Goal: Task Accomplishment & Management: Manage account settings

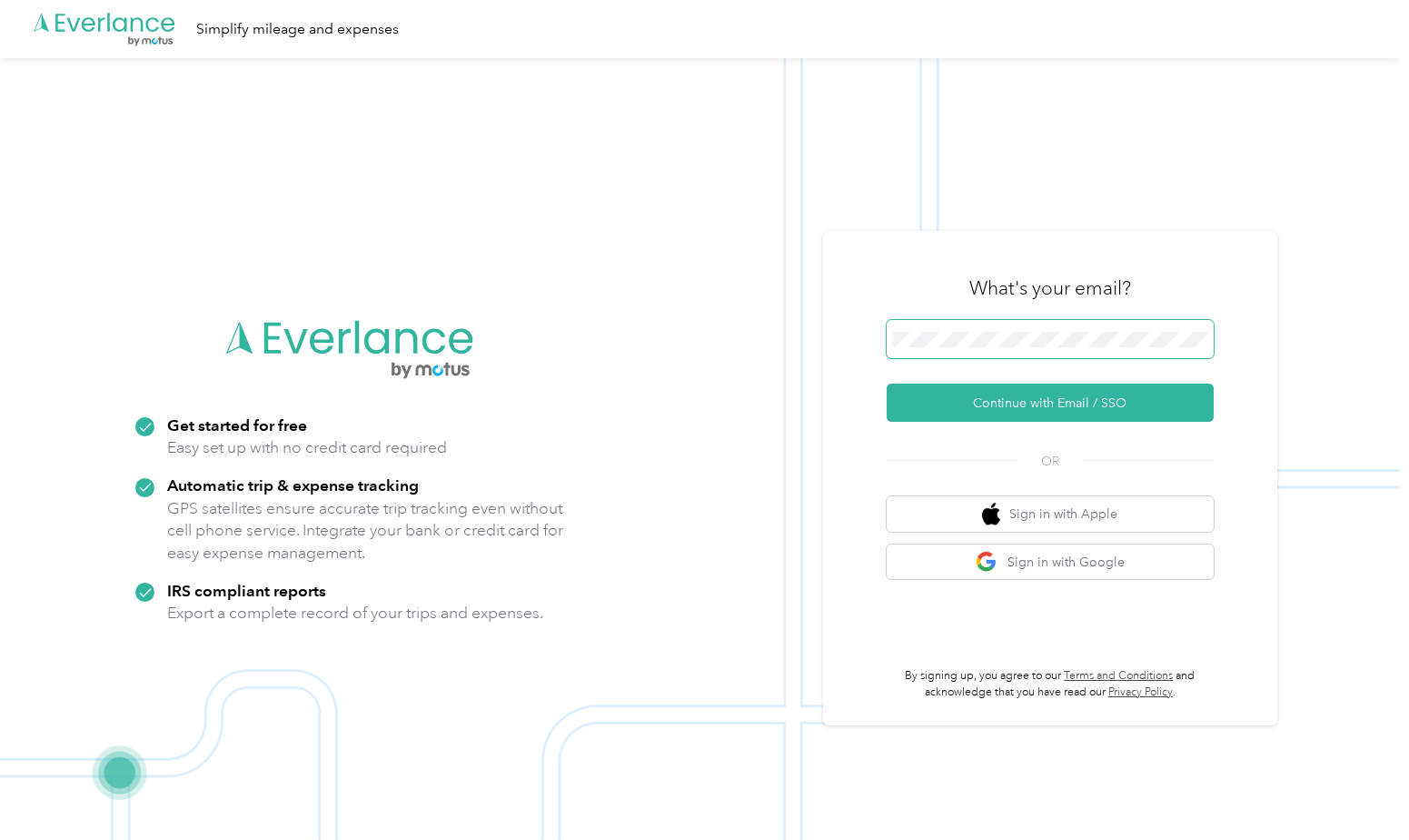
click at [1120, 320] on span at bounding box center [1050, 338] width 327 height 38
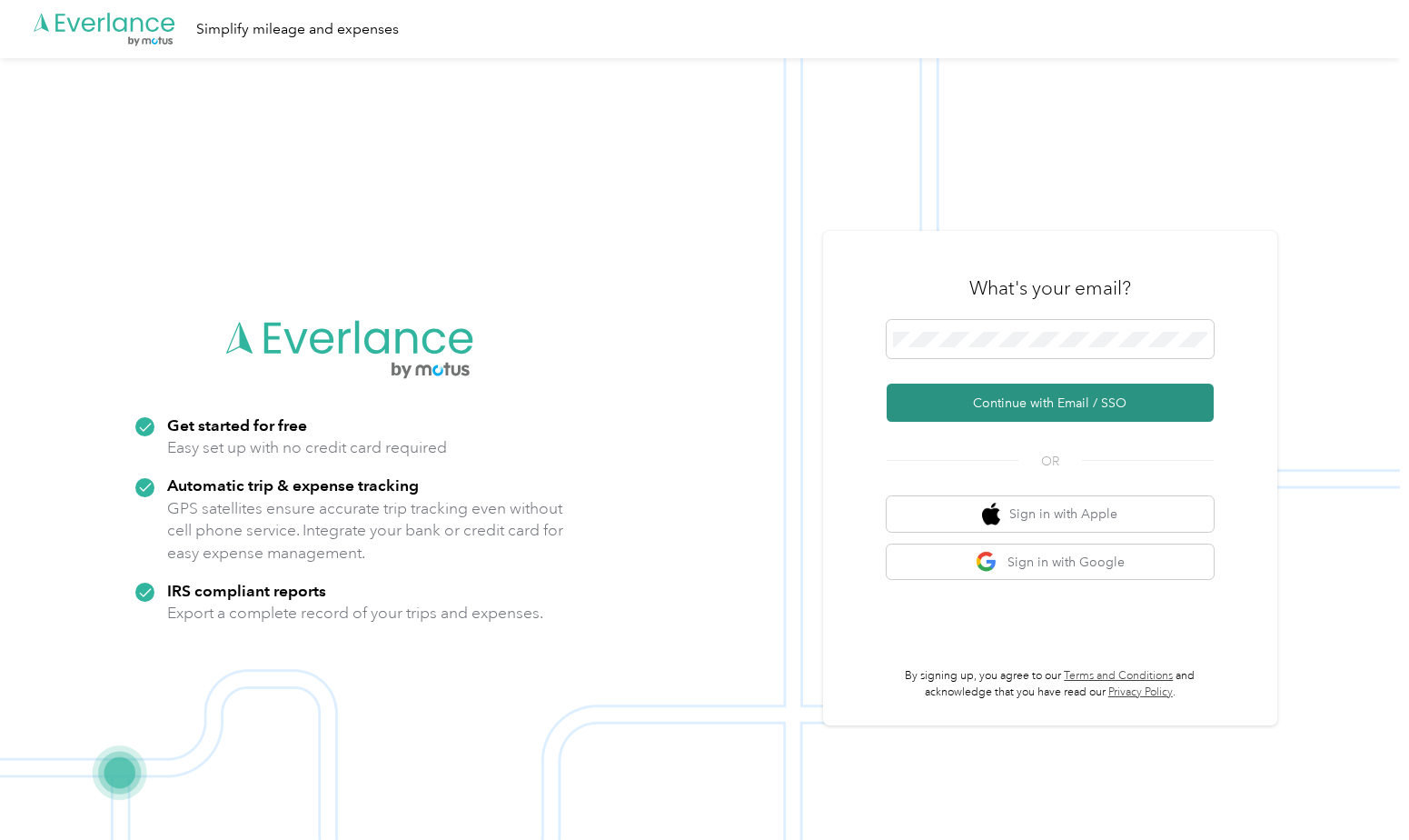
click at [1054, 400] on button "Continue with Email / SSO" at bounding box center [1050, 402] width 327 height 38
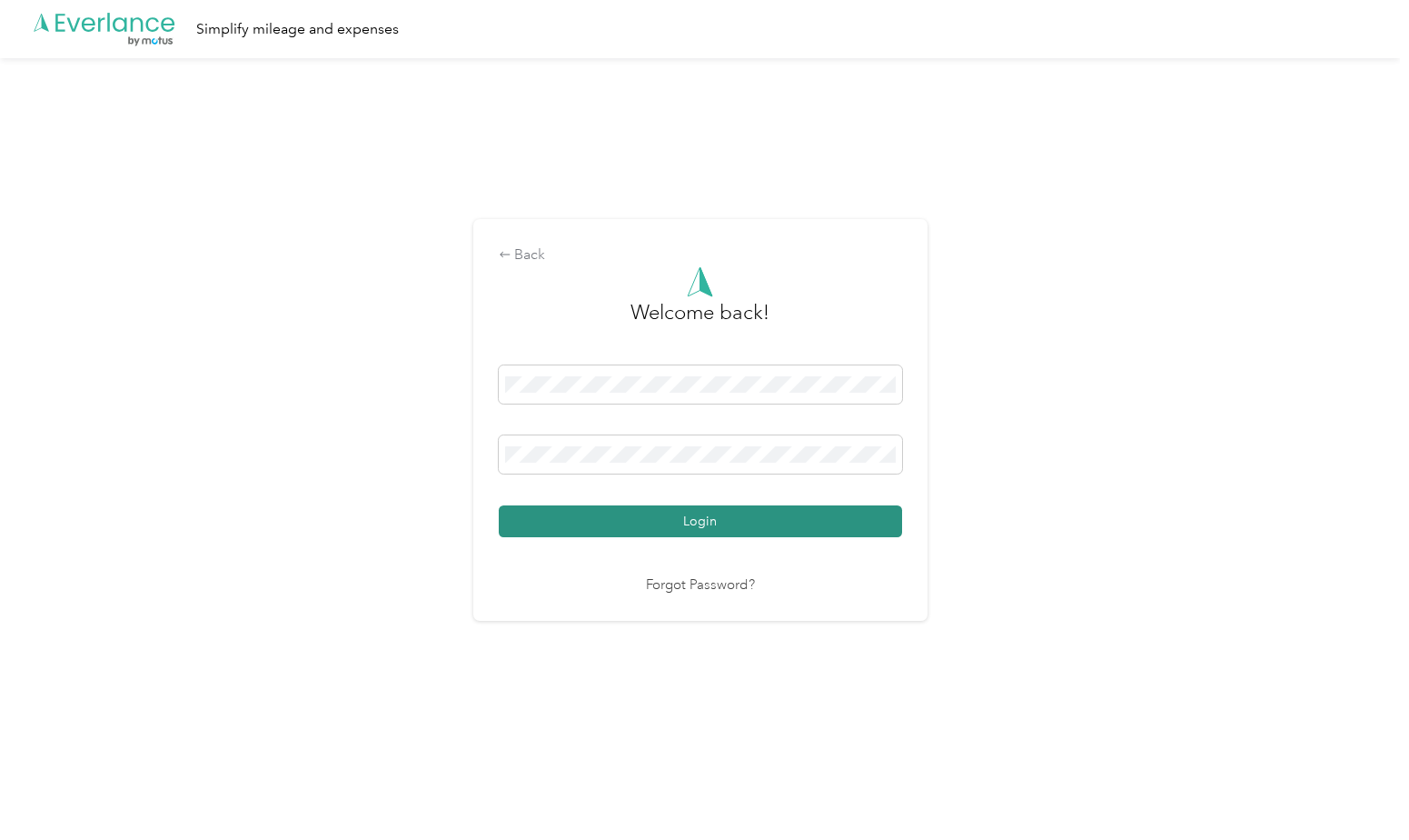
click at [700, 523] on button "Login" at bounding box center [700, 521] width 403 height 32
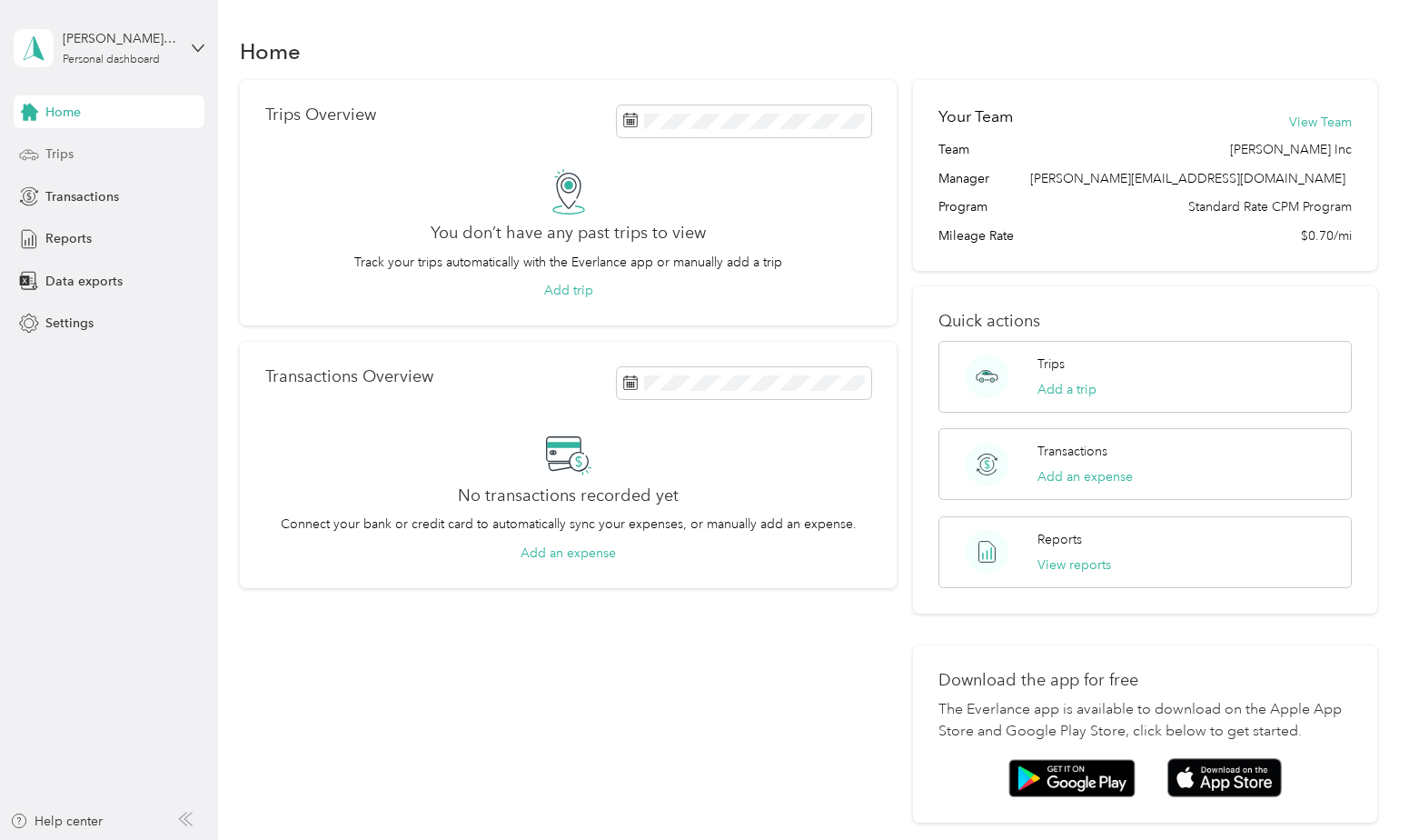
click at [68, 144] on div "Trips" at bounding box center [109, 154] width 191 height 33
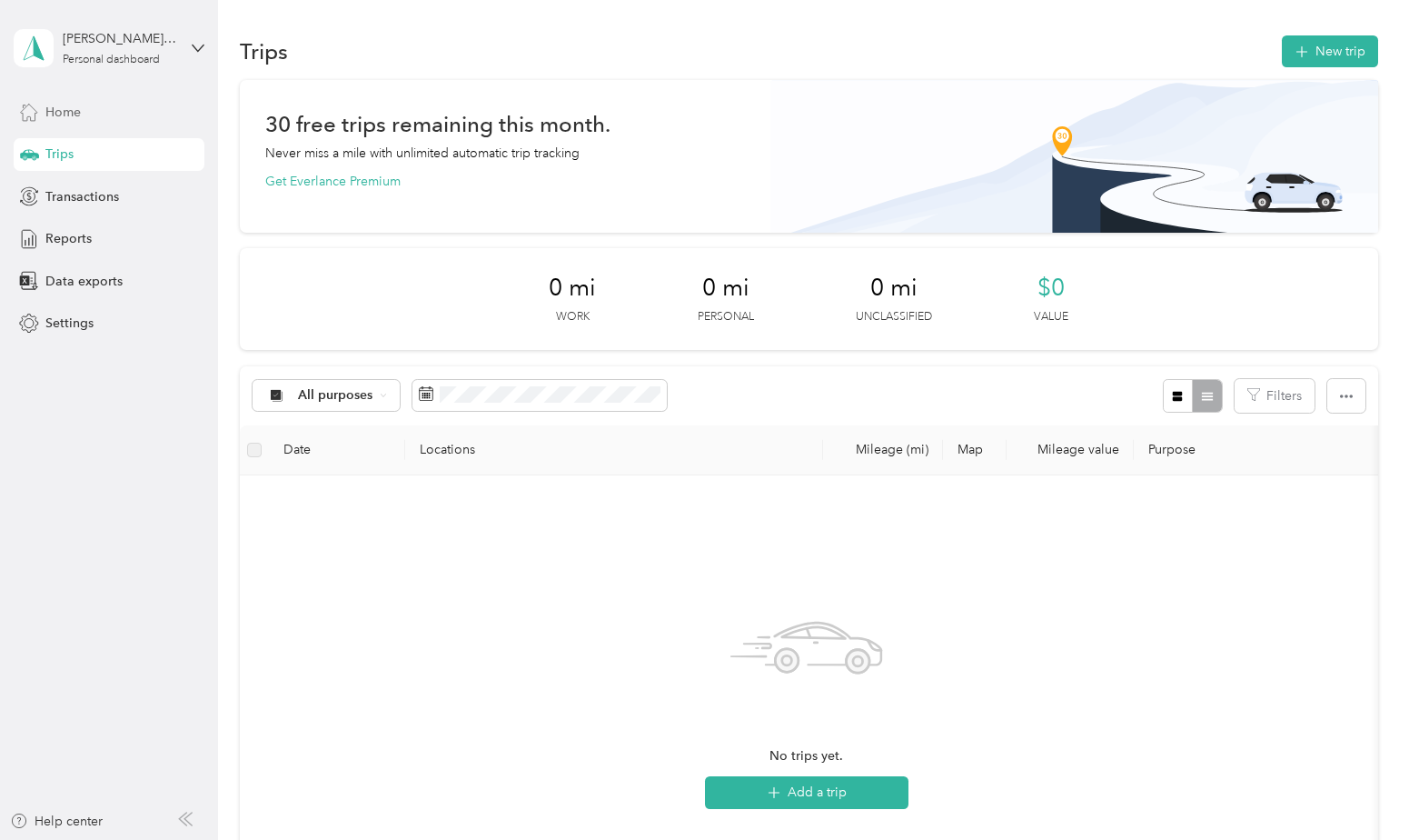
click at [66, 100] on div "Home" at bounding box center [109, 111] width 191 height 33
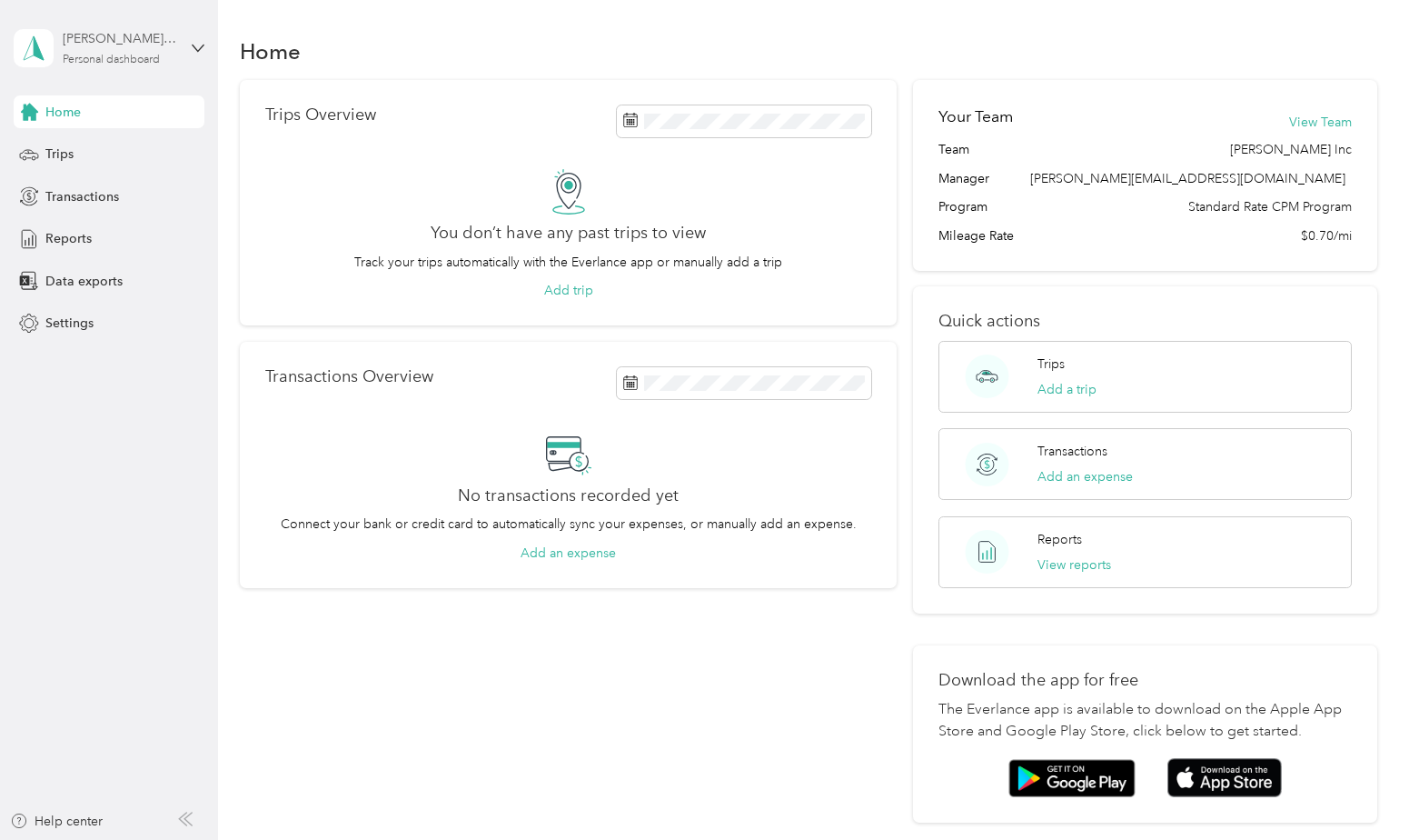
click at [145, 40] on div "[PERSON_NAME][EMAIL_ADDRESS][DOMAIN_NAME]" at bounding box center [119, 37] width 113 height 19
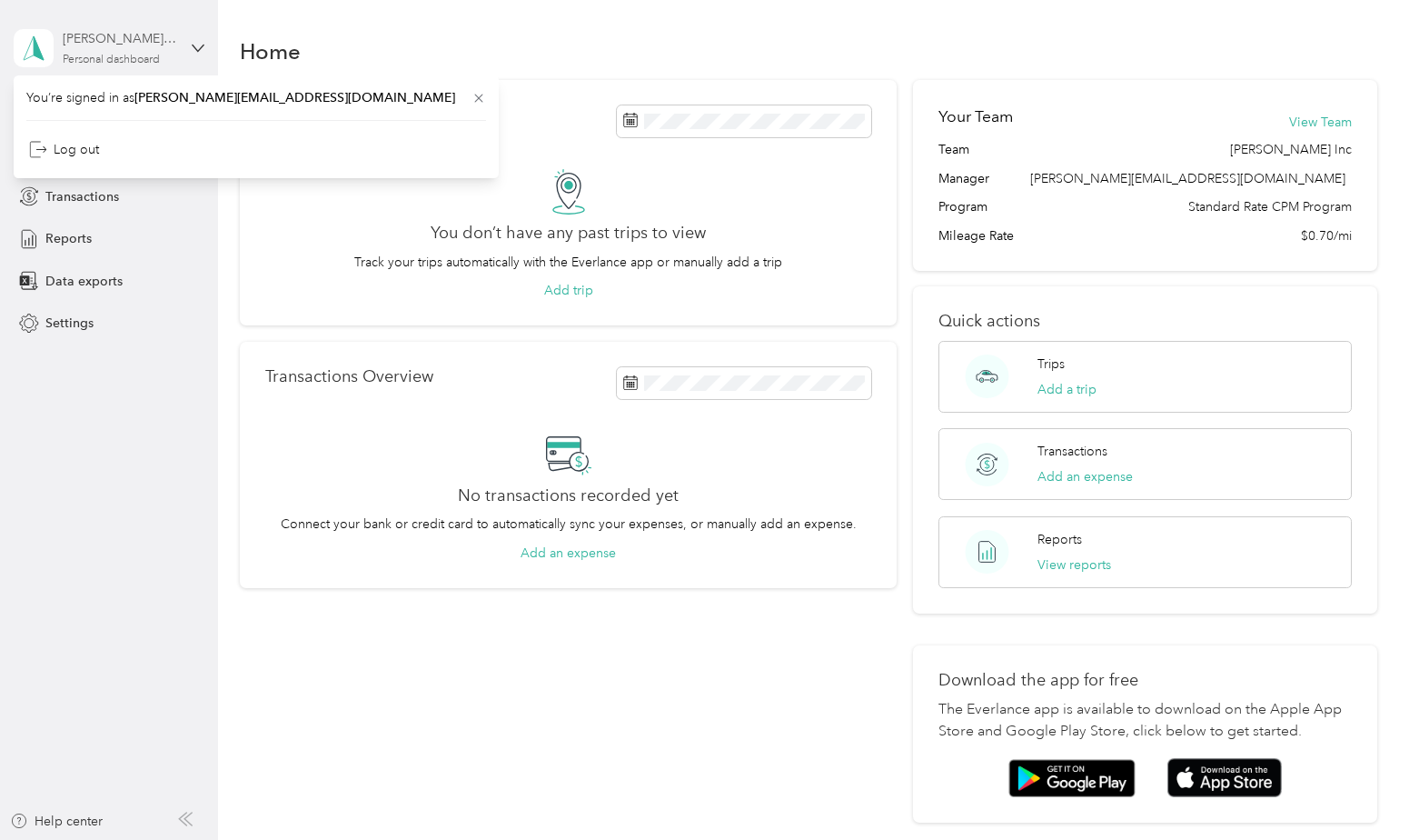
click at [160, 54] on div "Personal dashboard" at bounding box center [111, 59] width 98 height 11
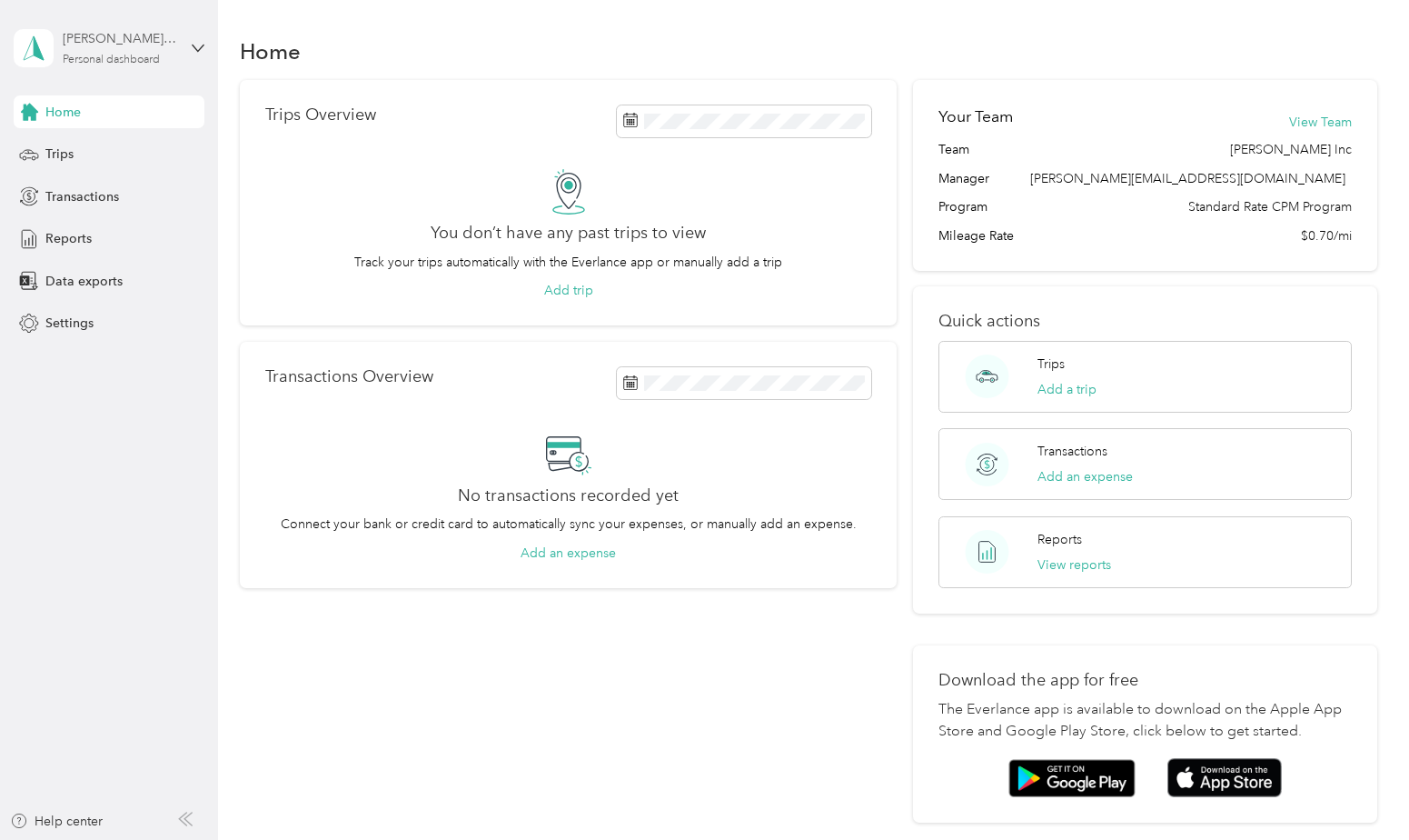
click at [157, 54] on div "Personal dashboard" at bounding box center [111, 59] width 98 height 11
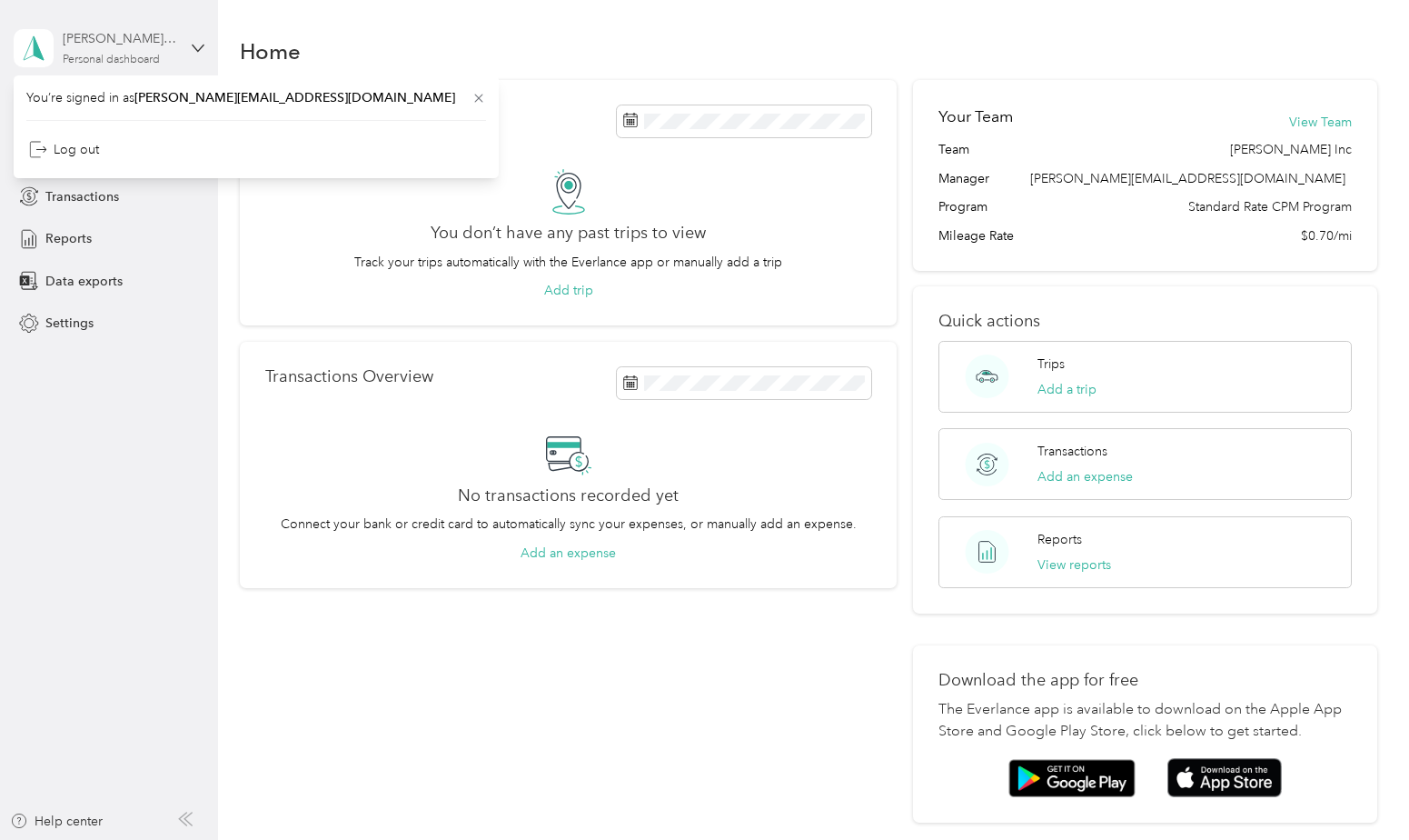
click at [157, 54] on div "Personal dashboard" at bounding box center [111, 59] width 98 height 11
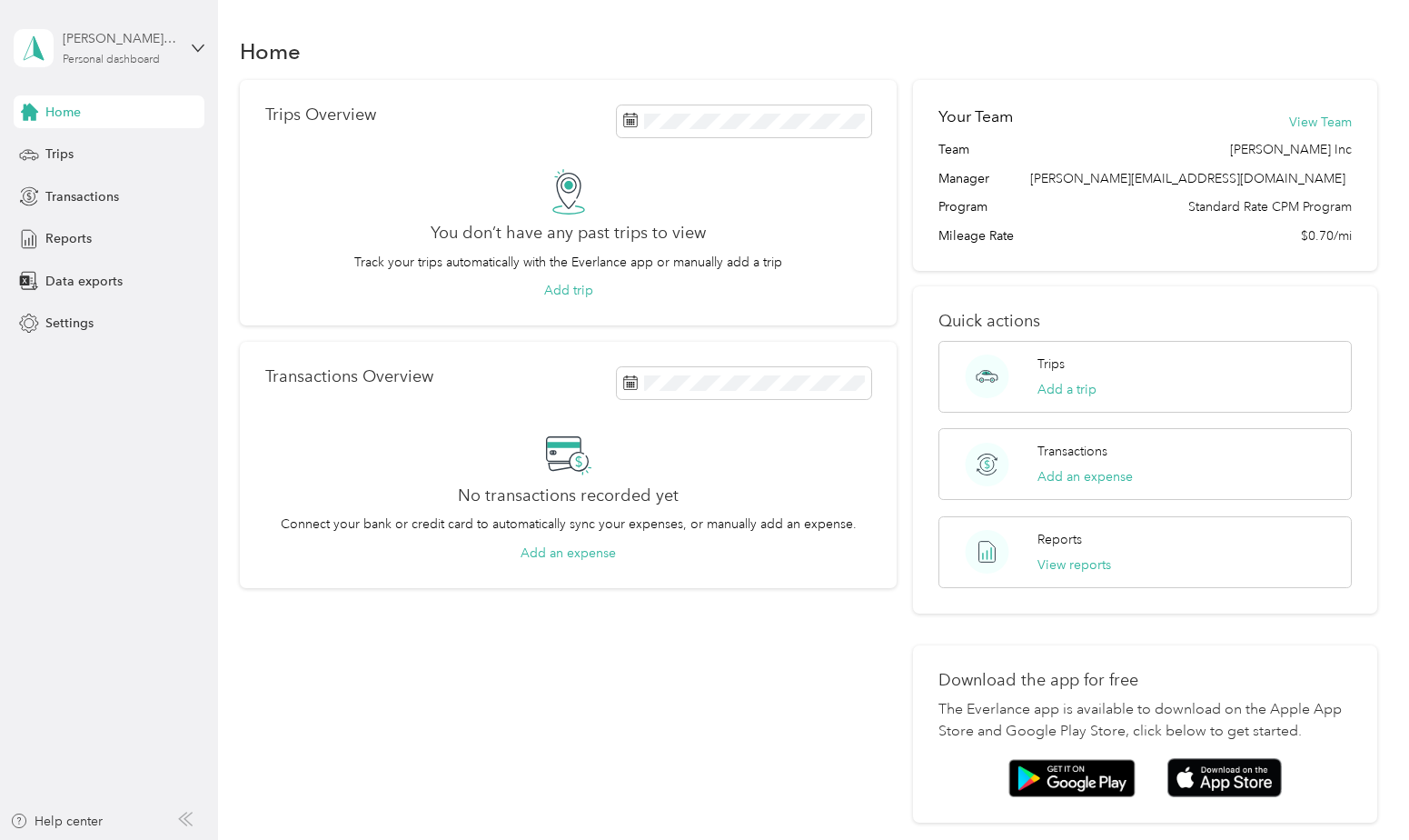
click at [108, 63] on div "Personal dashboard" at bounding box center [111, 59] width 98 height 11
click at [96, 103] on span "You’re signed in as [PERSON_NAME][EMAIL_ADDRESS][DOMAIN_NAME]" at bounding box center [256, 97] width 459 height 19
click at [131, 34] on div "[PERSON_NAME][EMAIL_ADDRESS][DOMAIN_NAME]" at bounding box center [119, 37] width 113 height 19
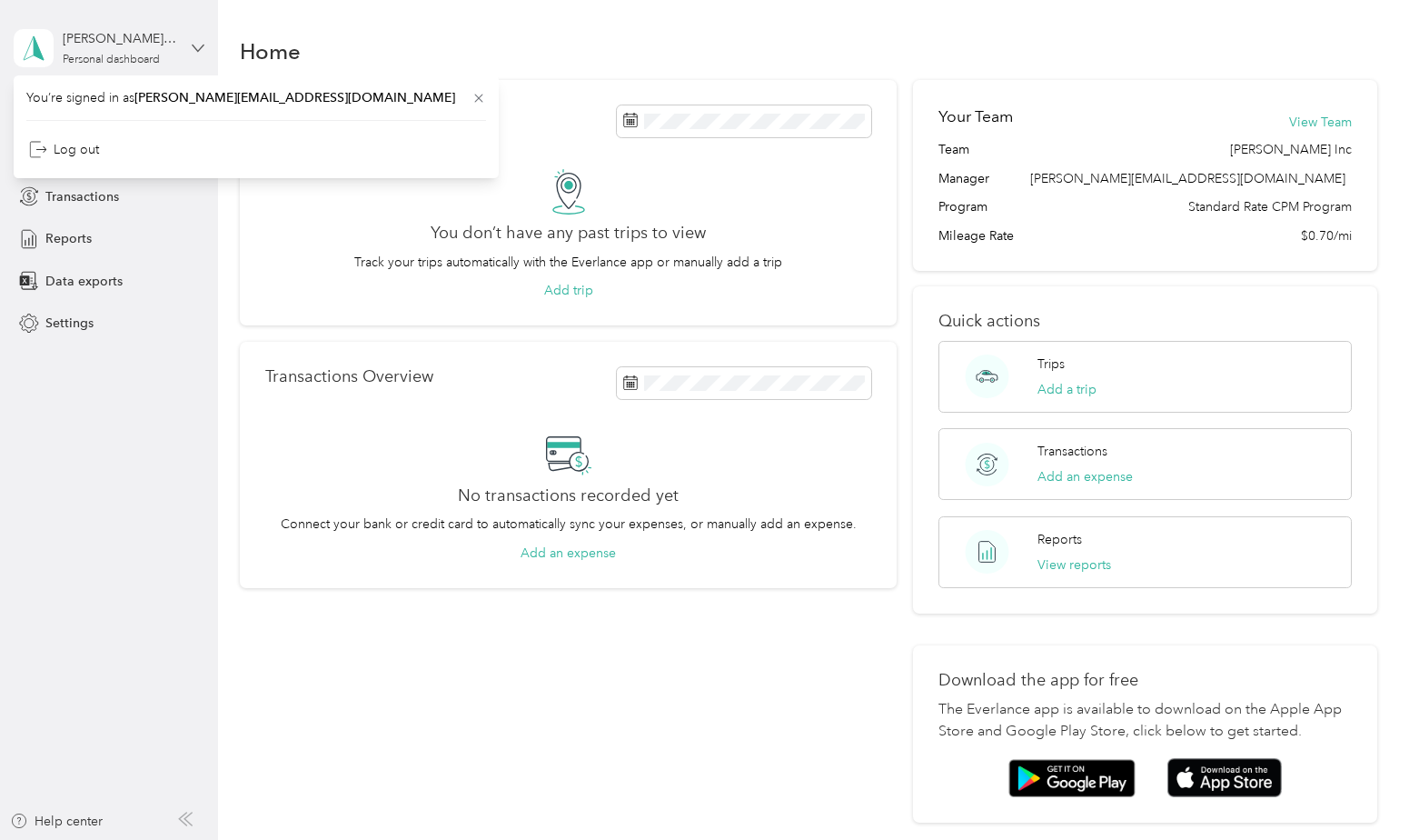
click at [192, 44] on icon at bounding box center [197, 47] width 13 height 13
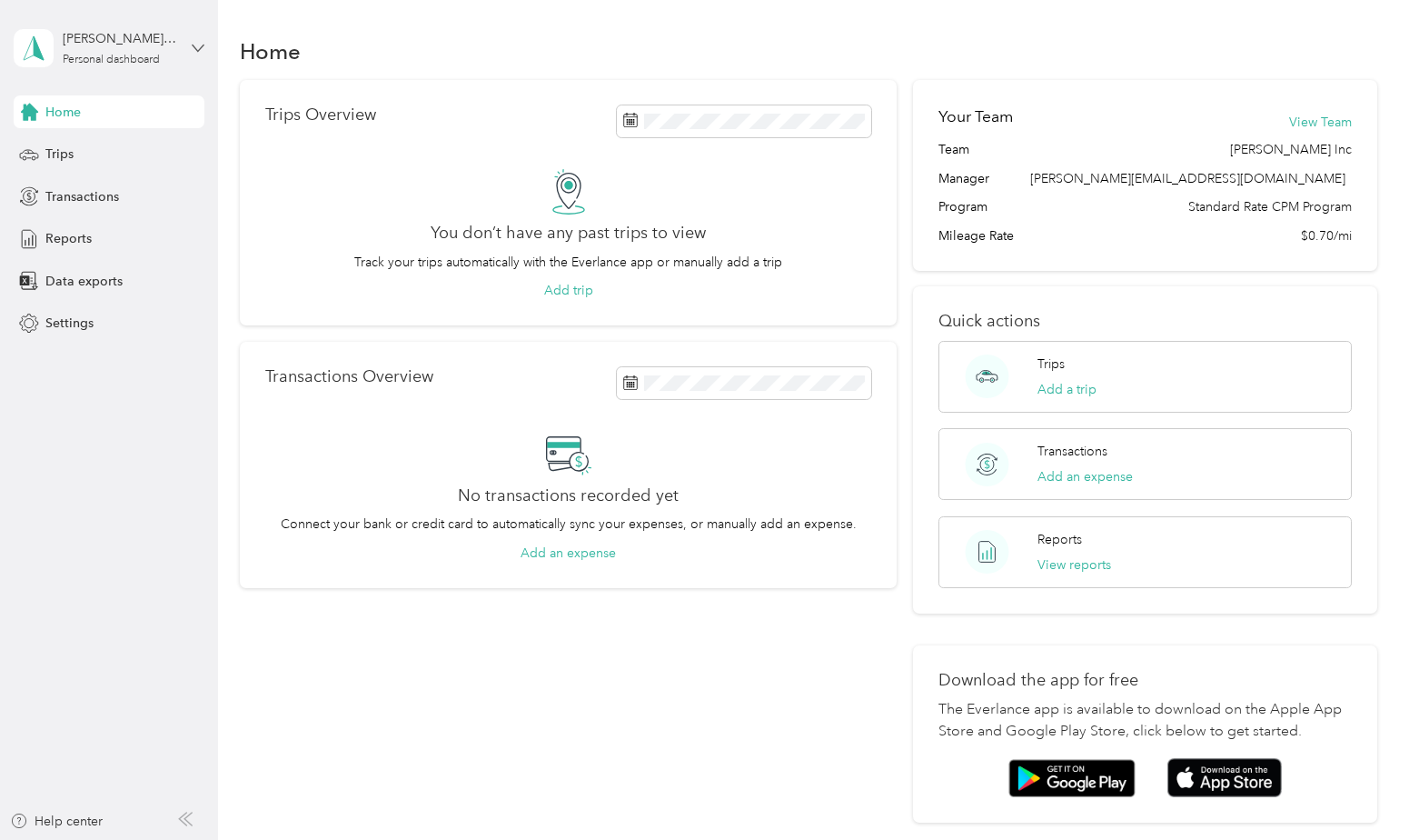
click at [192, 44] on icon at bounding box center [197, 47] width 11 height 6
click at [180, 105] on div "You’re signed in as [PERSON_NAME][EMAIL_ADDRESS][DOMAIN_NAME] Log out" at bounding box center [256, 121] width 485 height 103
click at [17, 48] on span at bounding box center [34, 47] width 40 height 38
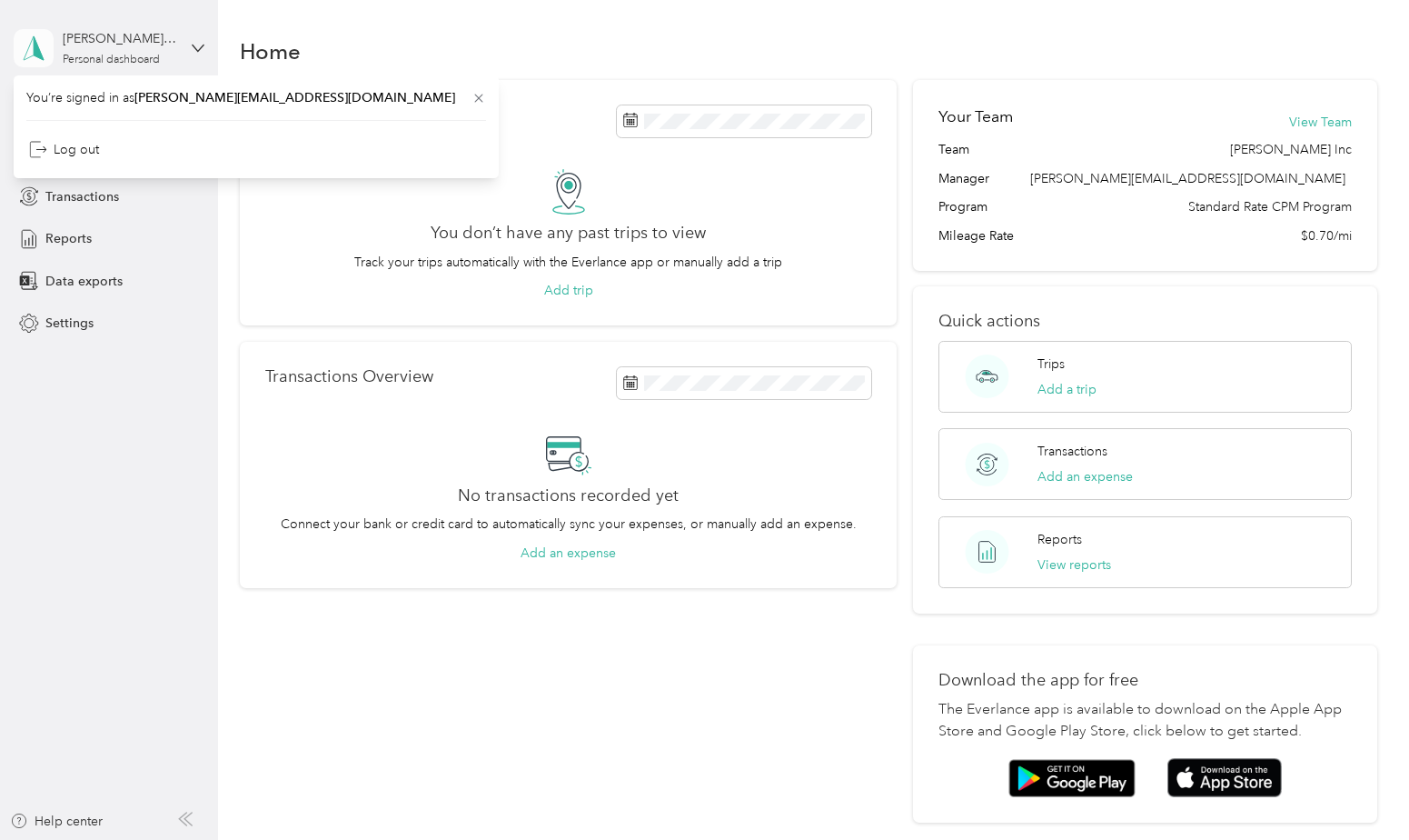
click at [17, 48] on span at bounding box center [34, 47] width 40 height 38
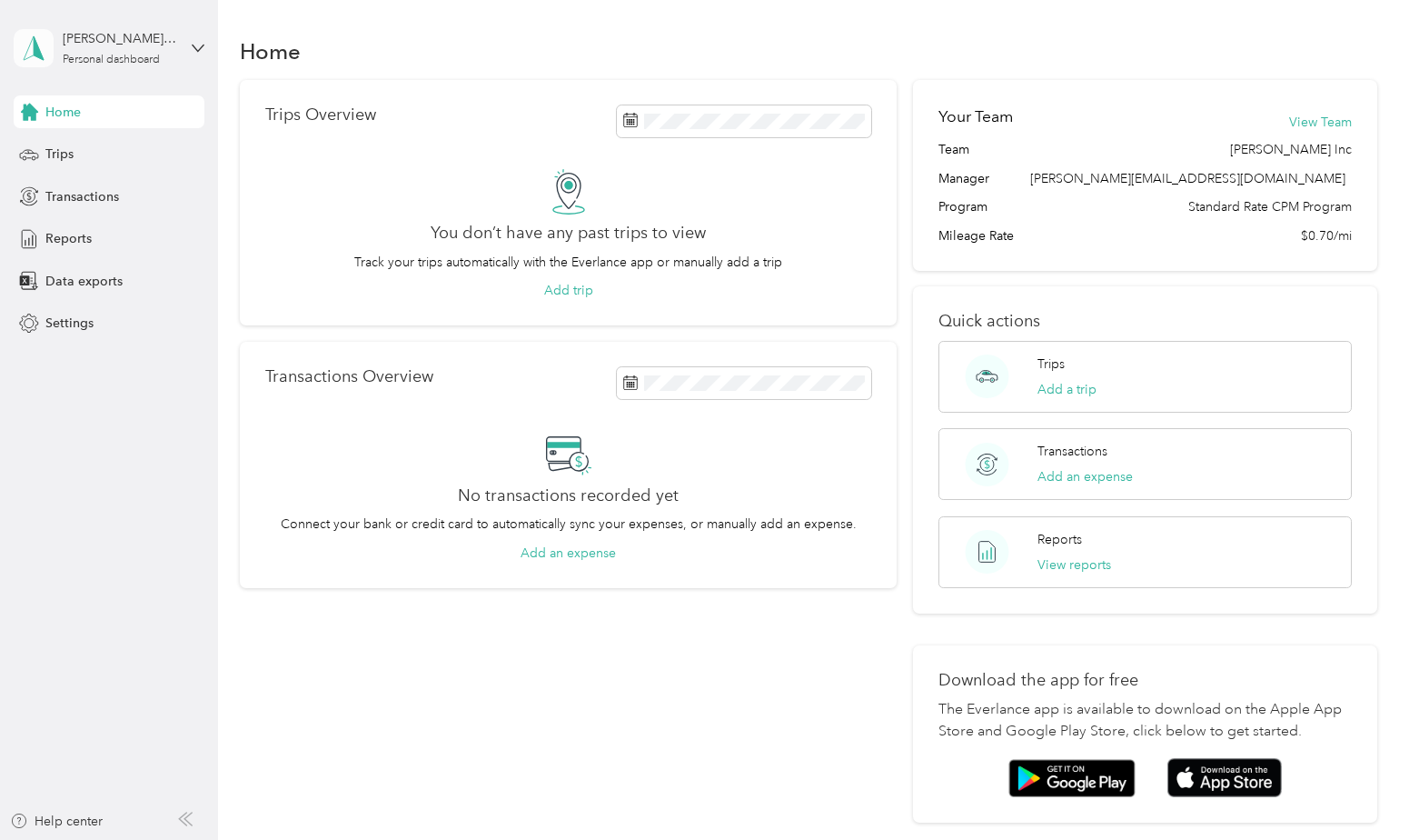
click at [17, 48] on span at bounding box center [34, 47] width 40 height 38
click at [395, 38] on div "Home" at bounding box center [809, 50] width 1138 height 38
click at [70, 153] on span "Trips" at bounding box center [59, 154] width 29 height 19
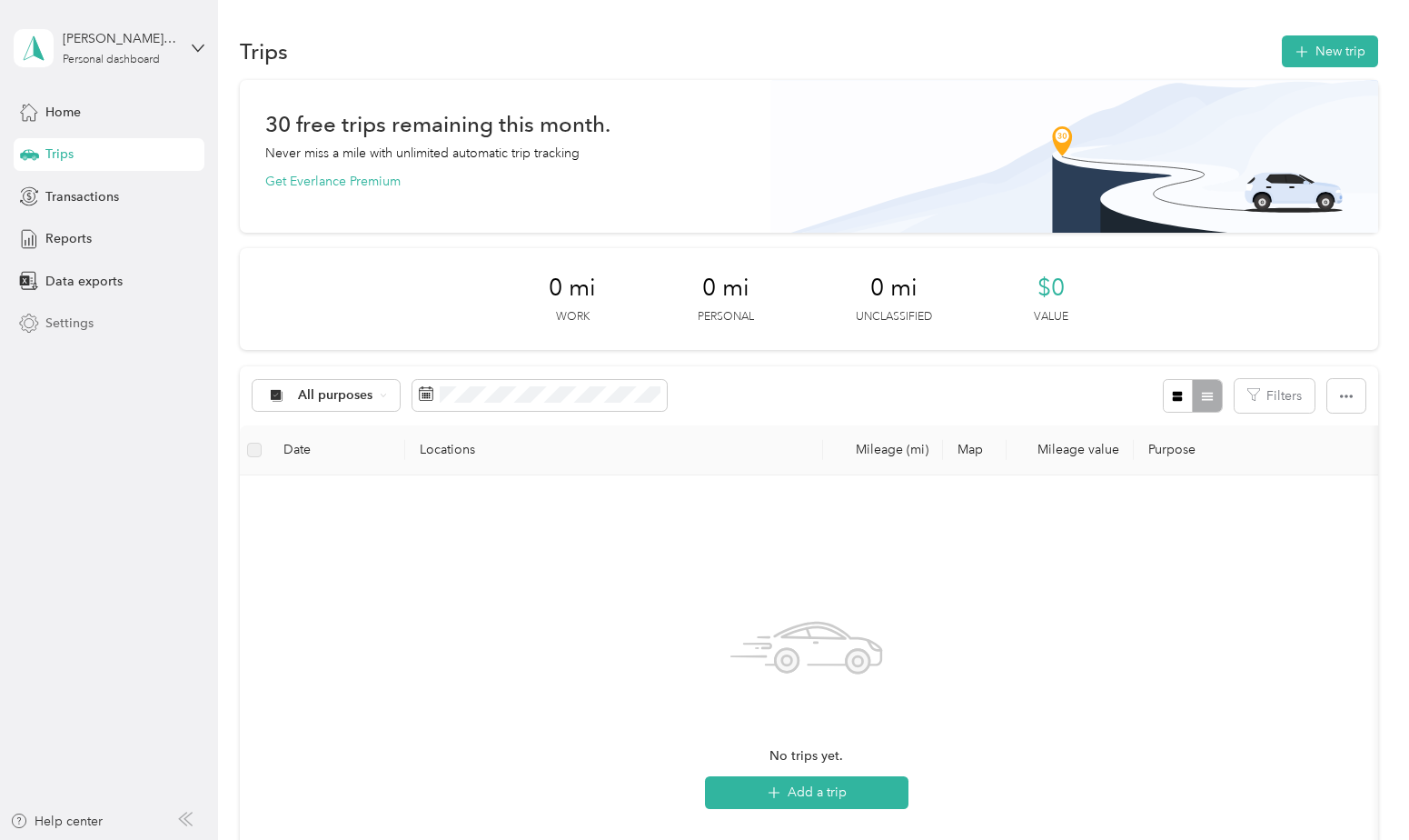
click at [67, 315] on span "Settings" at bounding box center [69, 322] width 48 height 19
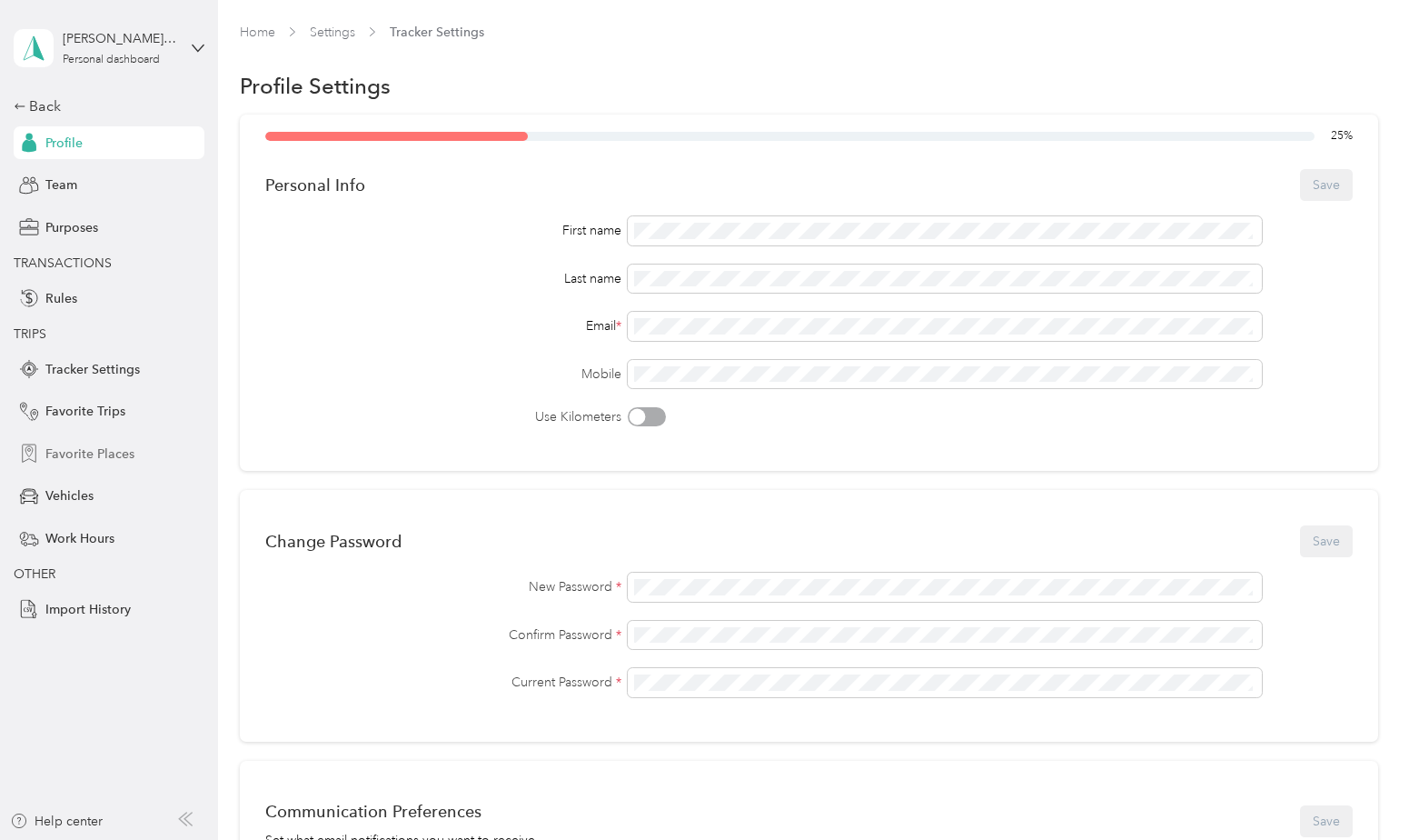
click at [88, 452] on span "Favorite Places" at bounding box center [90, 454] width 89 height 19
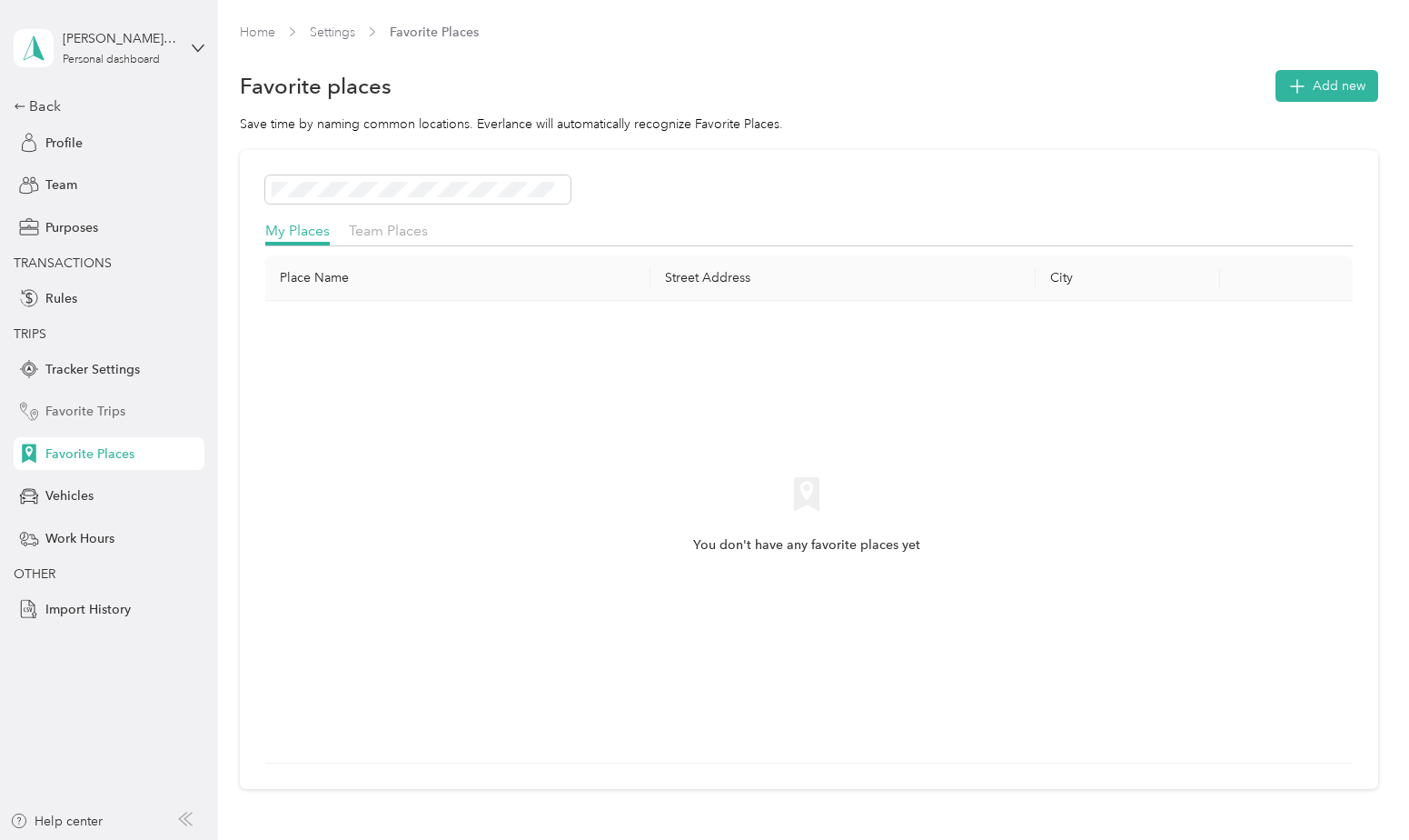
click at [118, 414] on span "Favorite Trips" at bounding box center [85, 410] width 80 height 19
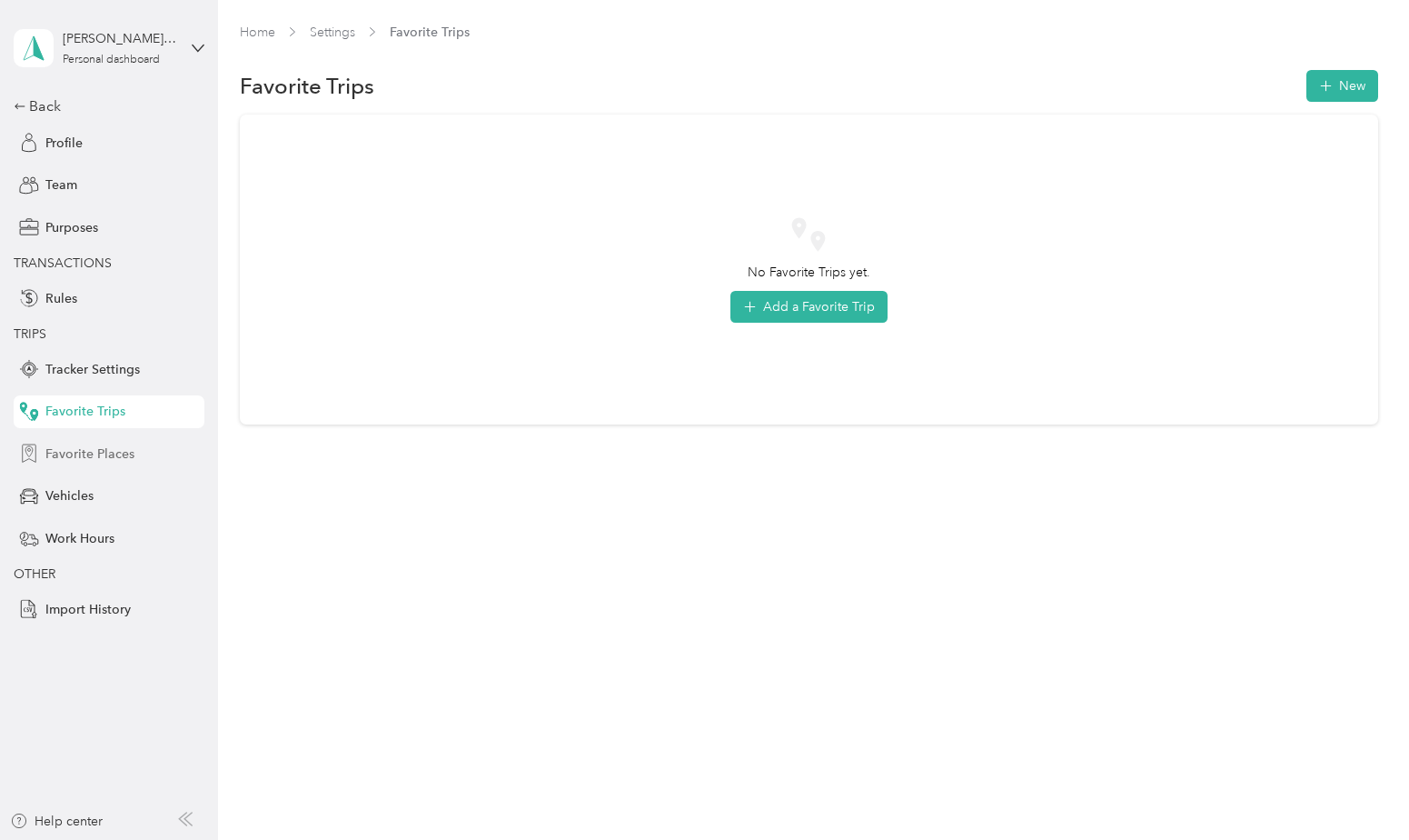
click at [110, 456] on span "Favorite Places" at bounding box center [90, 454] width 89 height 19
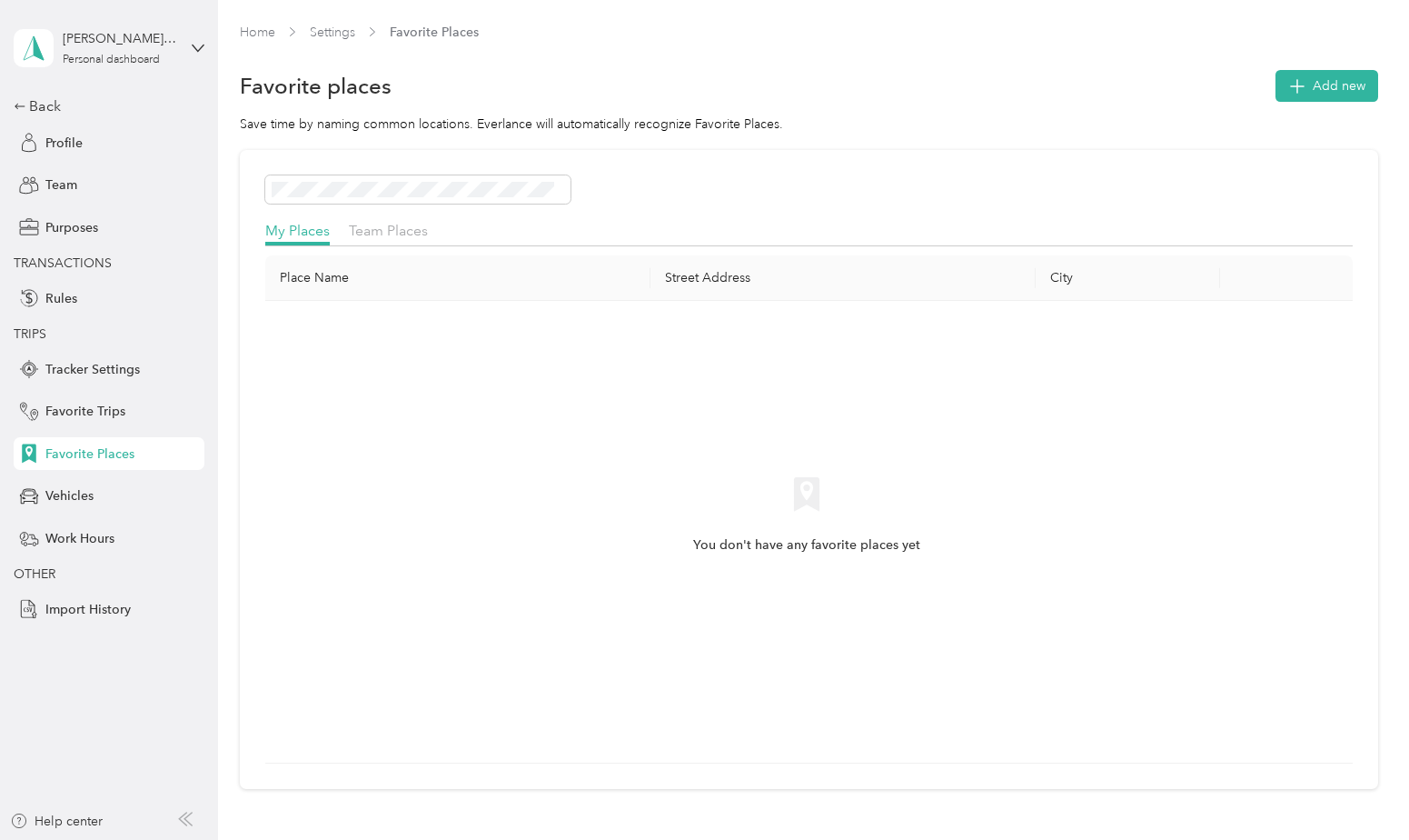
click at [428, 284] on th "Place Name" at bounding box center [458, 278] width 386 height 45
click at [333, 270] on th "Place Name" at bounding box center [458, 278] width 386 height 45
click at [1330, 98] on button "Add new" at bounding box center [1327, 86] width 103 height 32
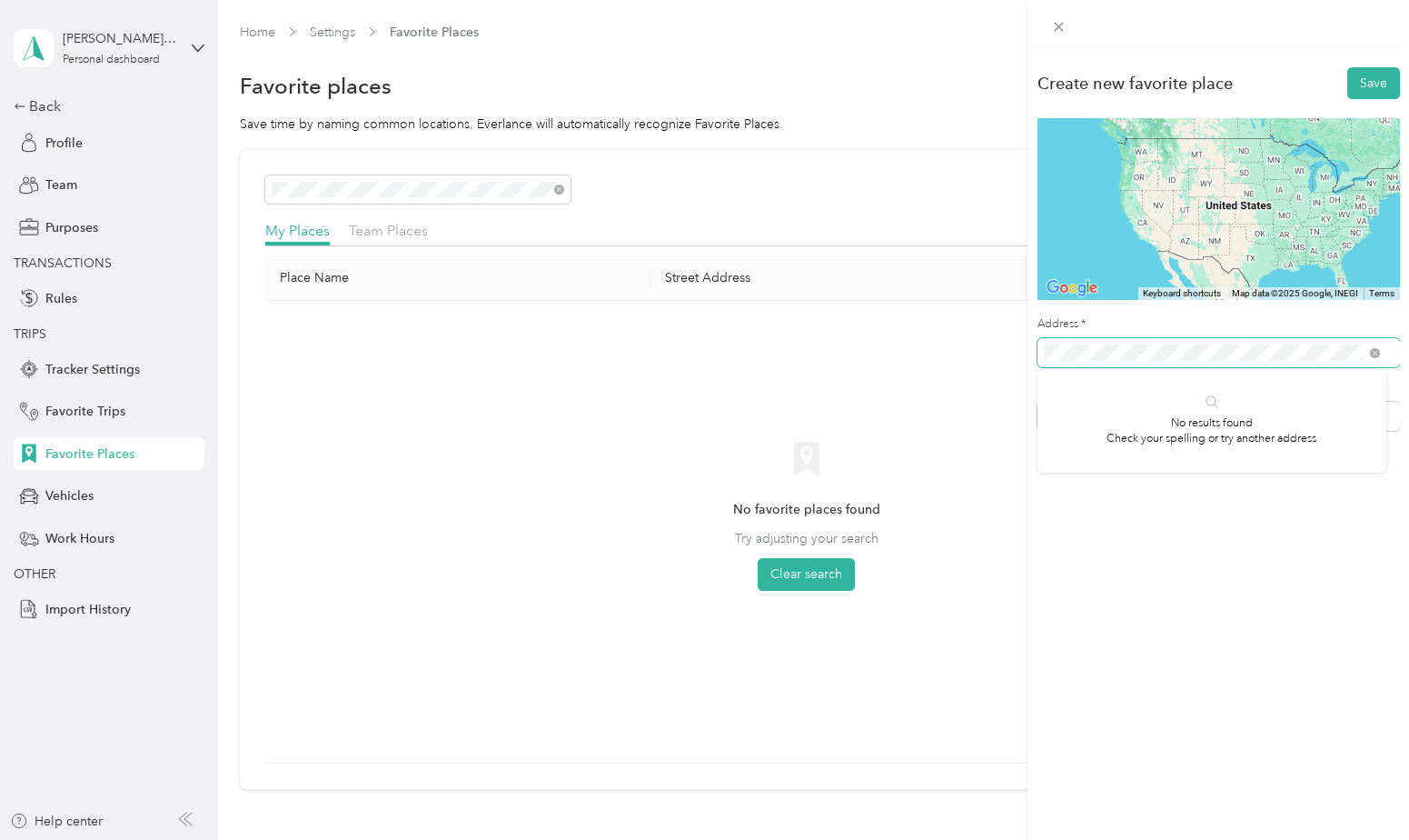
scroll to position [0, 37]
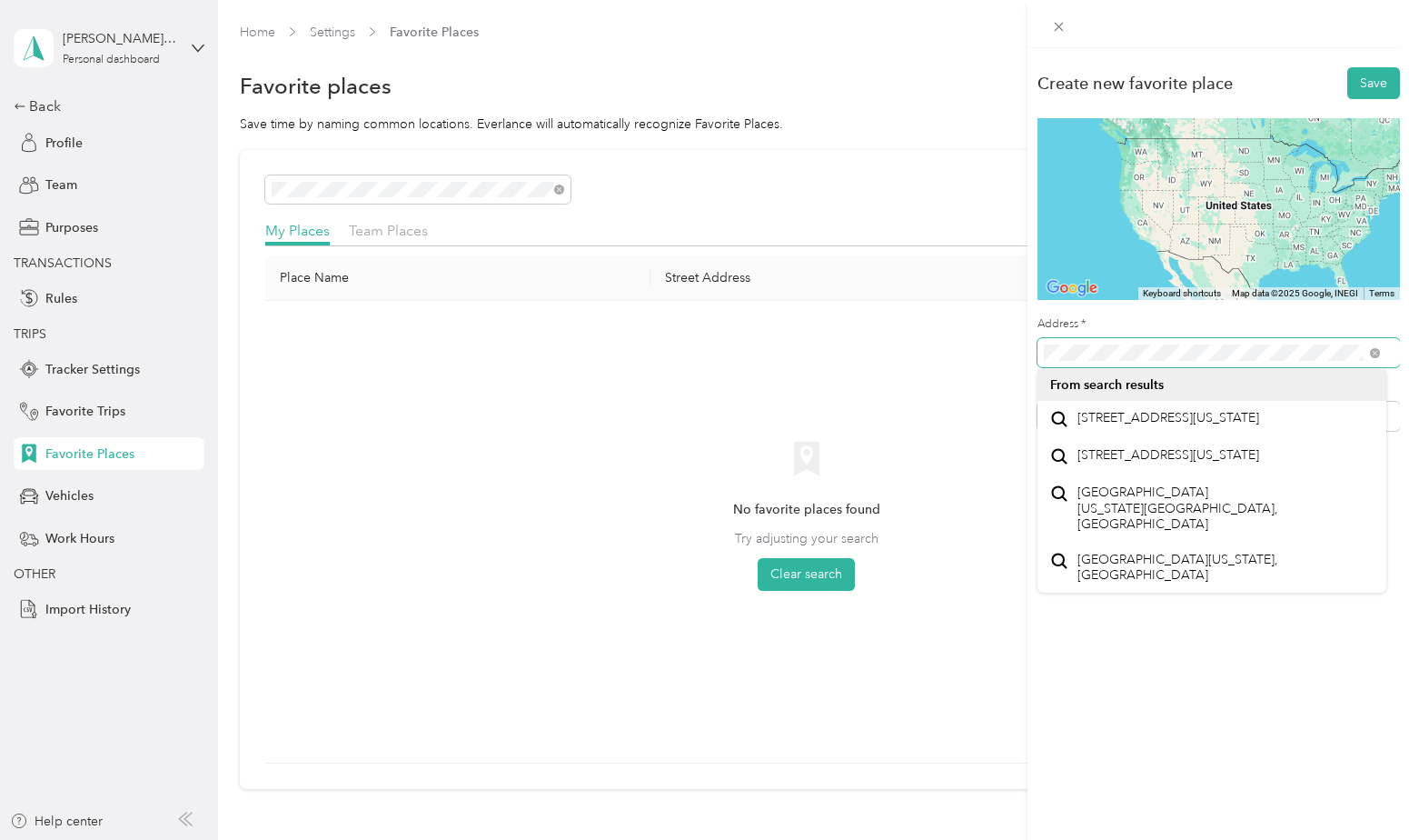
click at [1348, 67] on button "Save" at bounding box center [1374, 83] width 52 height 32
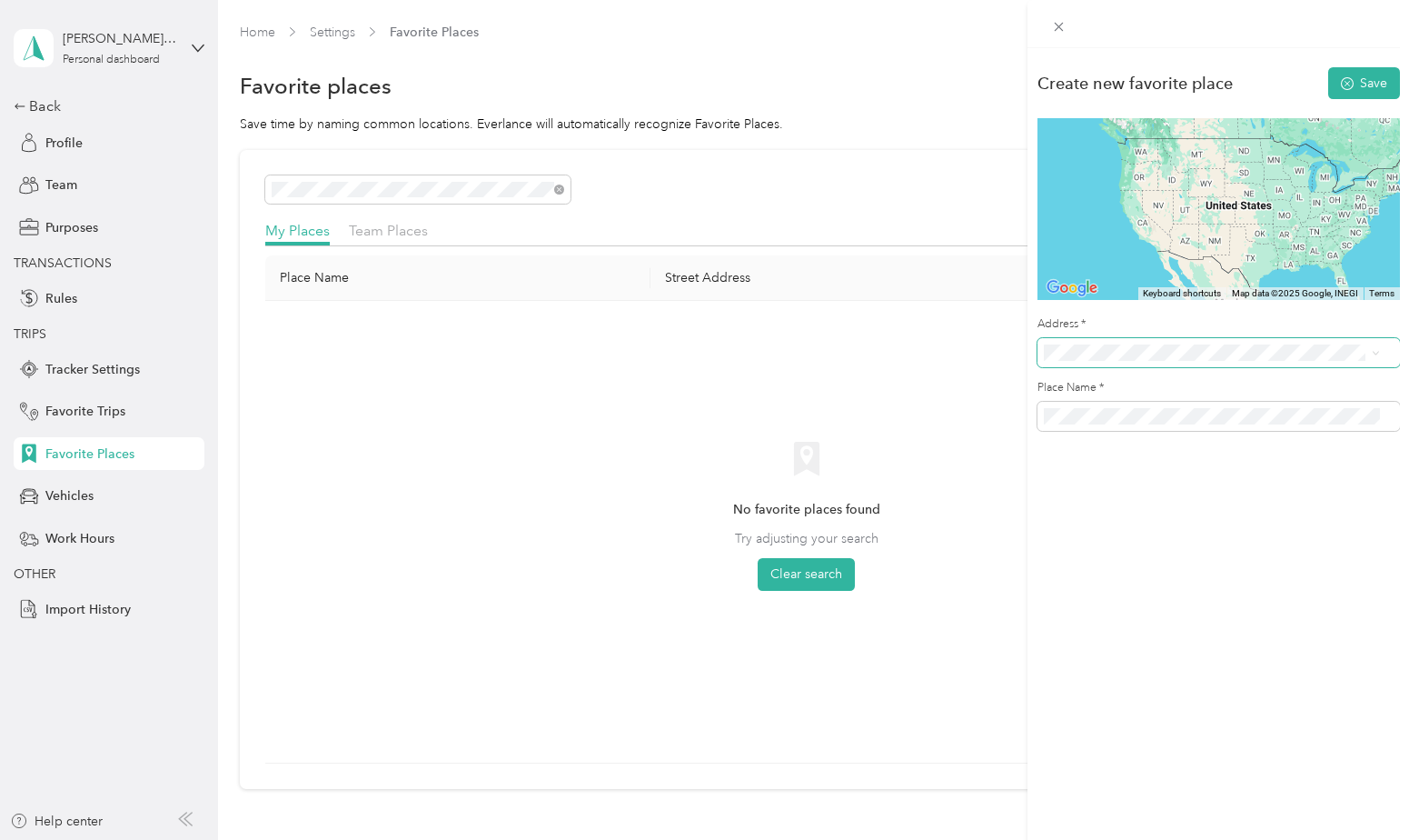
click at [1188, 343] on span at bounding box center [1219, 352] width 363 height 29
click at [1185, 426] on span "[STREET_ADDRESS][US_STATE]" at bounding box center [1168, 418] width 181 height 17
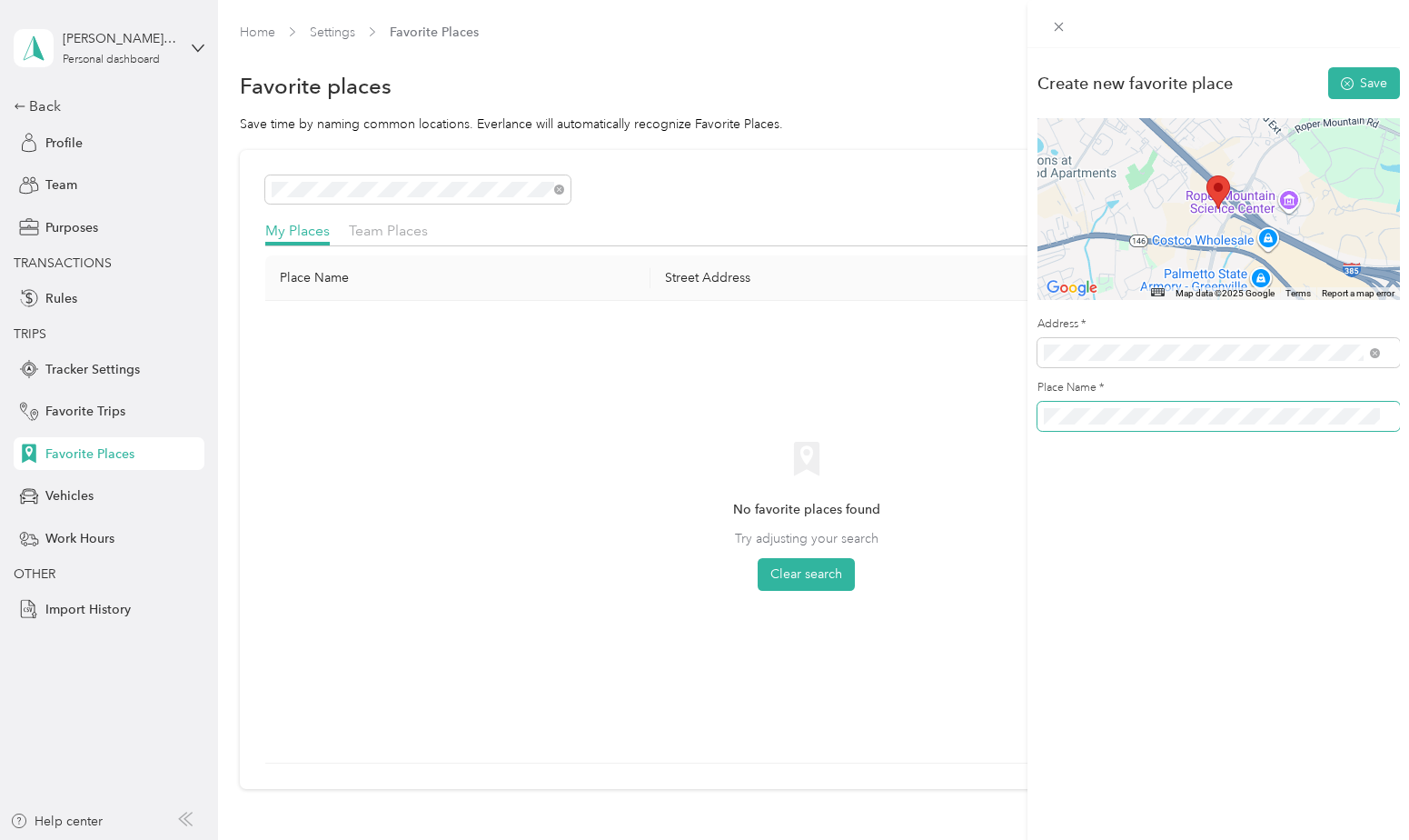
click at [993, 418] on div "Create new favorite place Save ← Move left → Move right ↑ Move up ↓ Move down +…" at bounding box center [704, 420] width 1409 height 840
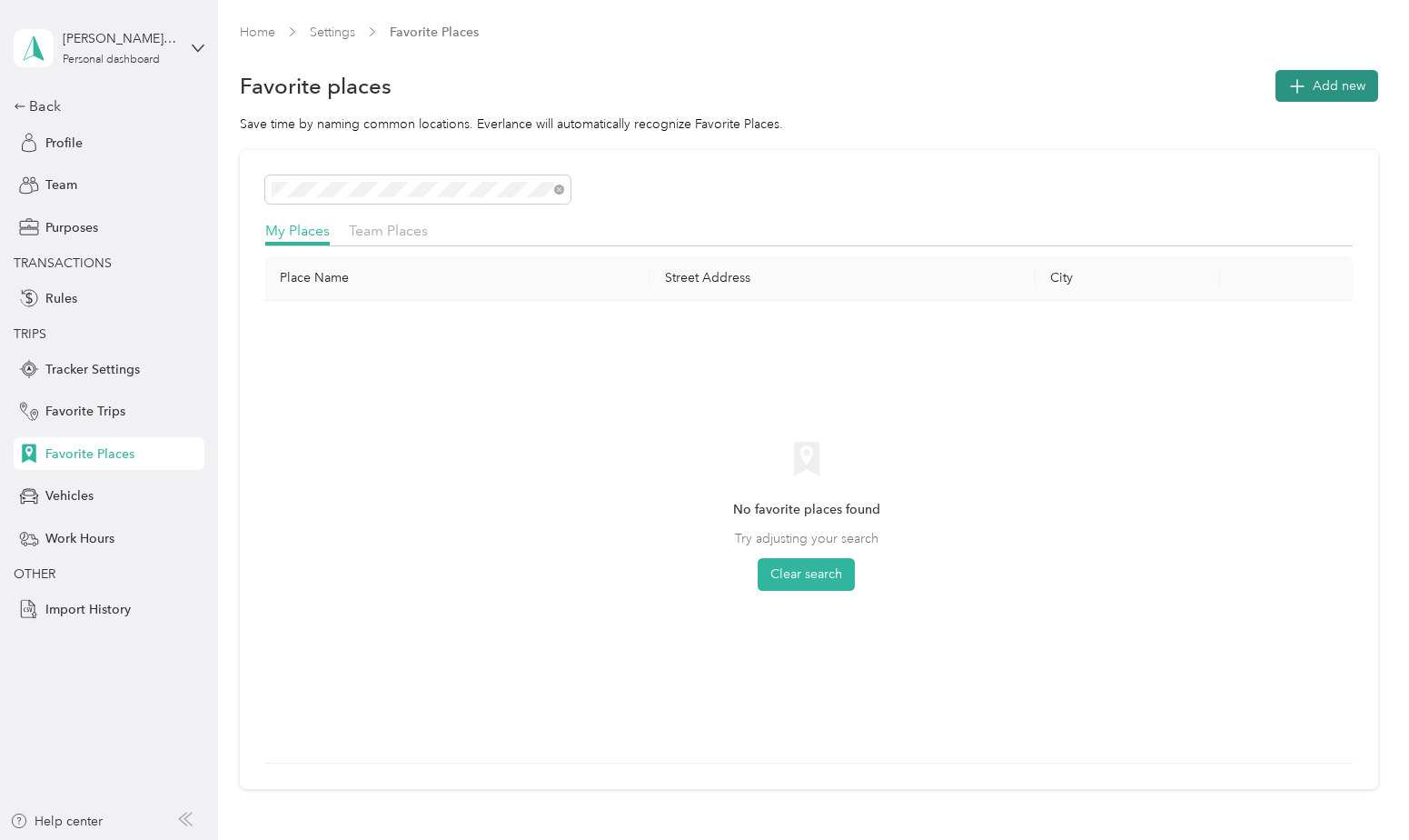
click at [1320, 94] on span "Add new" at bounding box center [1339, 85] width 52 height 19
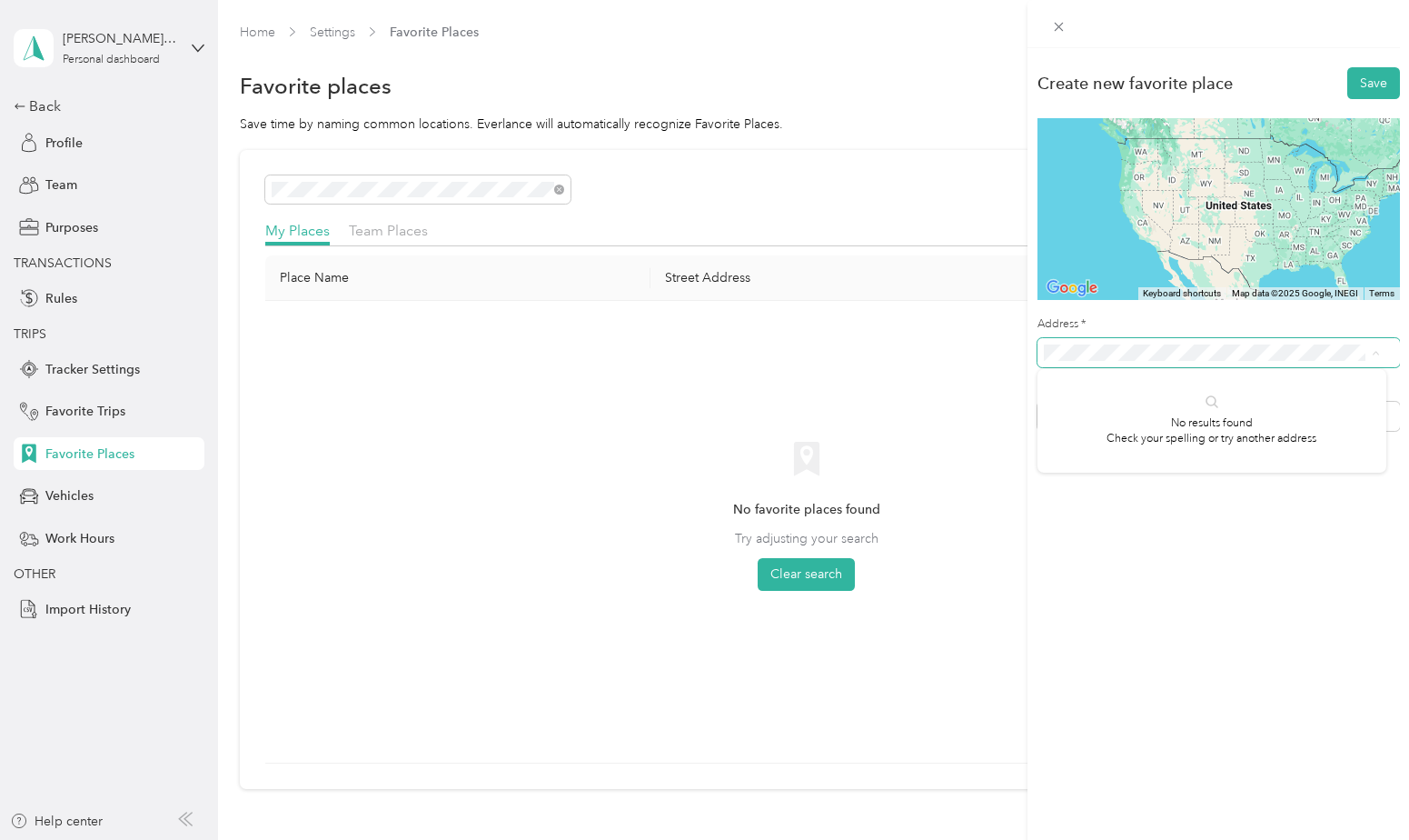
scroll to position [0, 39]
click at [1147, 420] on span "[STREET_ADDRESS][US_STATE]" at bounding box center [1168, 416] width 181 height 17
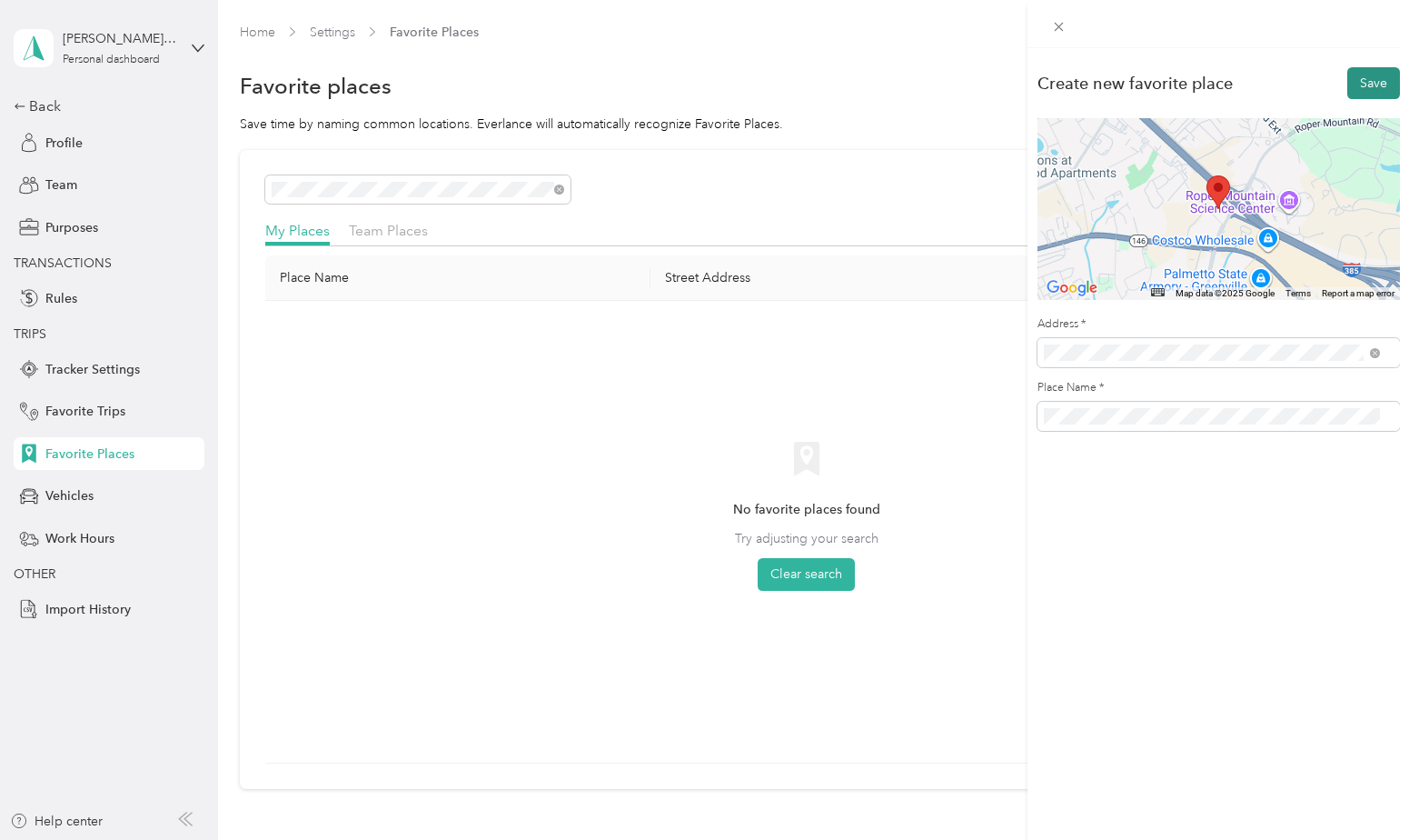
click at [1360, 93] on button "Save" at bounding box center [1374, 83] width 52 height 32
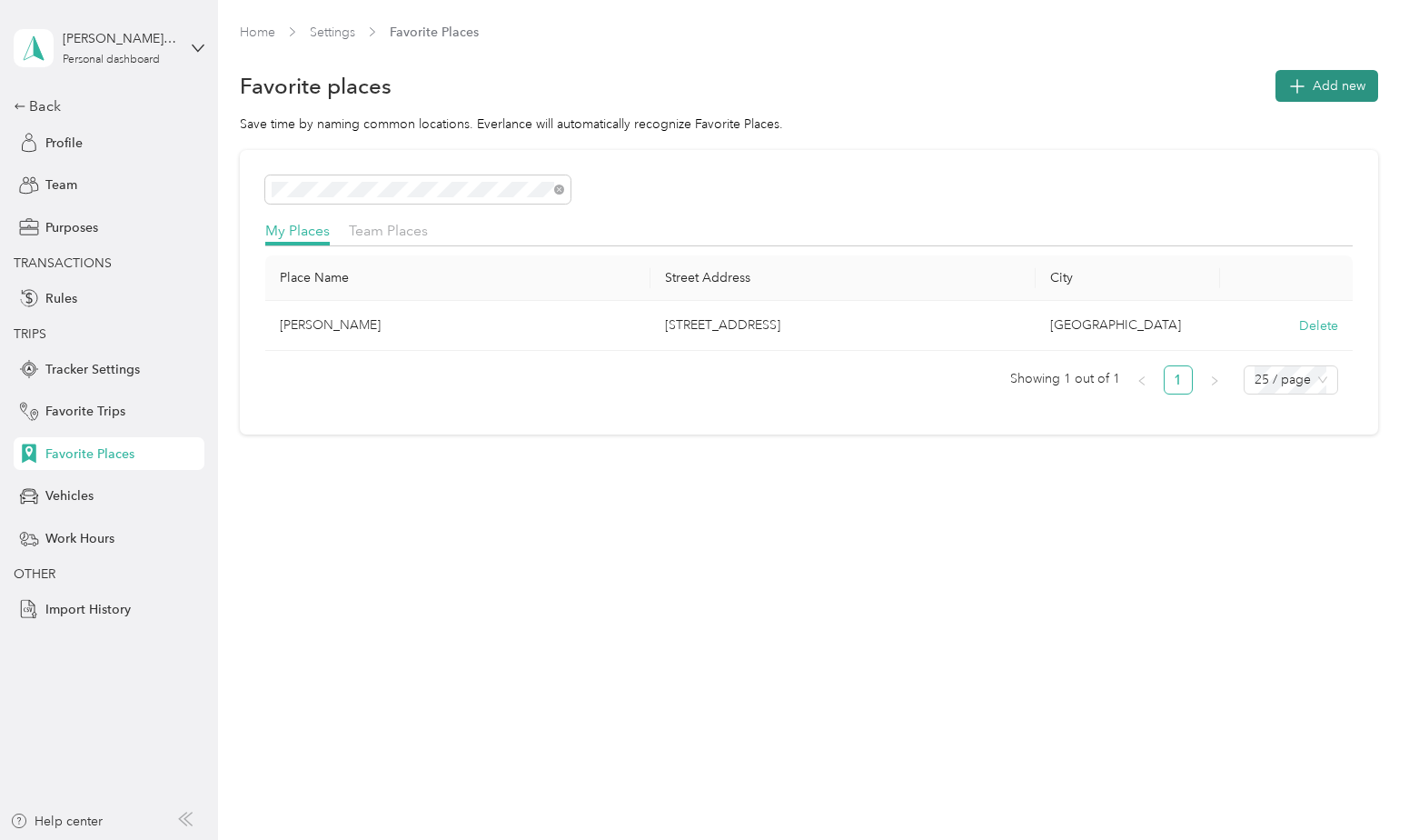
click at [1329, 89] on span "Add new" at bounding box center [1339, 85] width 52 height 19
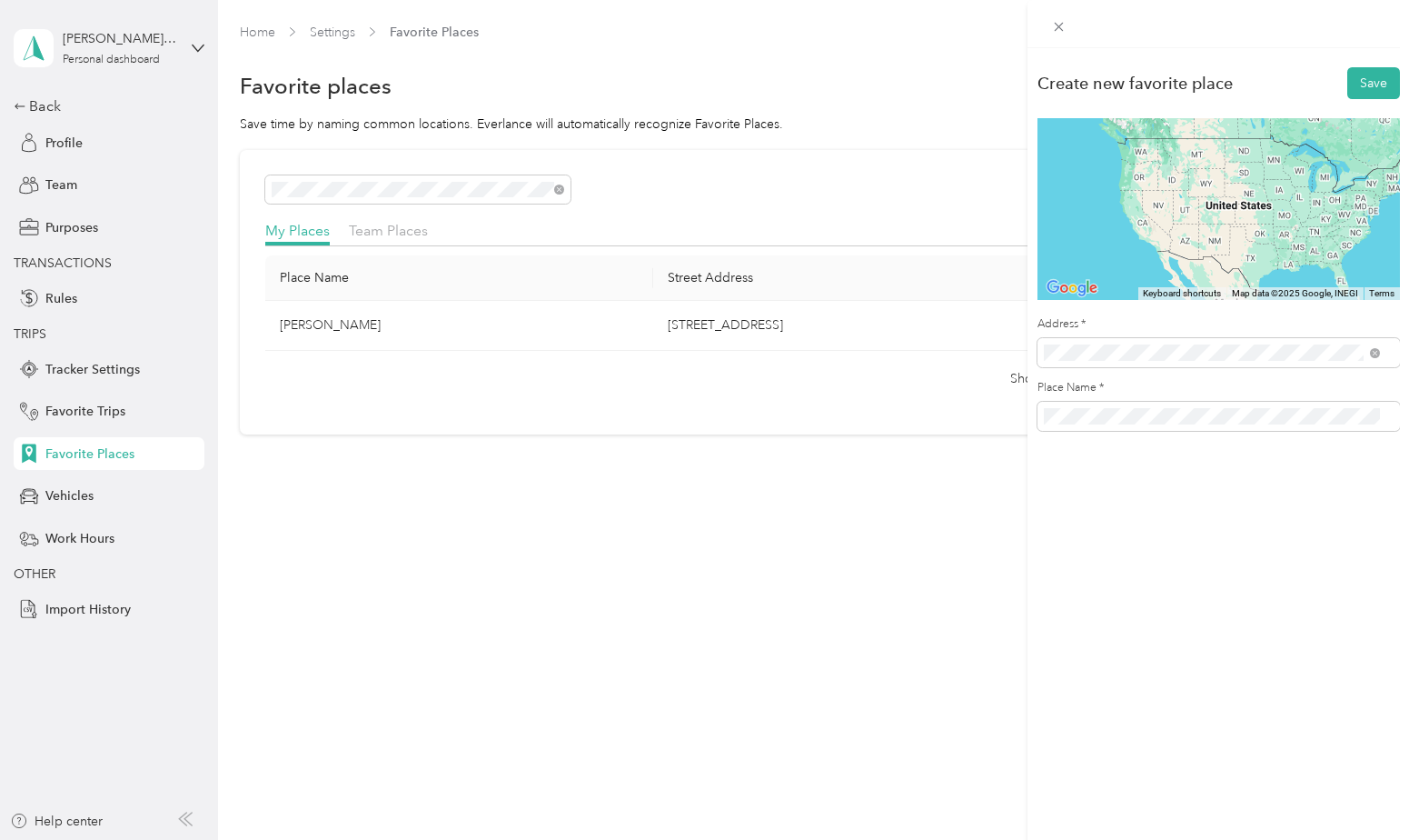
click at [1169, 415] on span "[STREET_ADDRESS][US_STATE]" at bounding box center [1168, 418] width 181 height 17
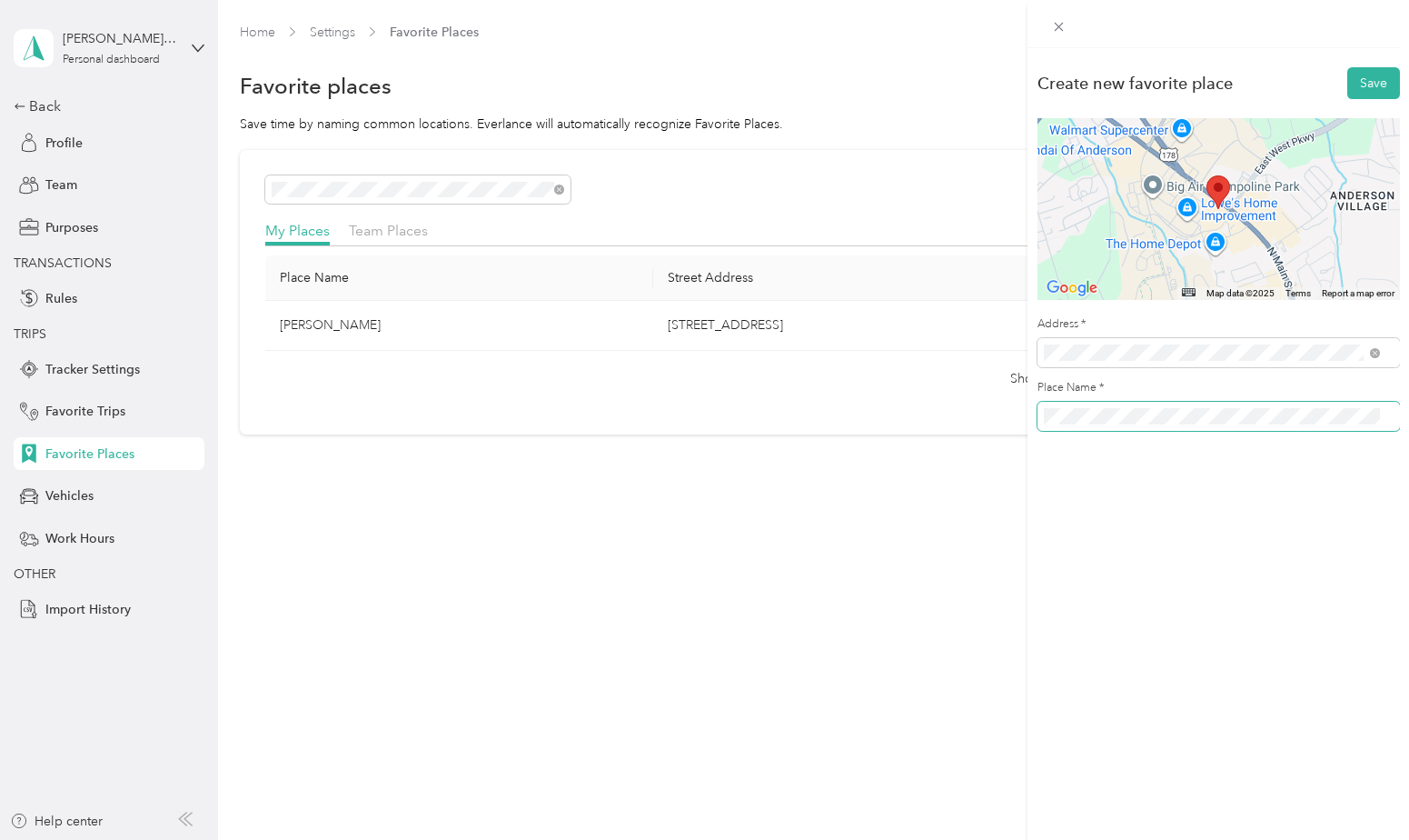
click at [1031, 429] on div "Create new favorite place Save ← Move left → Move right ↑ Move up ↓ Move down +…" at bounding box center [1218, 253] width 382 height 411
click at [1358, 87] on button "Save" at bounding box center [1374, 83] width 52 height 32
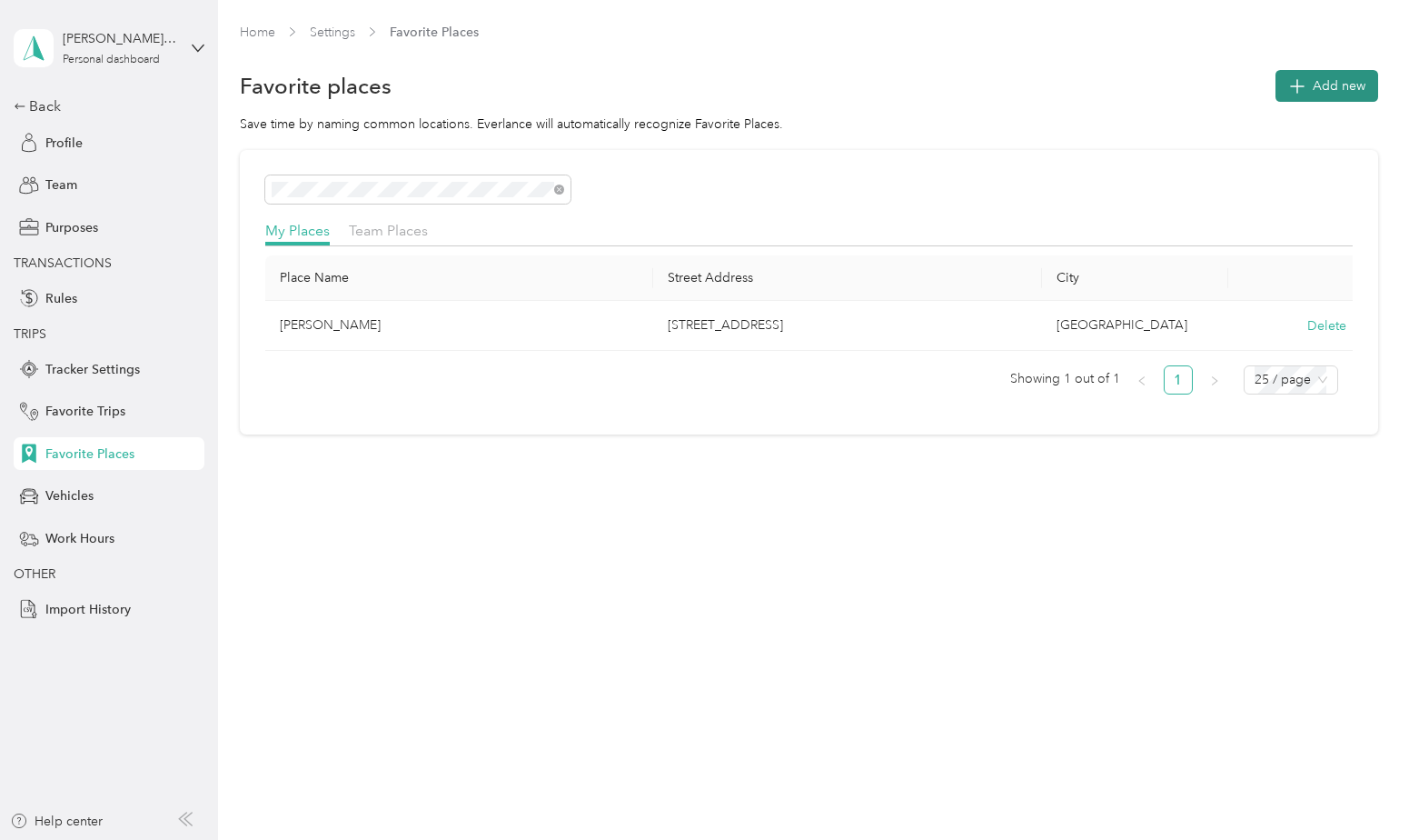
click at [1353, 80] on span "Add new" at bounding box center [1339, 85] width 52 height 19
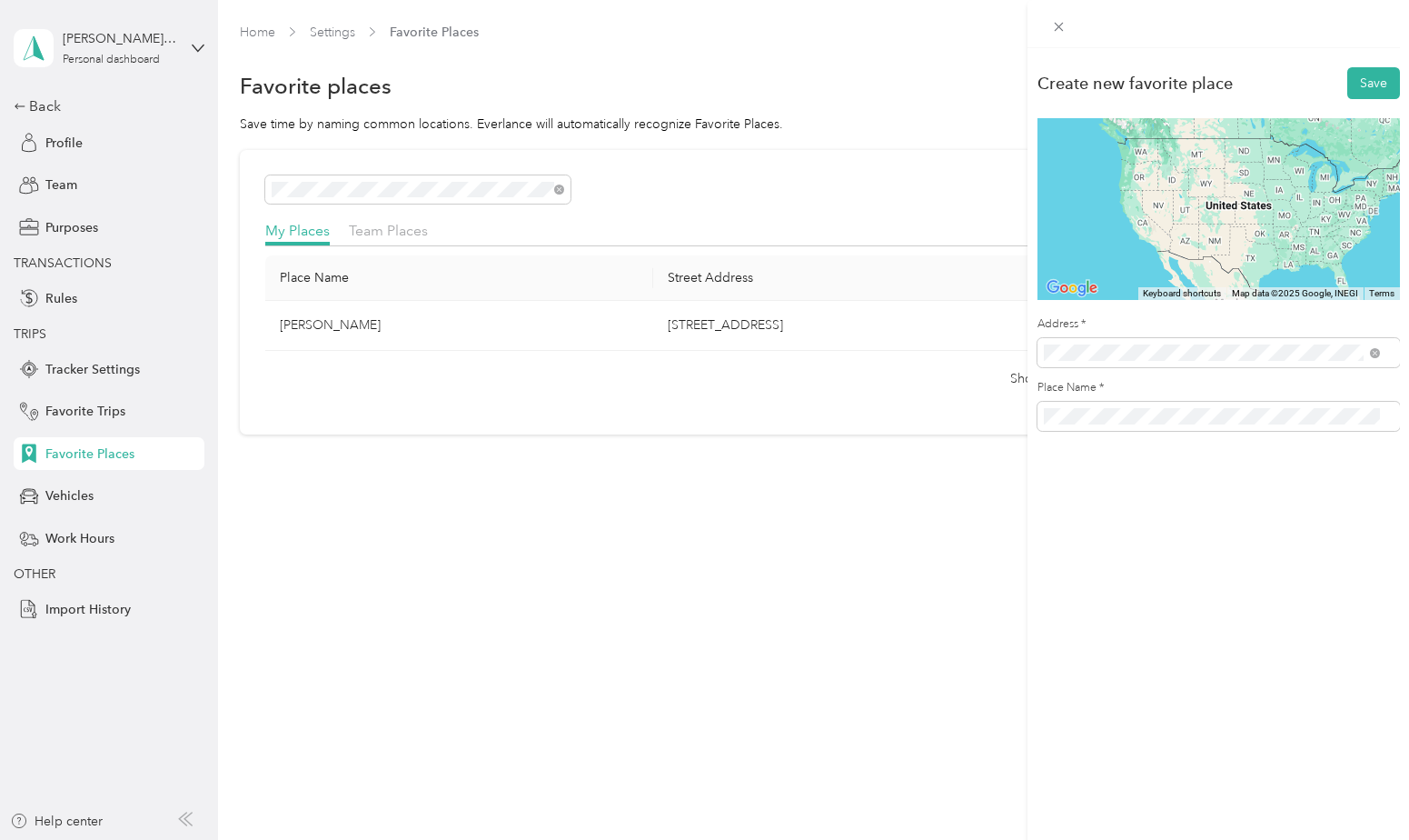
click at [1186, 420] on span "[STREET_ADDRESS][US_STATE]" at bounding box center [1168, 418] width 181 height 17
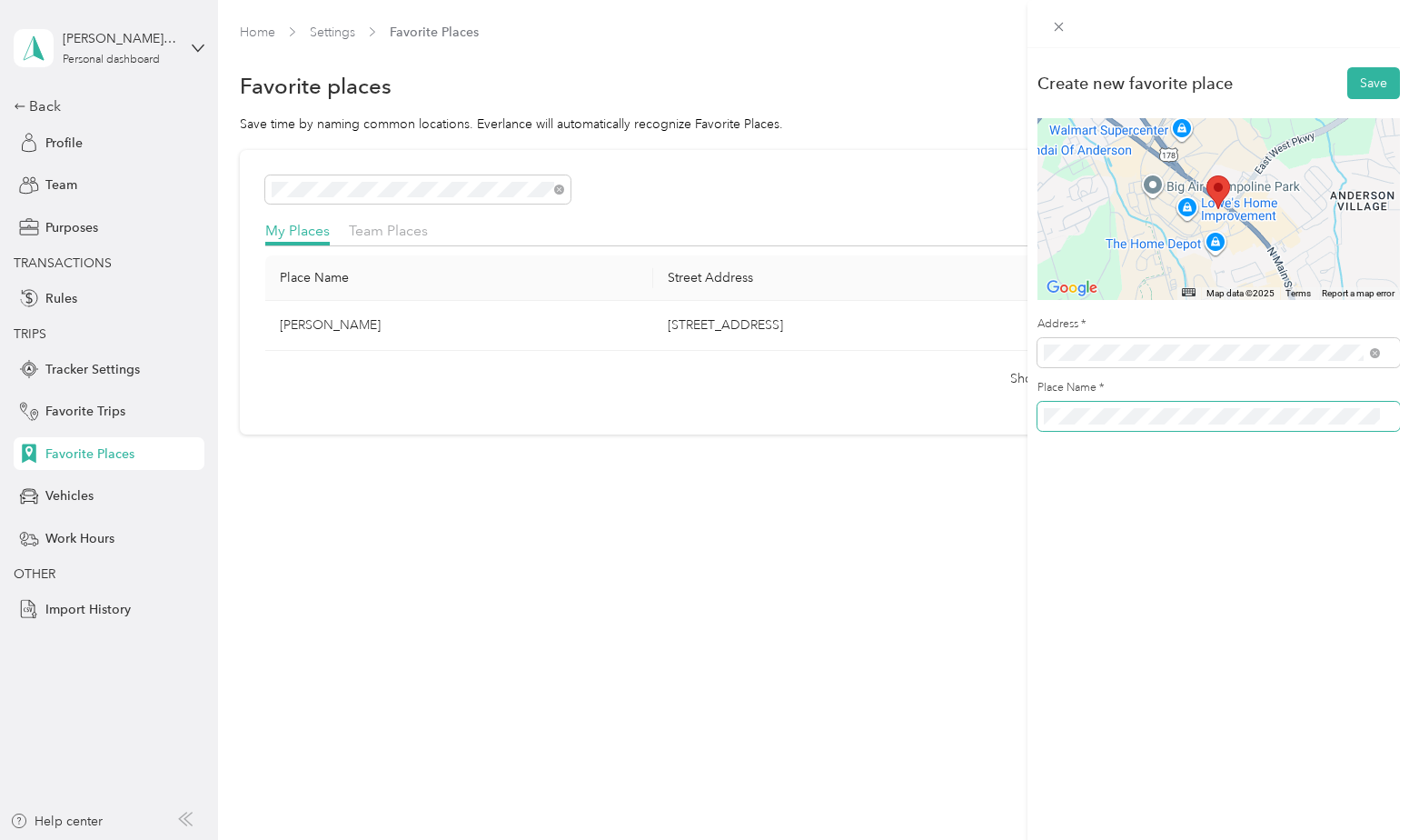
click at [932, 431] on div "Create new favorite place Save ← Move left → Move right ↑ Move up ↓ Move down +…" at bounding box center [704, 420] width 1409 height 840
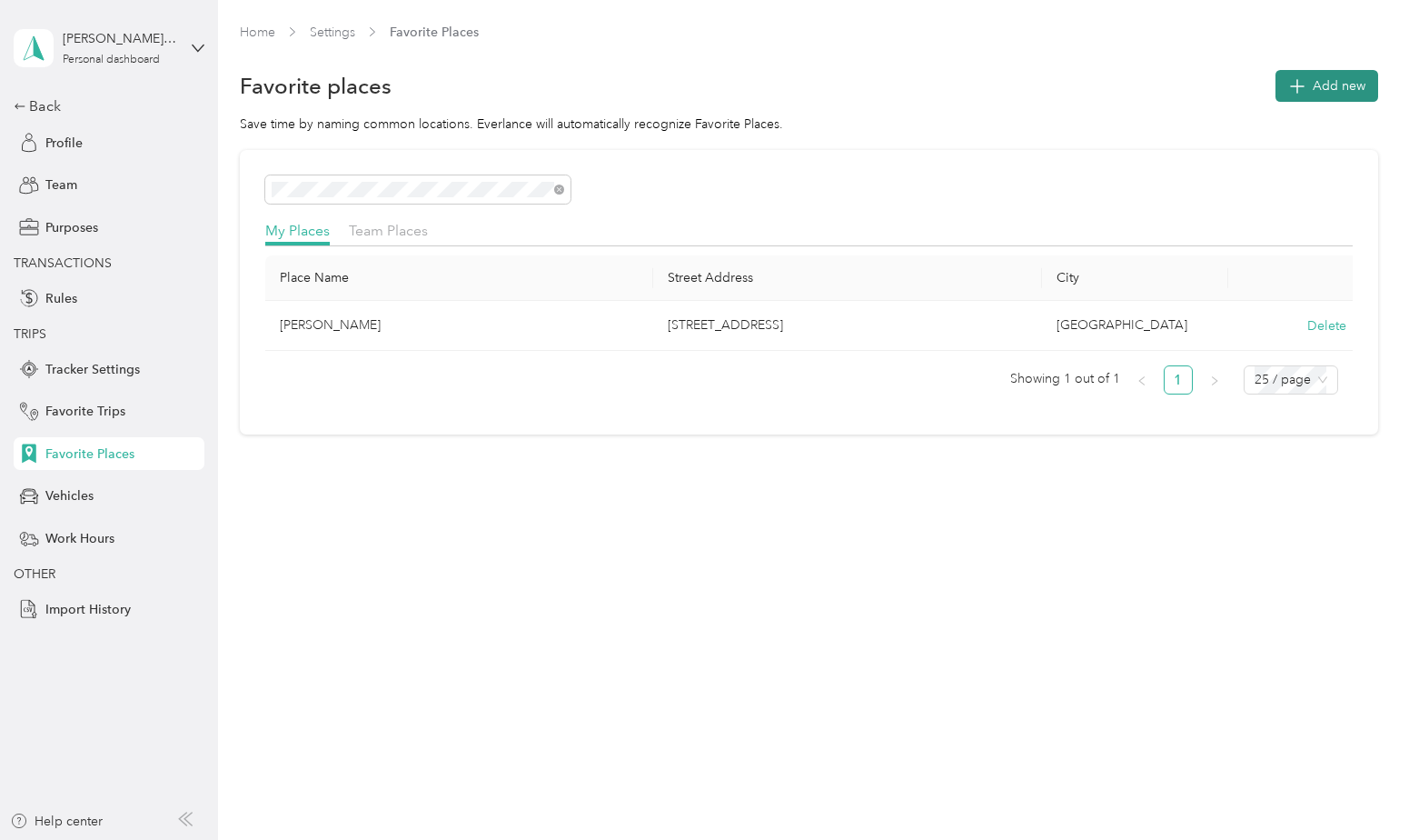
click at [1309, 87] on icon "button" at bounding box center [1297, 86] width 26 height 26
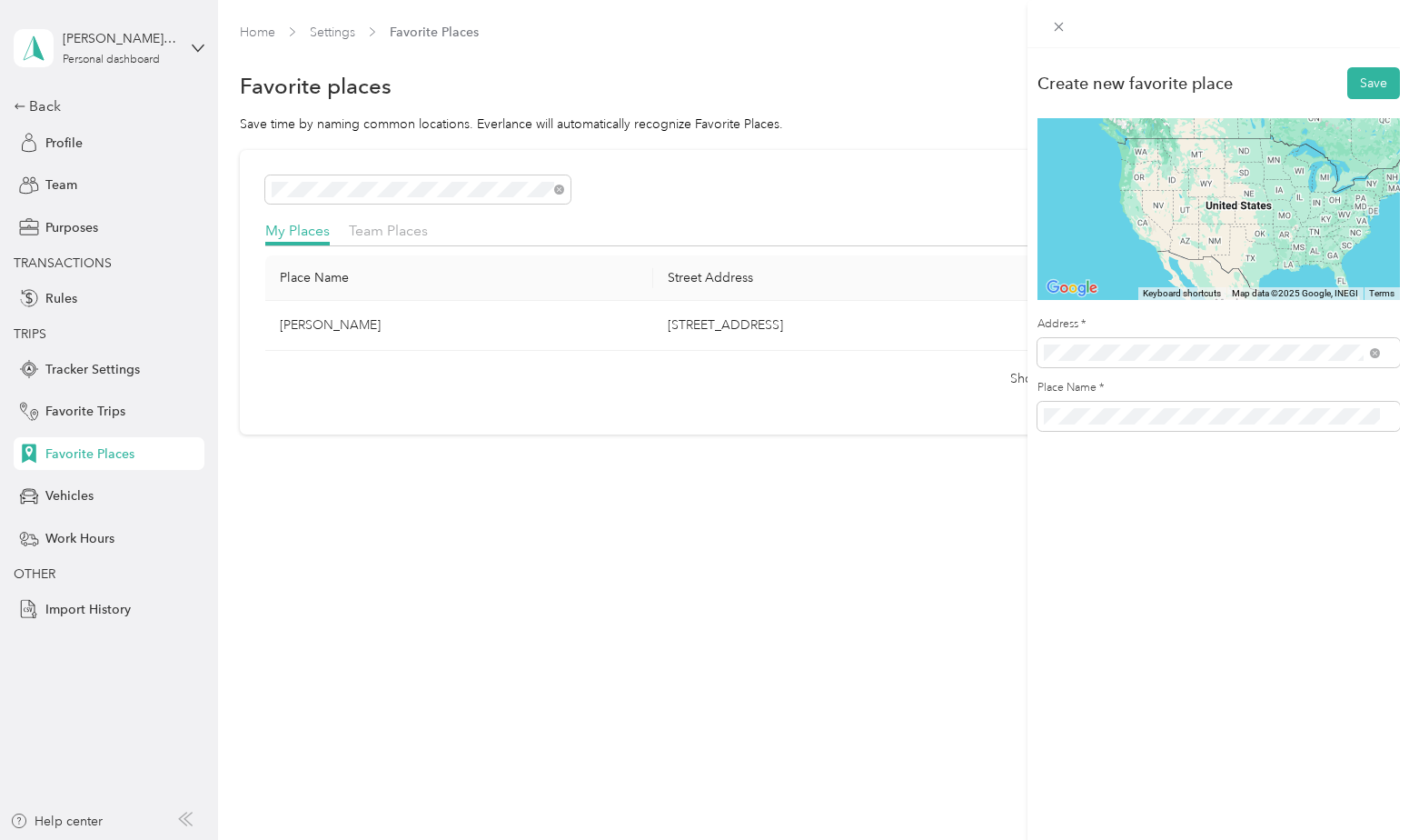
click at [1218, 423] on span "[STREET_ADDRESS][US_STATE]" at bounding box center [1168, 418] width 181 height 17
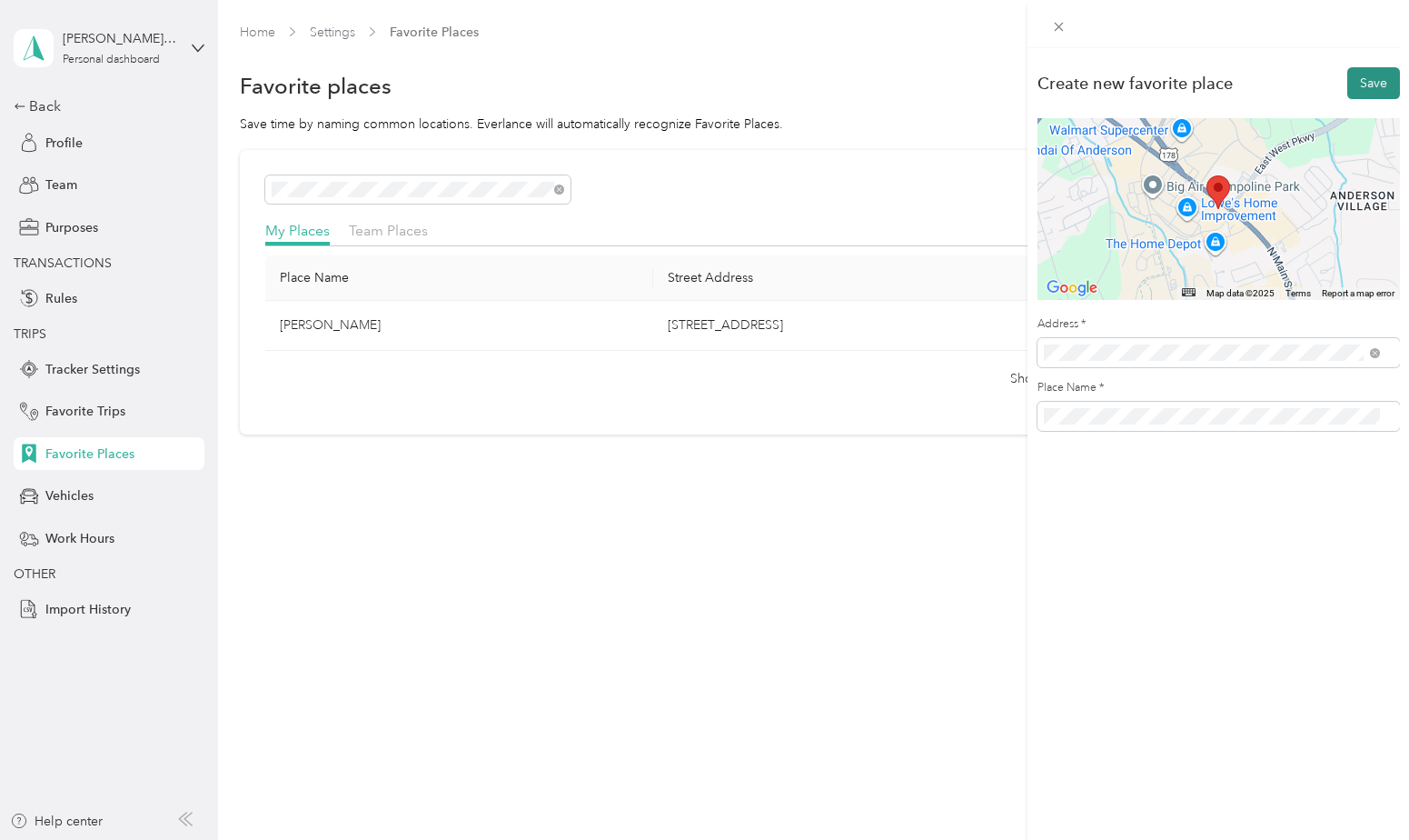
click at [1372, 74] on button "Save" at bounding box center [1374, 83] width 52 height 32
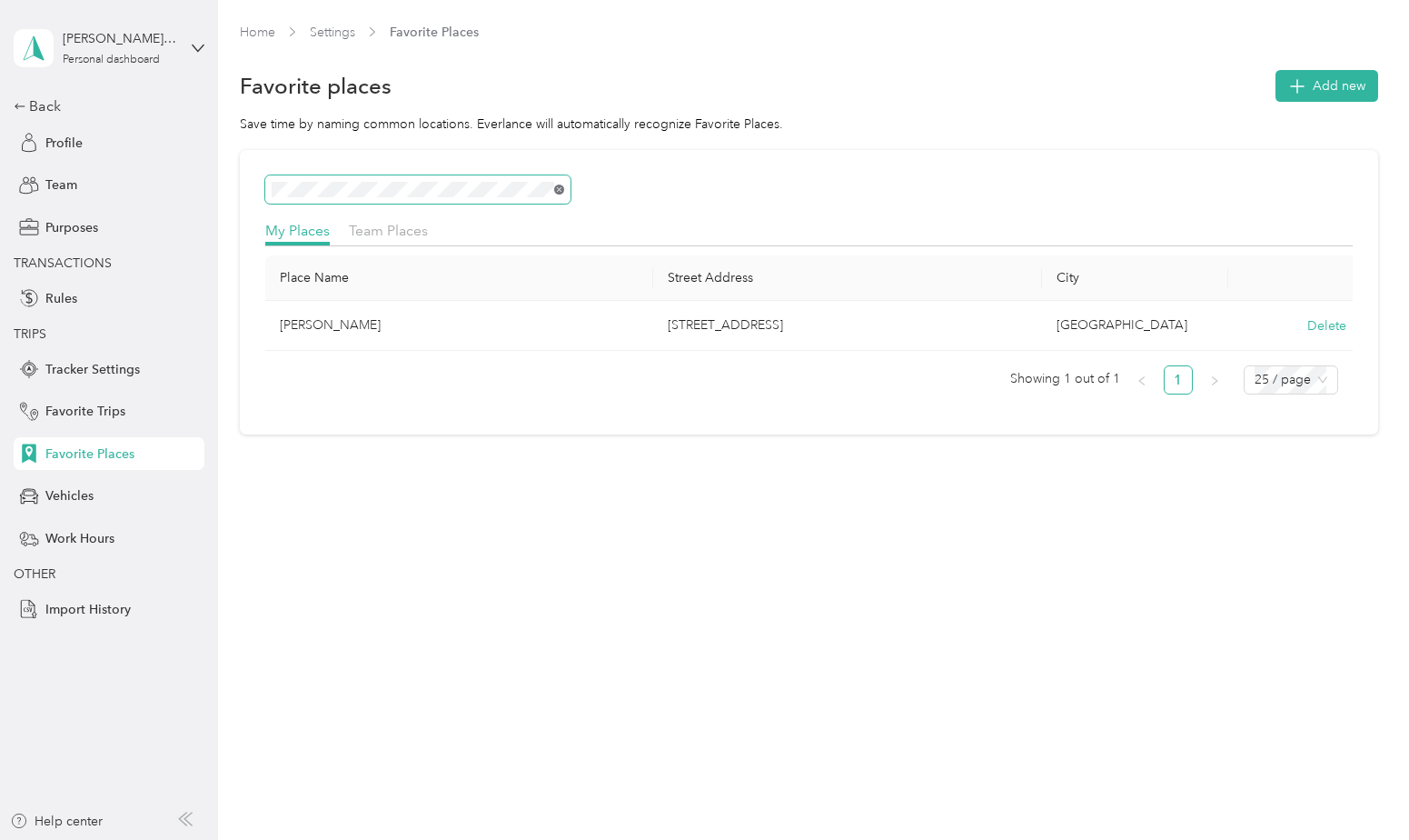
click at [561, 186] on icon at bounding box center [559, 189] width 8 height 8
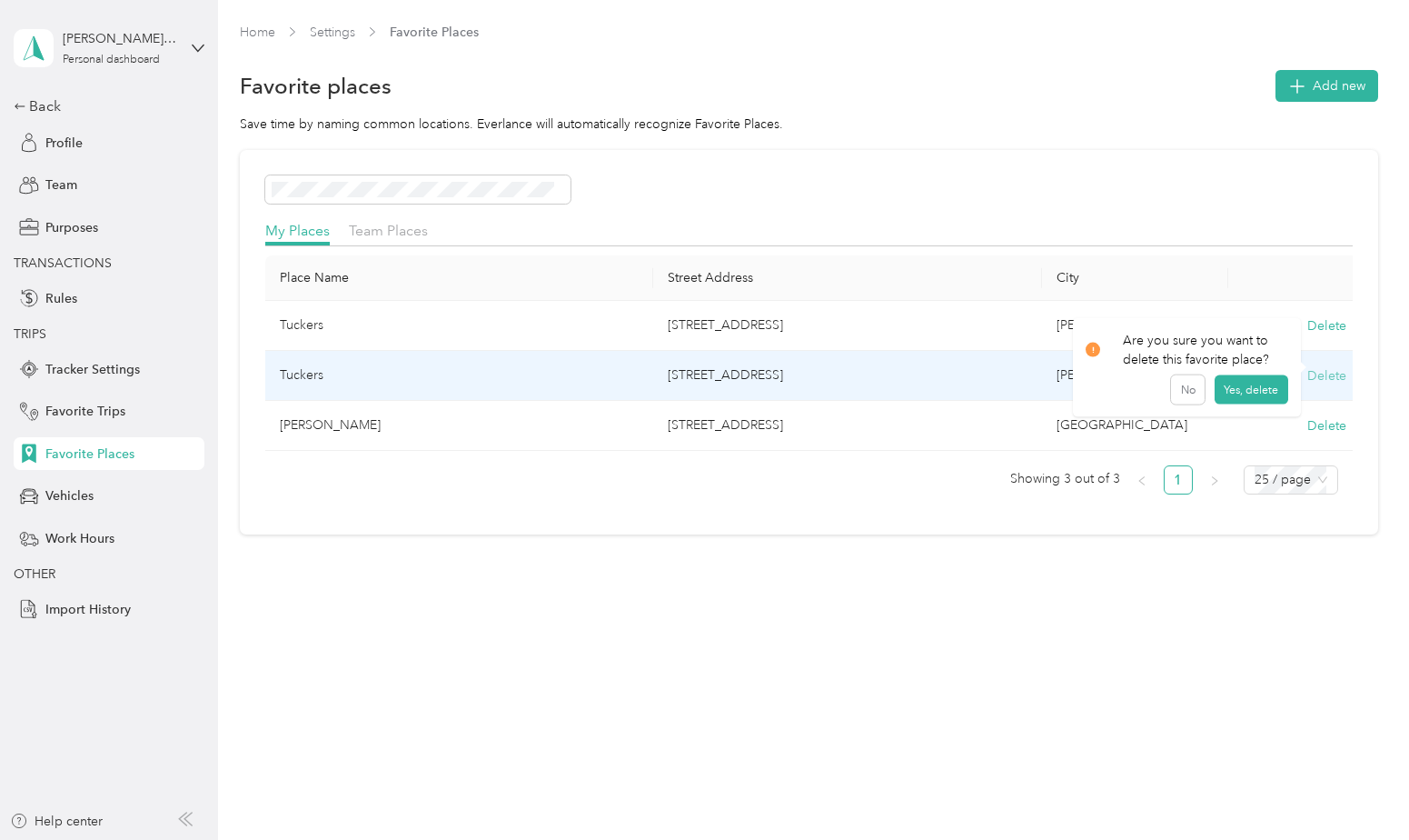
click at [1345, 377] on button "Delete" at bounding box center [1327, 375] width 39 height 19
click at [1256, 395] on button "Yes, delete" at bounding box center [1251, 397] width 74 height 29
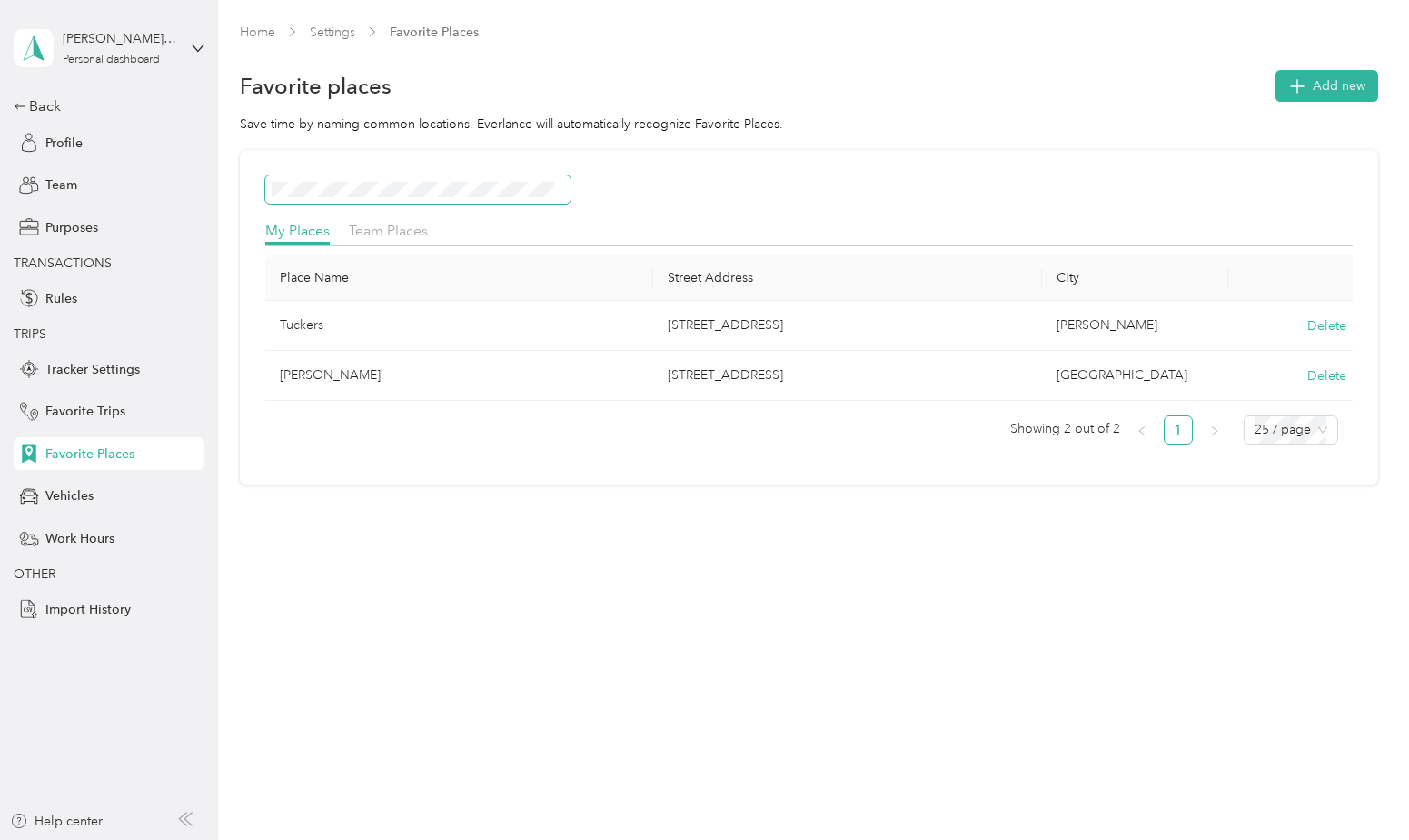
scroll to position [0, 32]
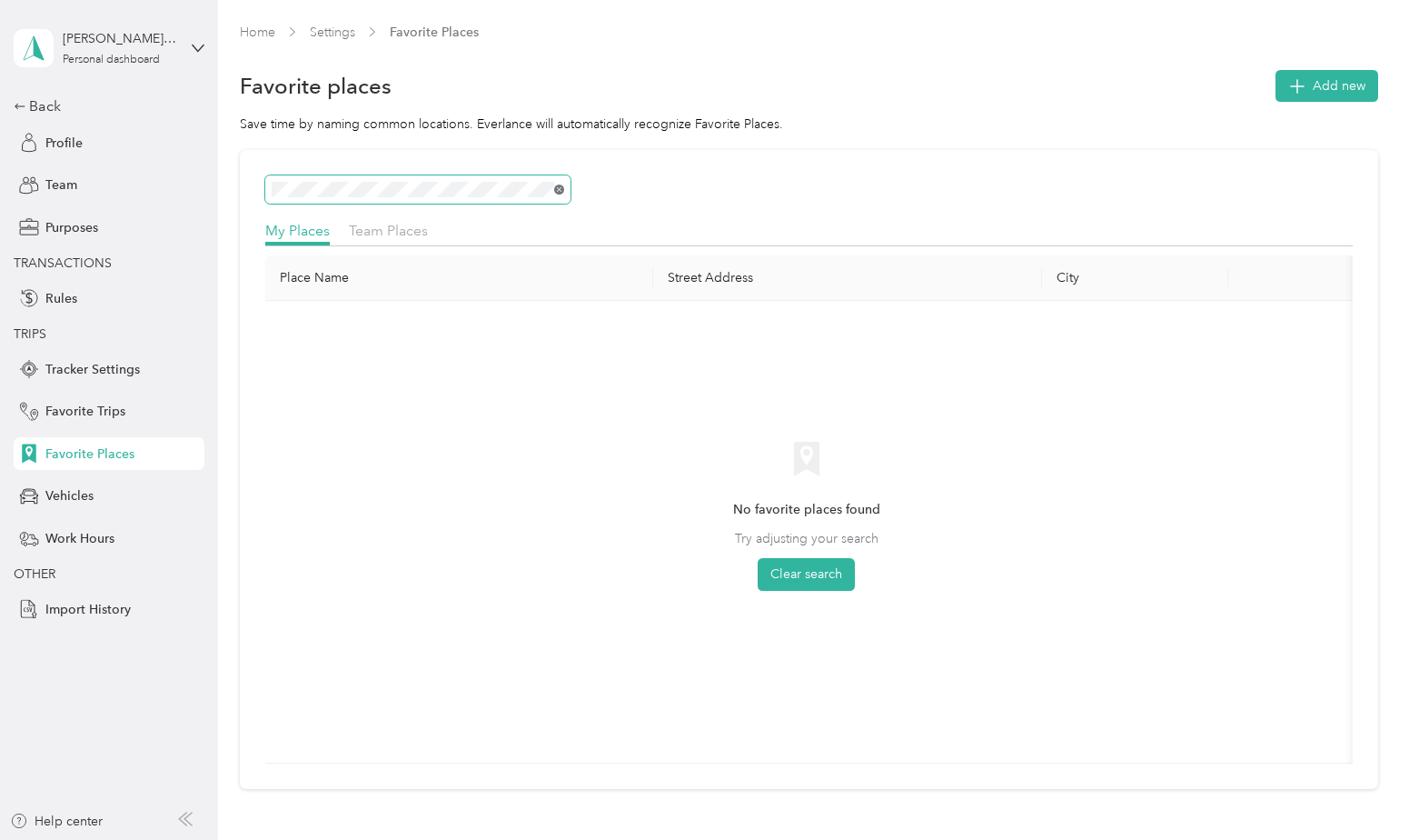
click at [562, 190] on icon at bounding box center [559, 189] width 8 height 8
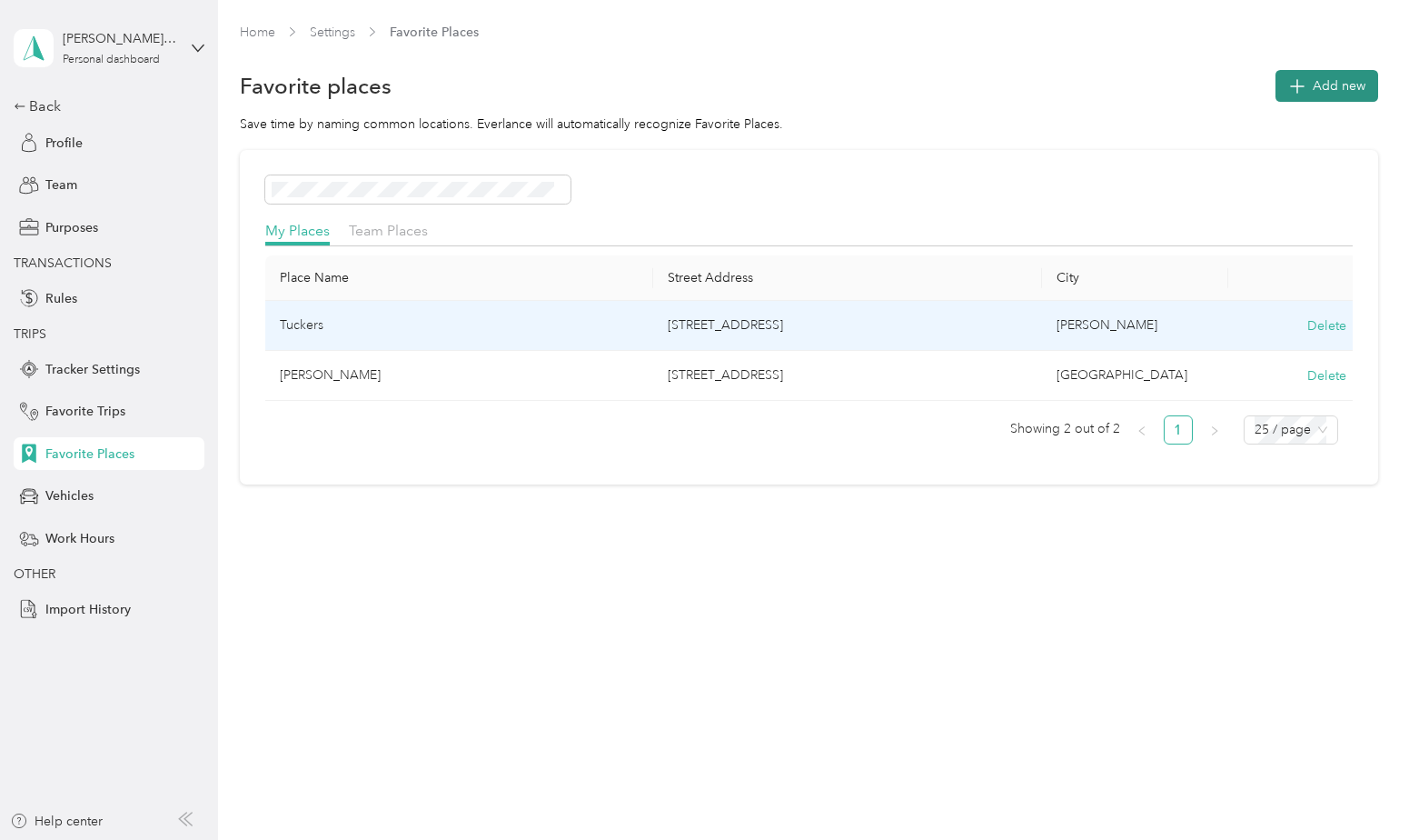
click at [1336, 87] on span "Add new" at bounding box center [1339, 85] width 52 height 19
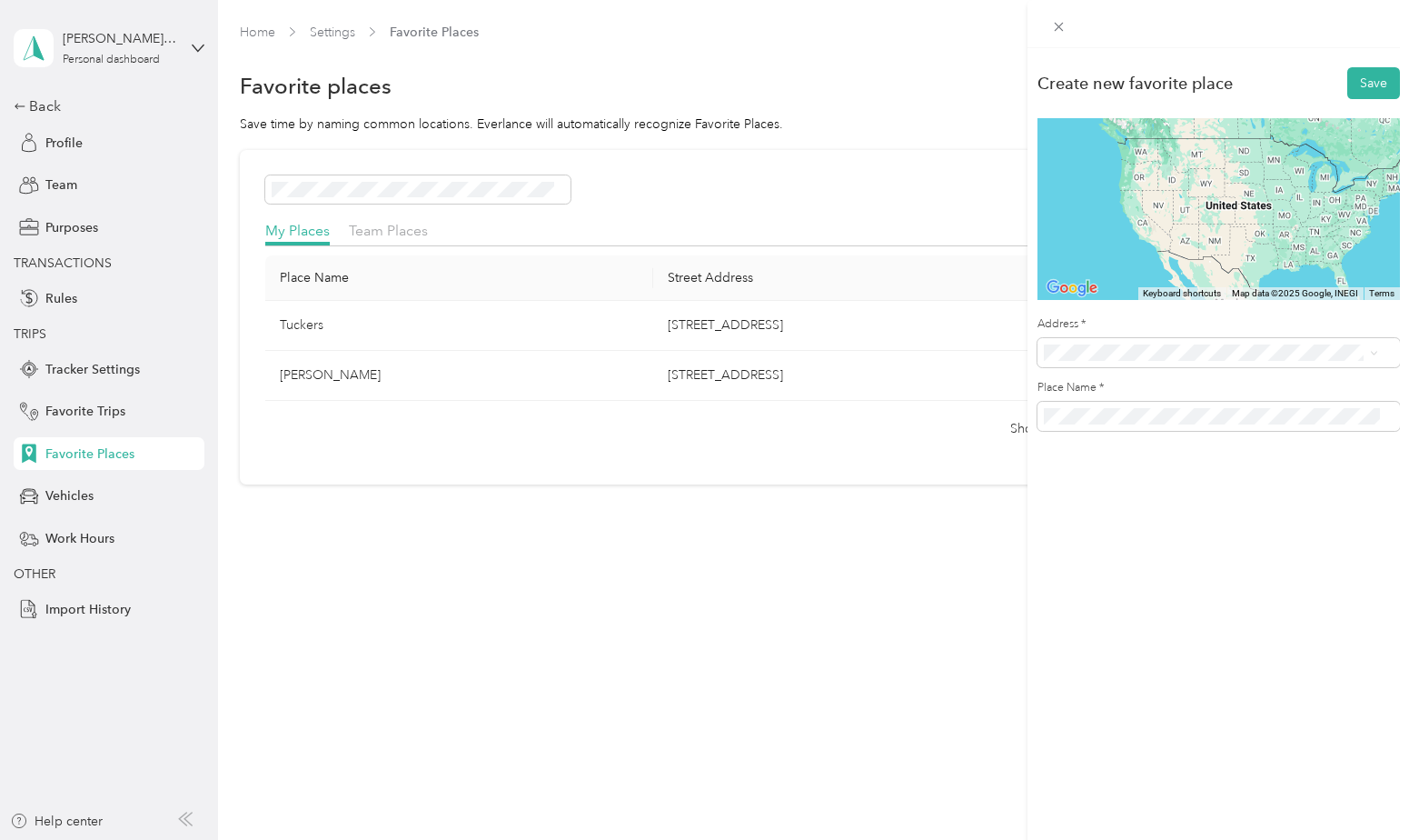
click at [1138, 416] on span "[STREET_ADDRESS][US_STATE]" at bounding box center [1168, 417] width 181 height 17
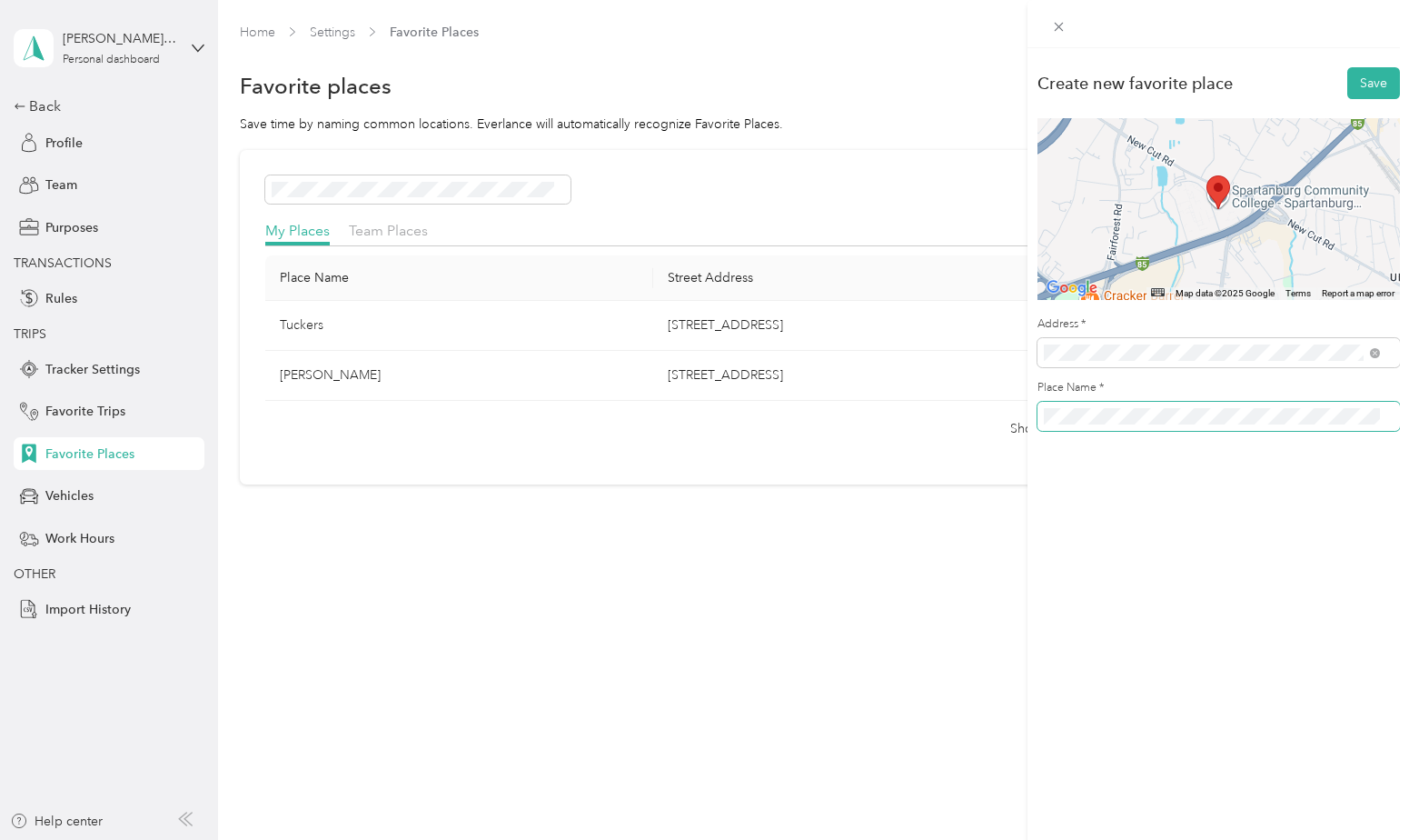
click at [1024, 419] on div "Create new favorite place Save ← Move left → Move right ↑ Move up ↓ Move down +…" at bounding box center [704, 420] width 1409 height 840
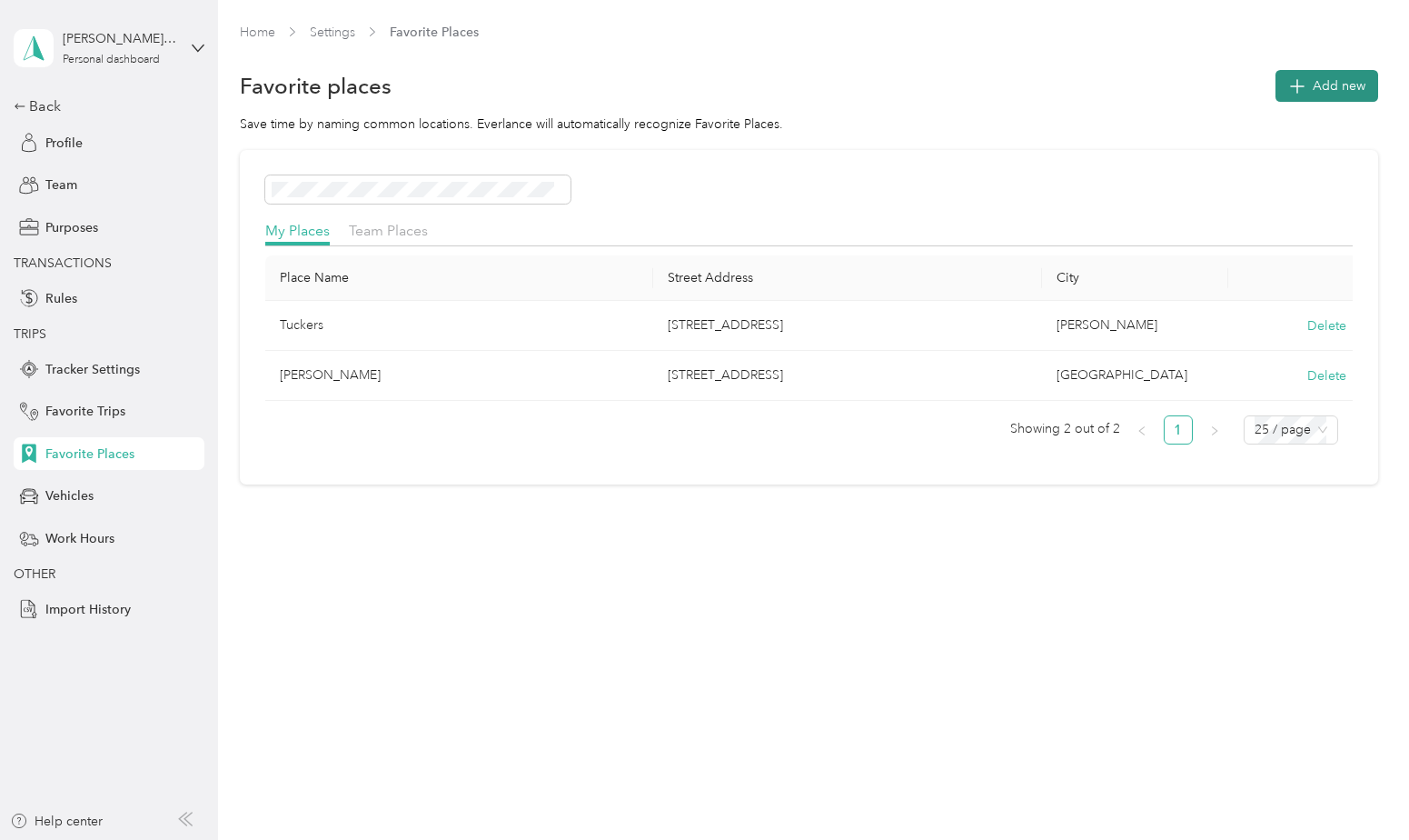
click at [1323, 92] on span "Add new" at bounding box center [1339, 85] width 52 height 19
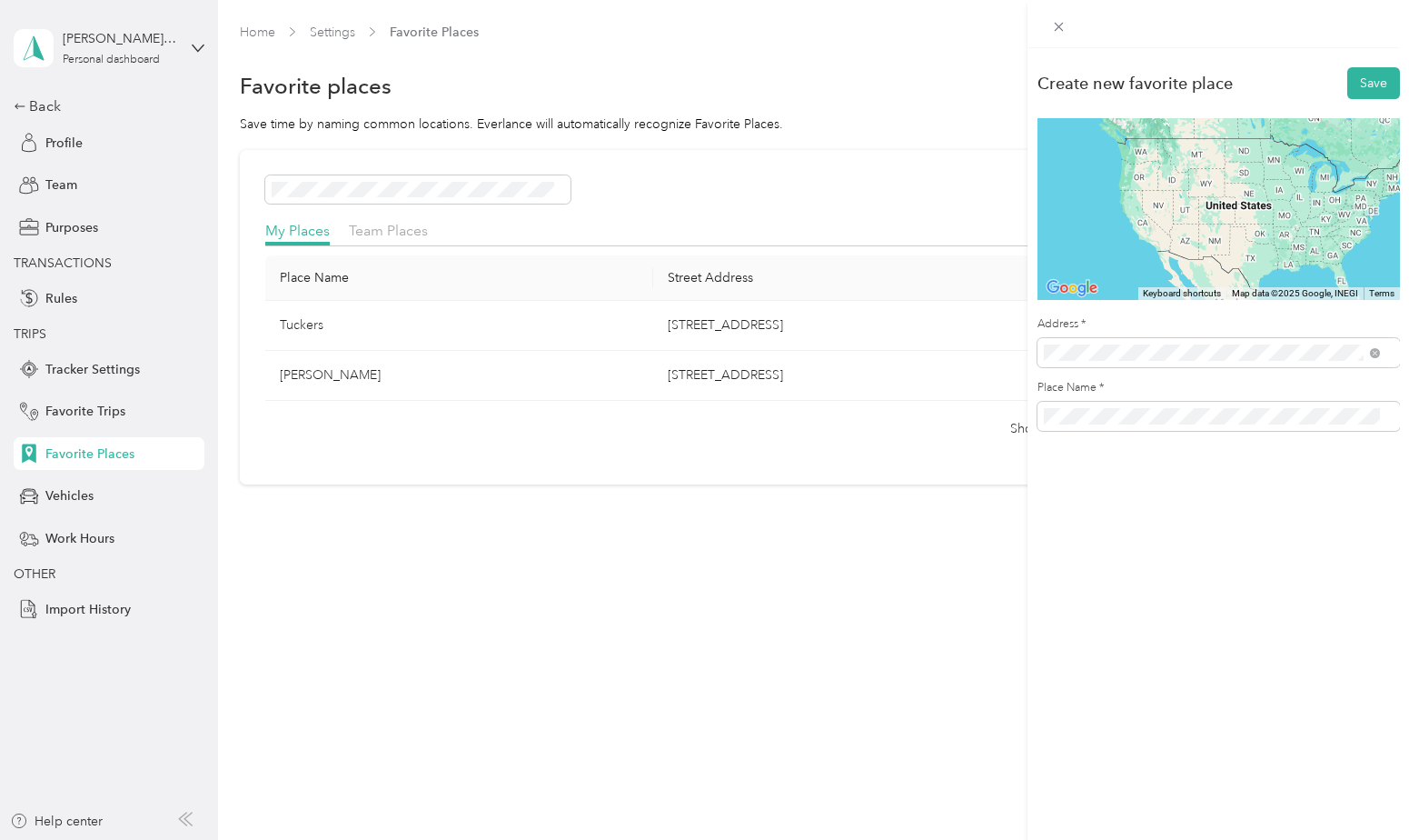
click at [1186, 416] on span "[STREET_ADDRESS][US_STATE]" at bounding box center [1168, 418] width 181 height 17
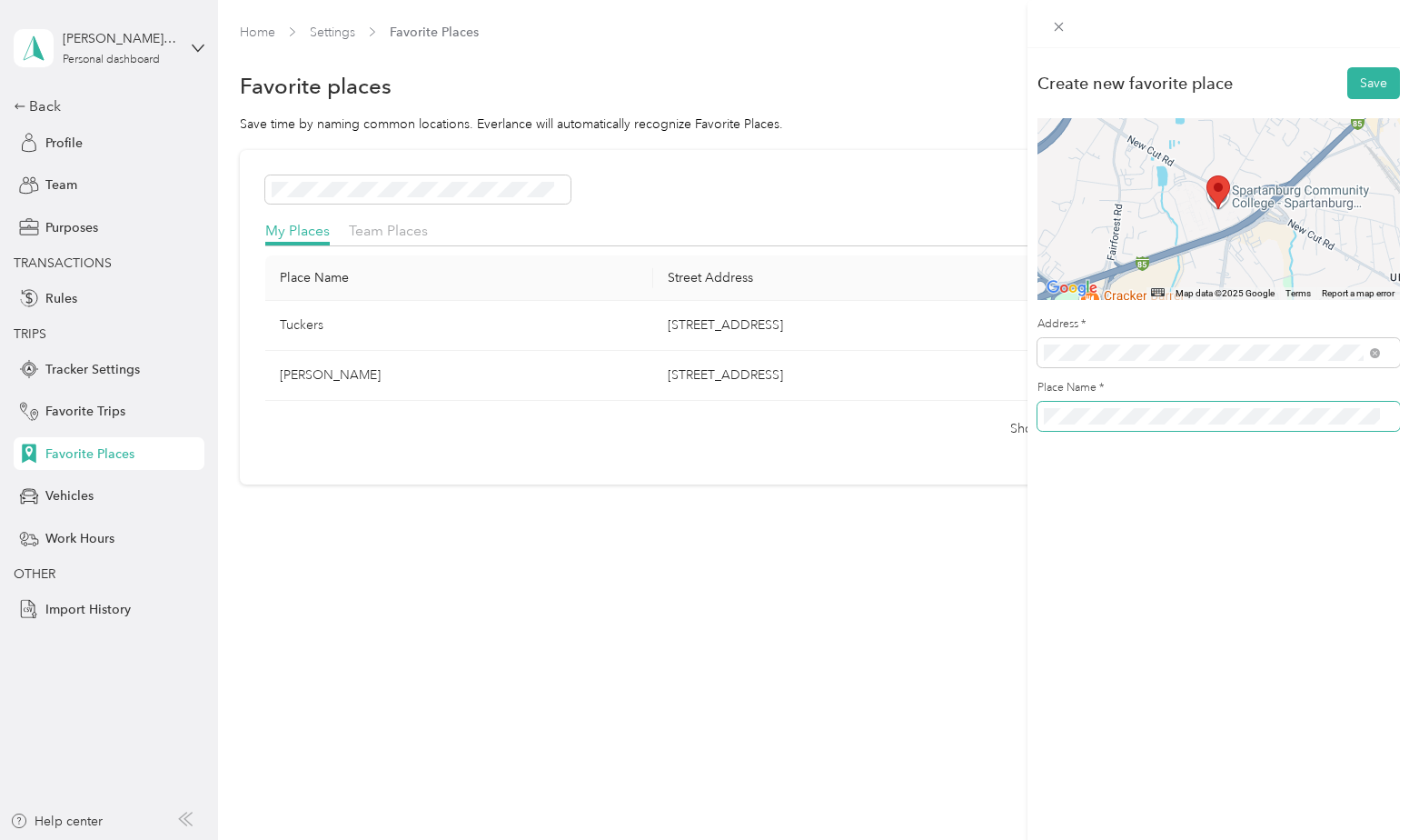
click at [979, 435] on div "Create new favorite place Save ← Move left → Move right ↑ Move up ↓ Move down +…" at bounding box center [704, 420] width 1409 height 840
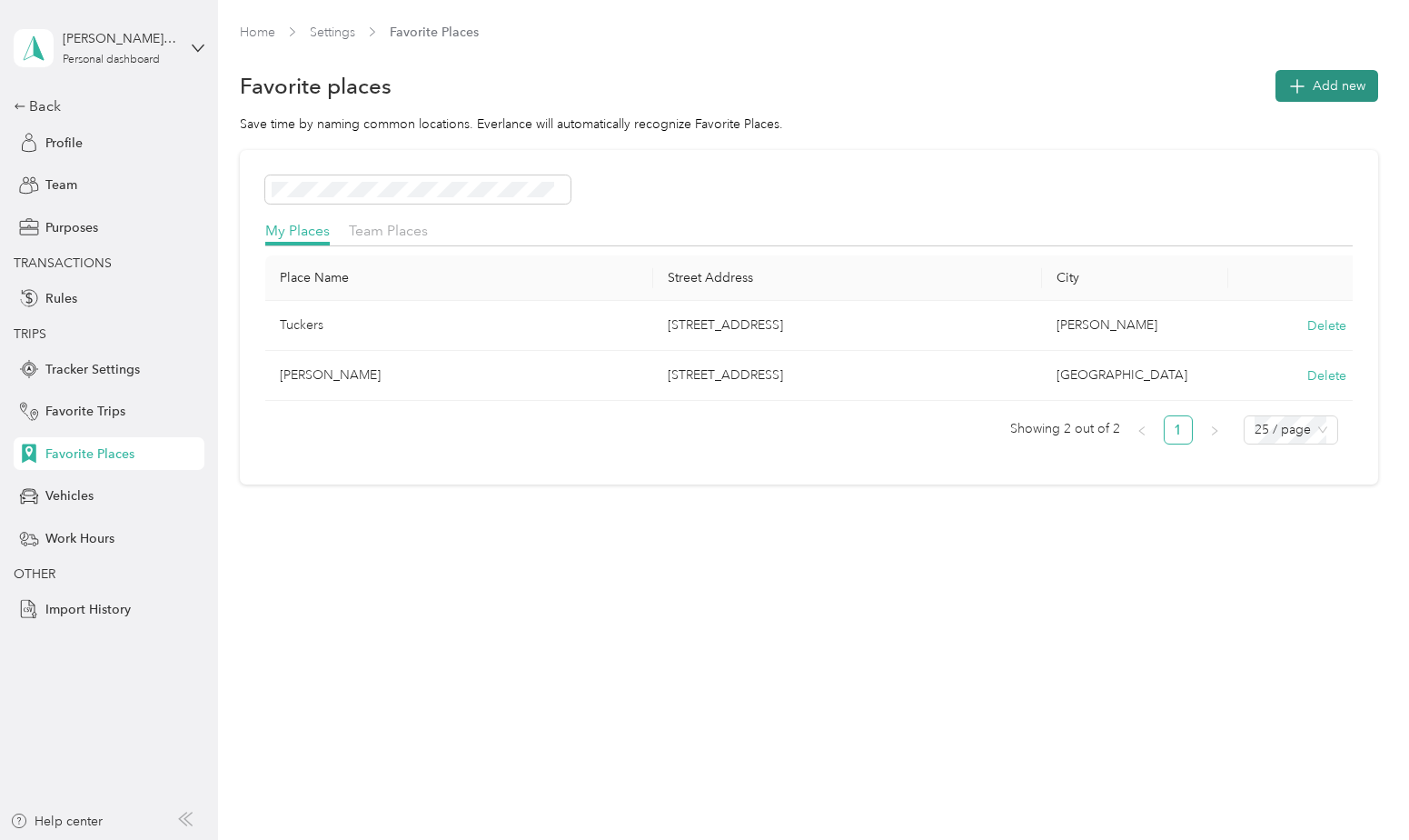
click at [1336, 82] on span "Add new" at bounding box center [1339, 85] width 52 height 19
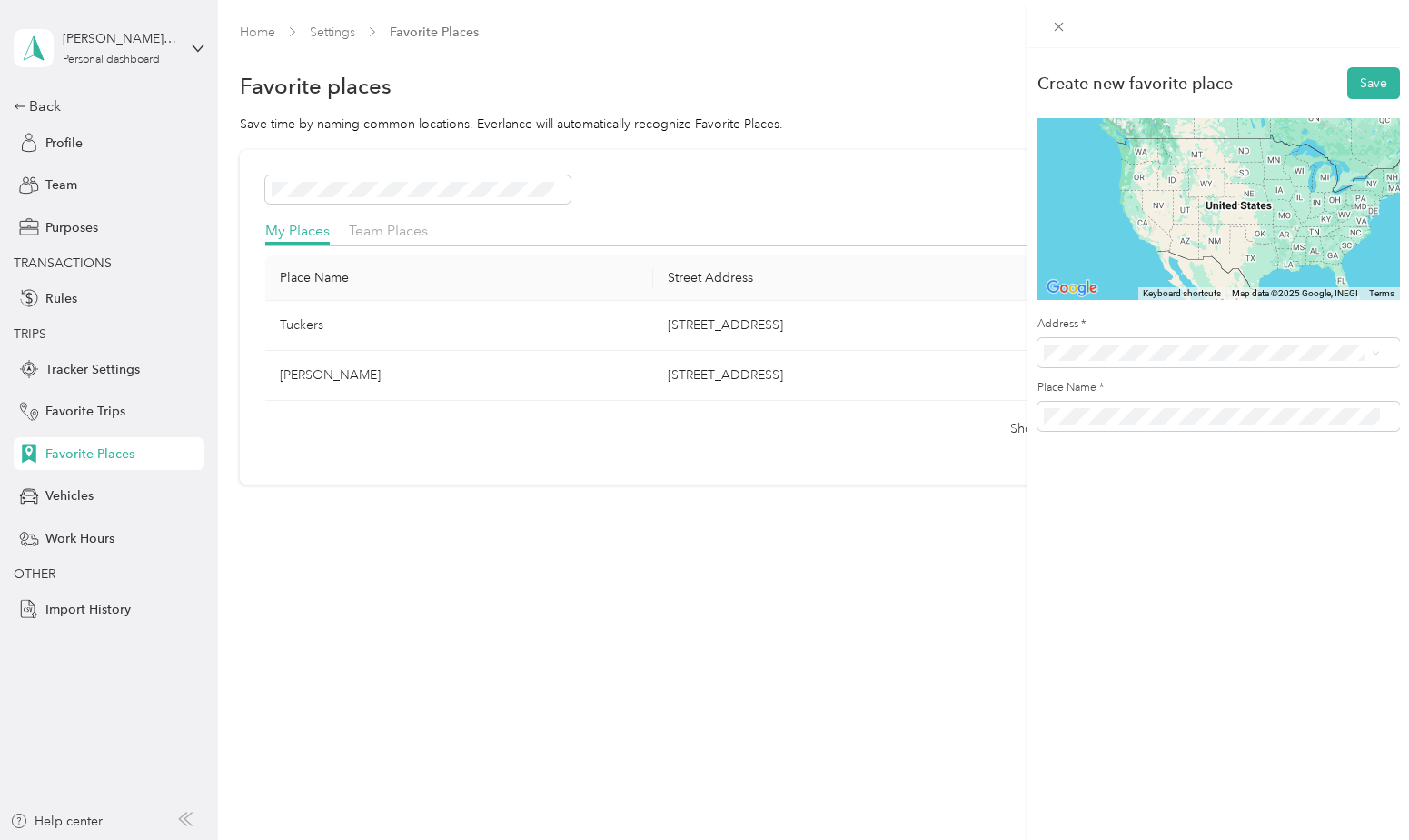
click at [1222, 424] on span "[STREET_ADDRESS][US_STATE]" at bounding box center [1168, 416] width 181 height 17
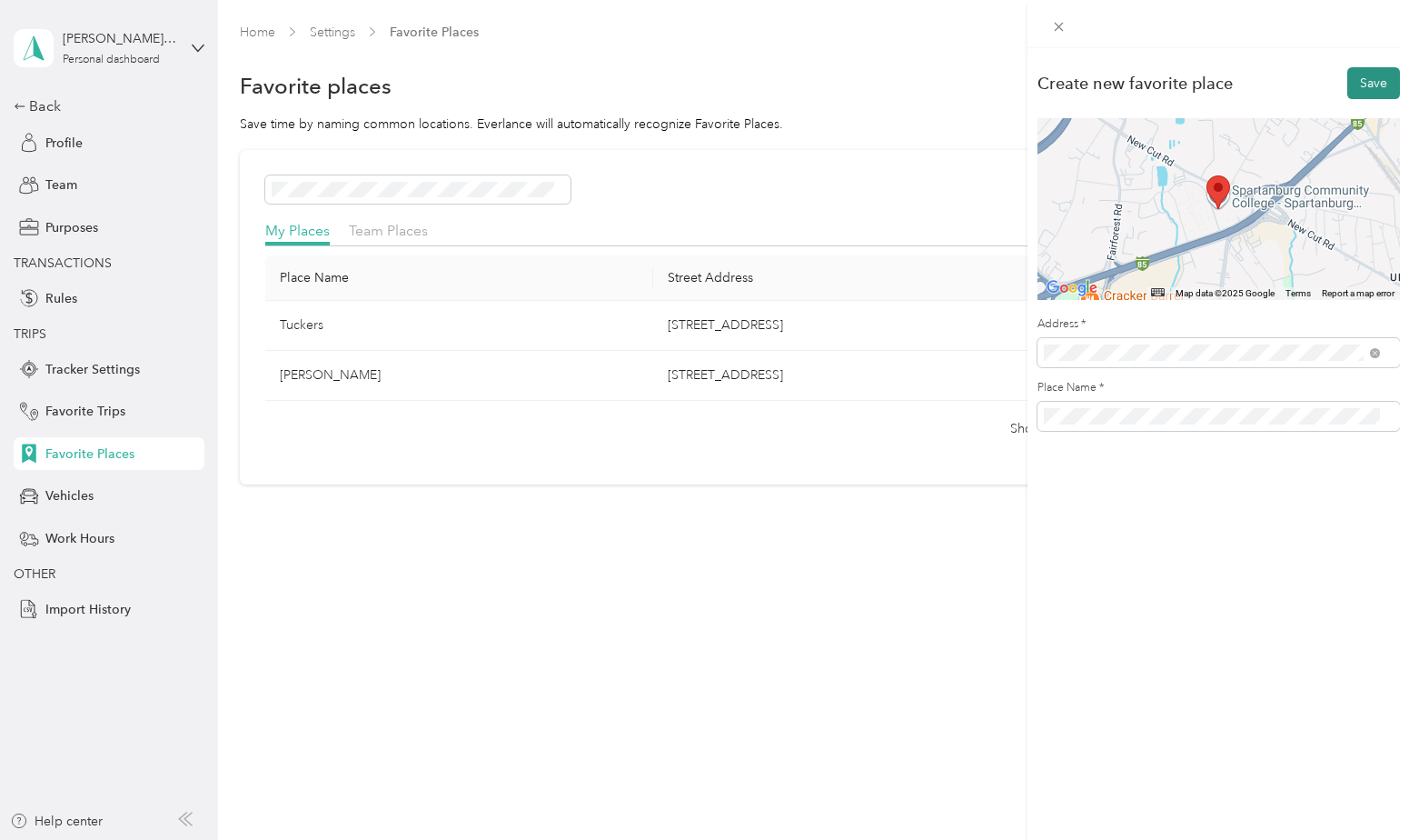
click at [1360, 85] on button "Save" at bounding box center [1374, 83] width 52 height 32
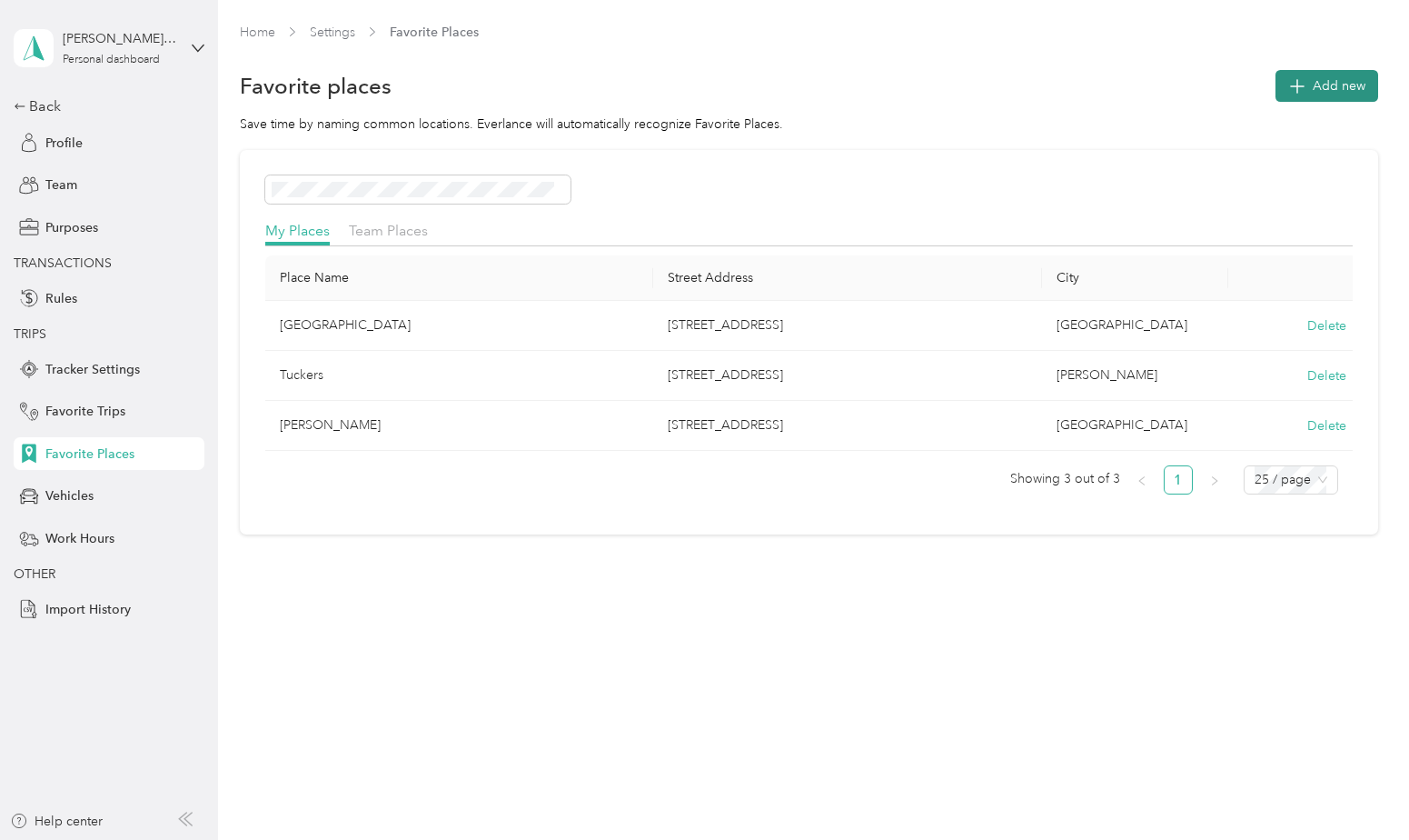
click at [1309, 91] on icon "button" at bounding box center [1297, 86] width 26 height 26
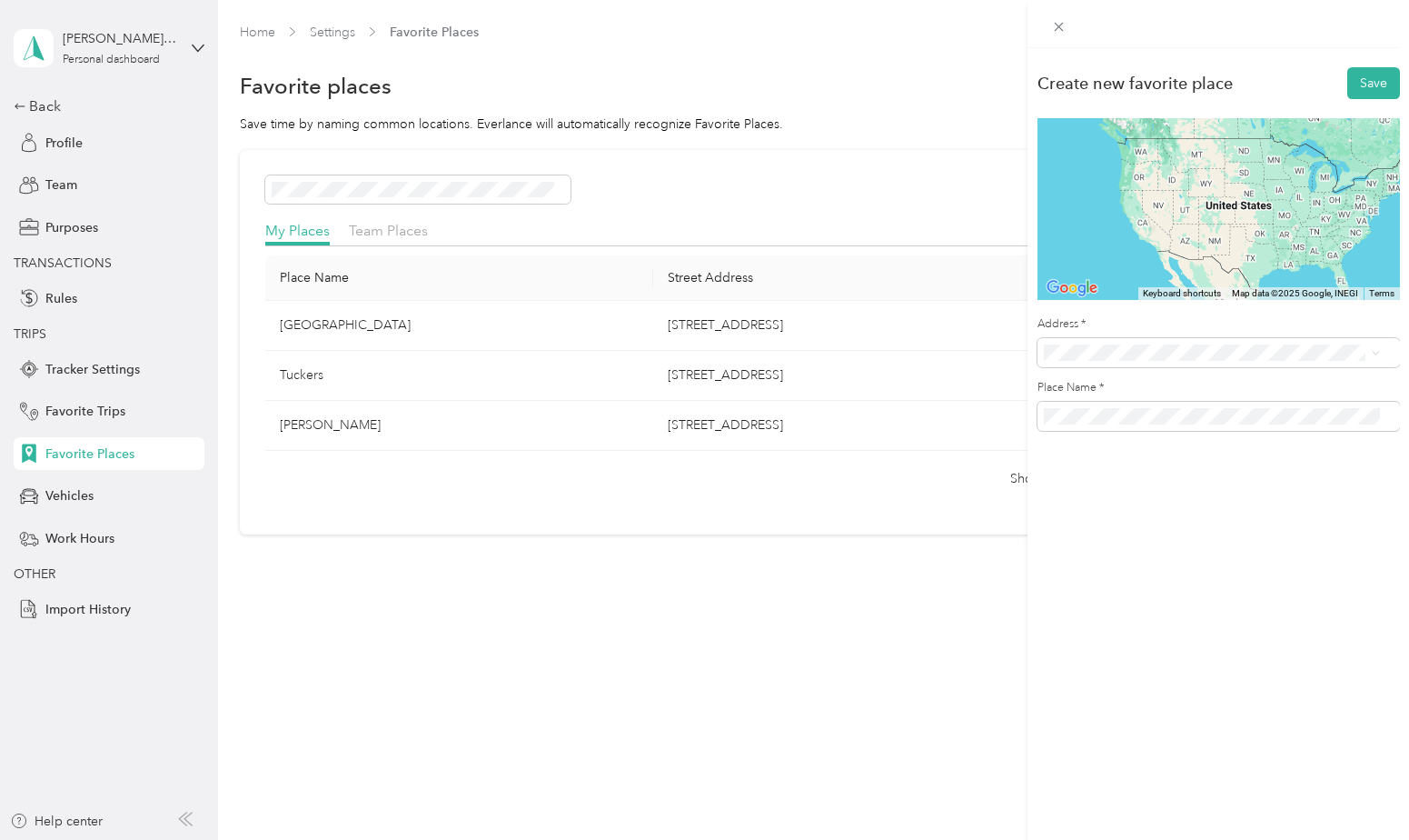
click at [1150, 405] on li "[STREET_ADDRESS][US_STATE]" at bounding box center [1212, 419] width 349 height 37
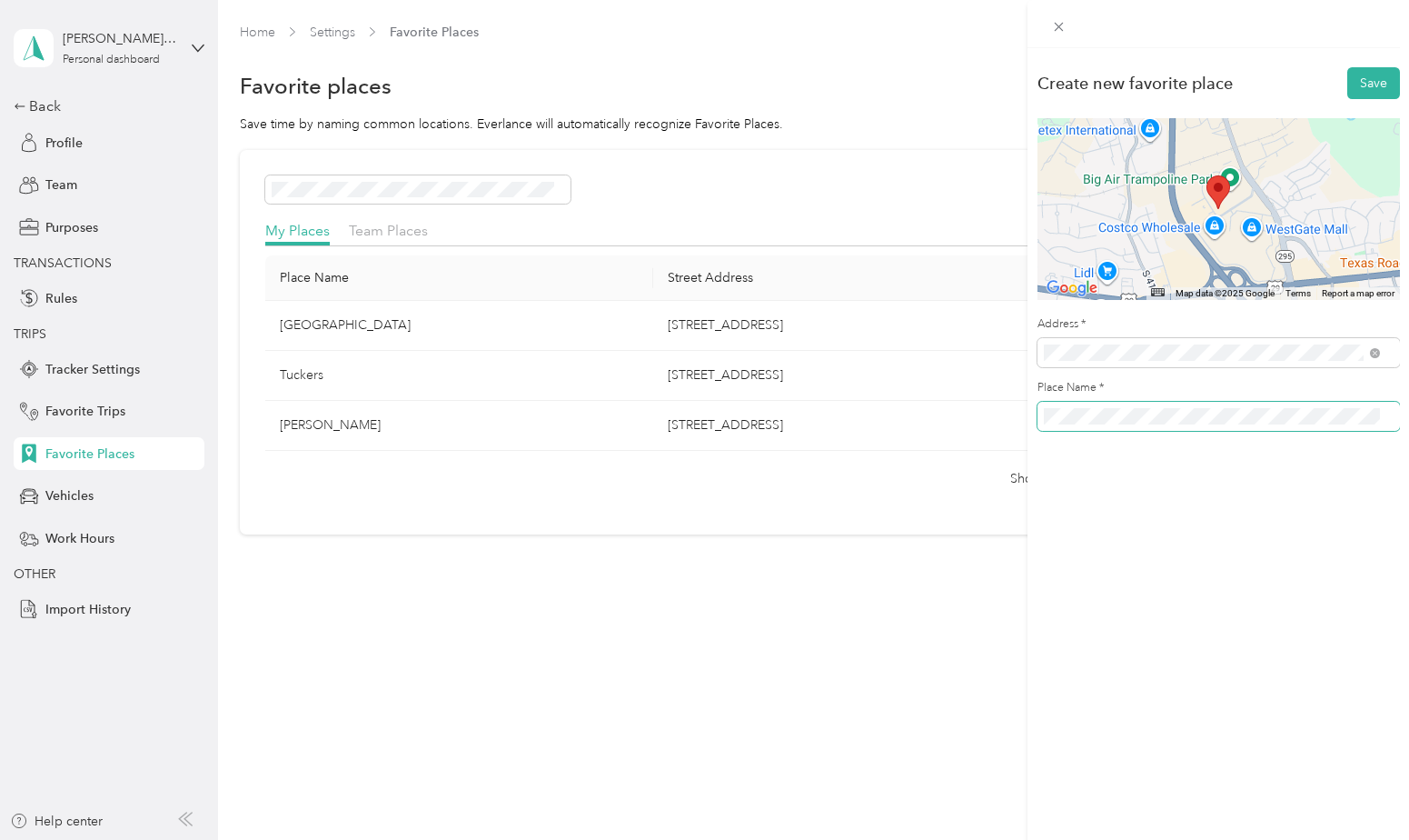
click at [1007, 435] on div "Create new favorite place Save ← Move left → Move right ↑ Move up ↓ Move down +…" at bounding box center [704, 420] width 1409 height 840
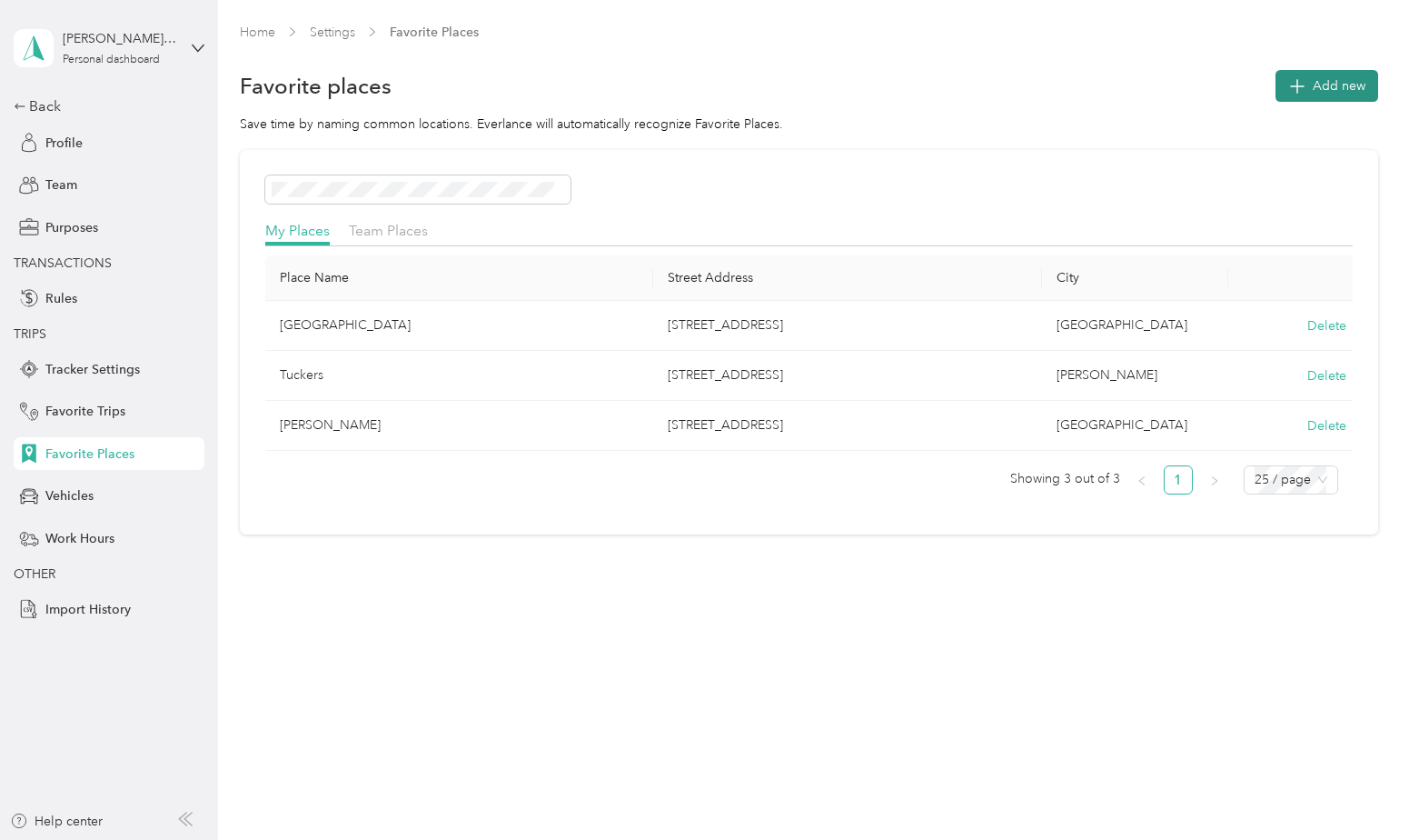
click at [1334, 93] on span "Add new" at bounding box center [1339, 85] width 52 height 19
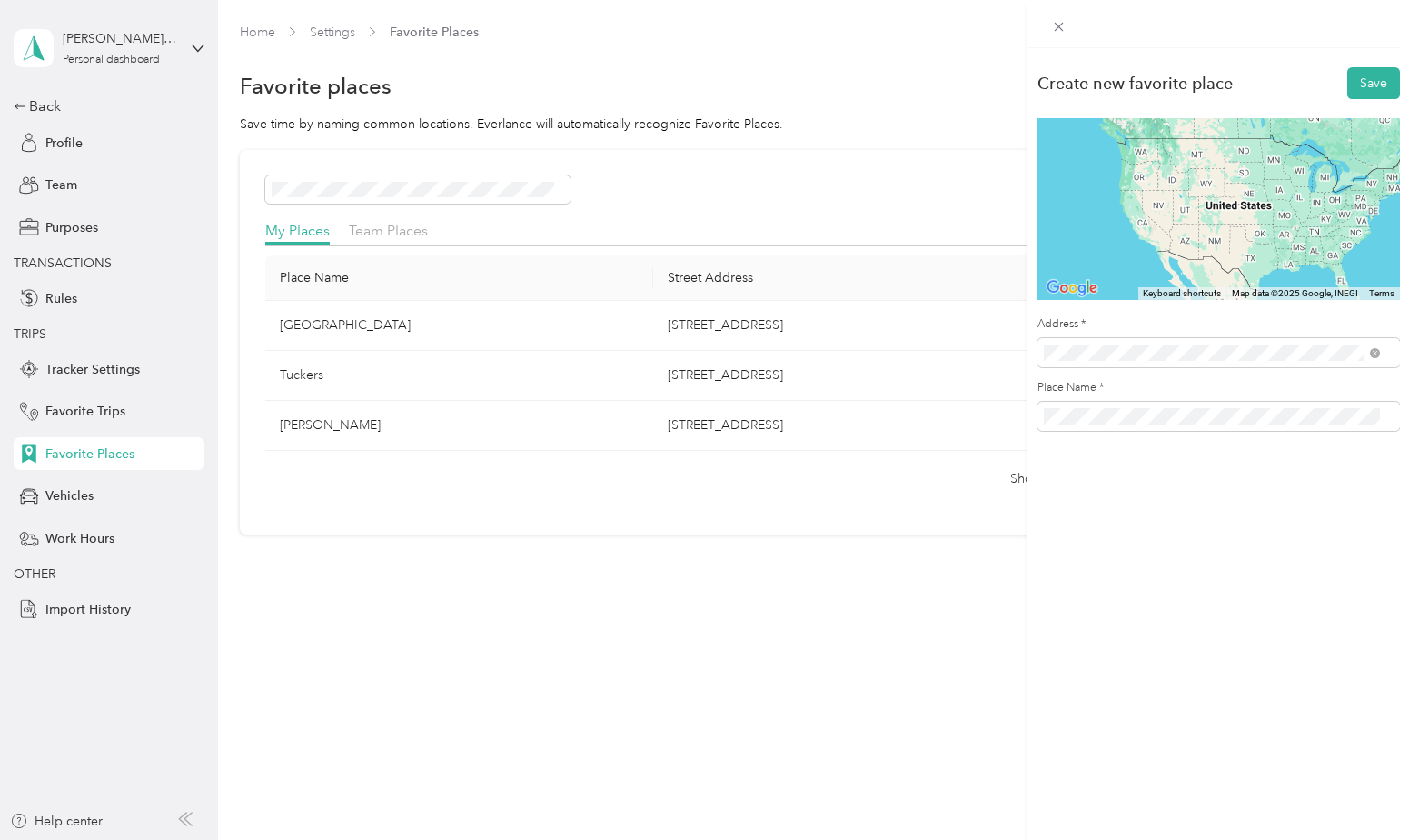
click at [1165, 420] on span "[STREET_ADDRESS][US_STATE]" at bounding box center [1168, 418] width 181 height 17
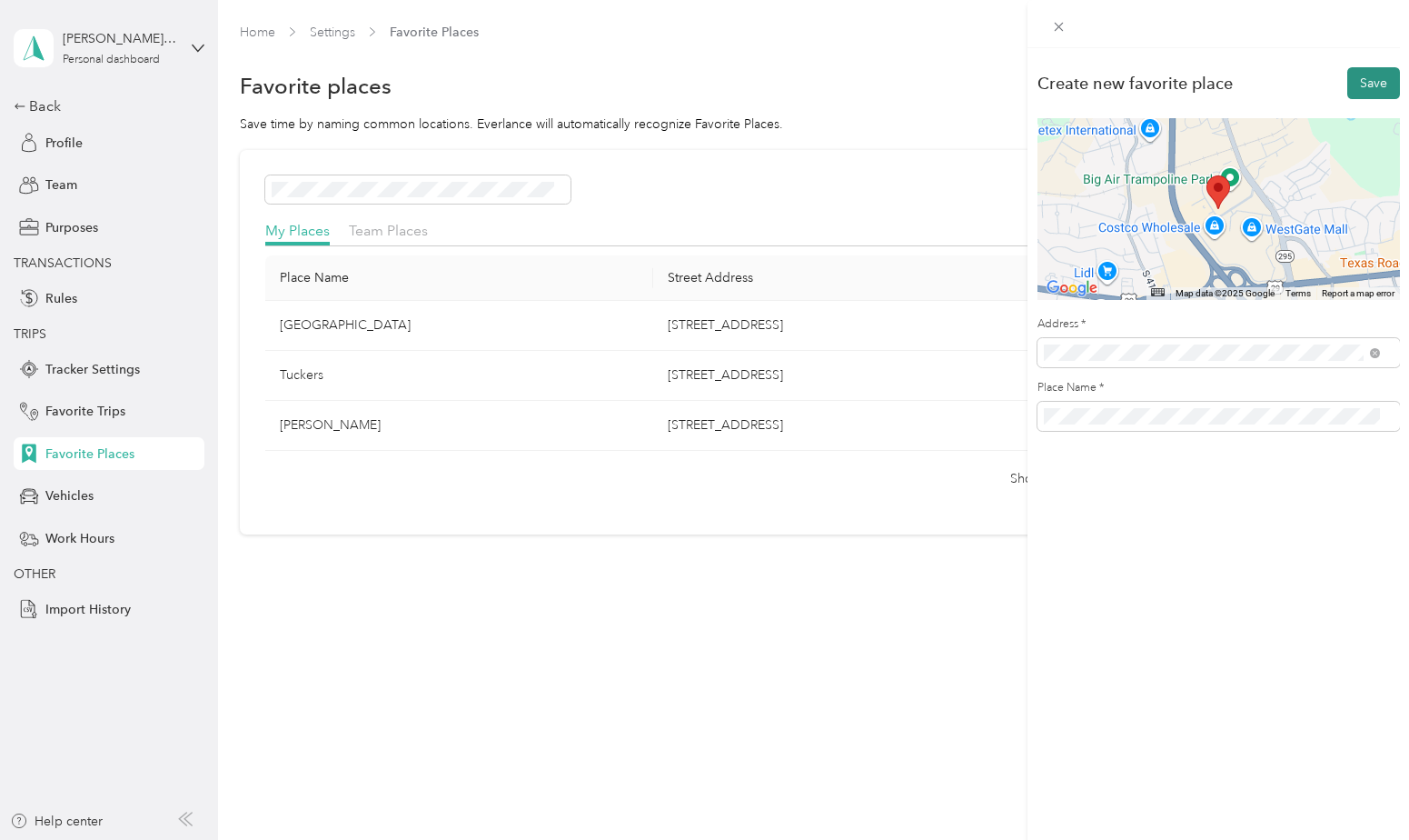
click at [1362, 84] on button "Save" at bounding box center [1374, 83] width 52 height 32
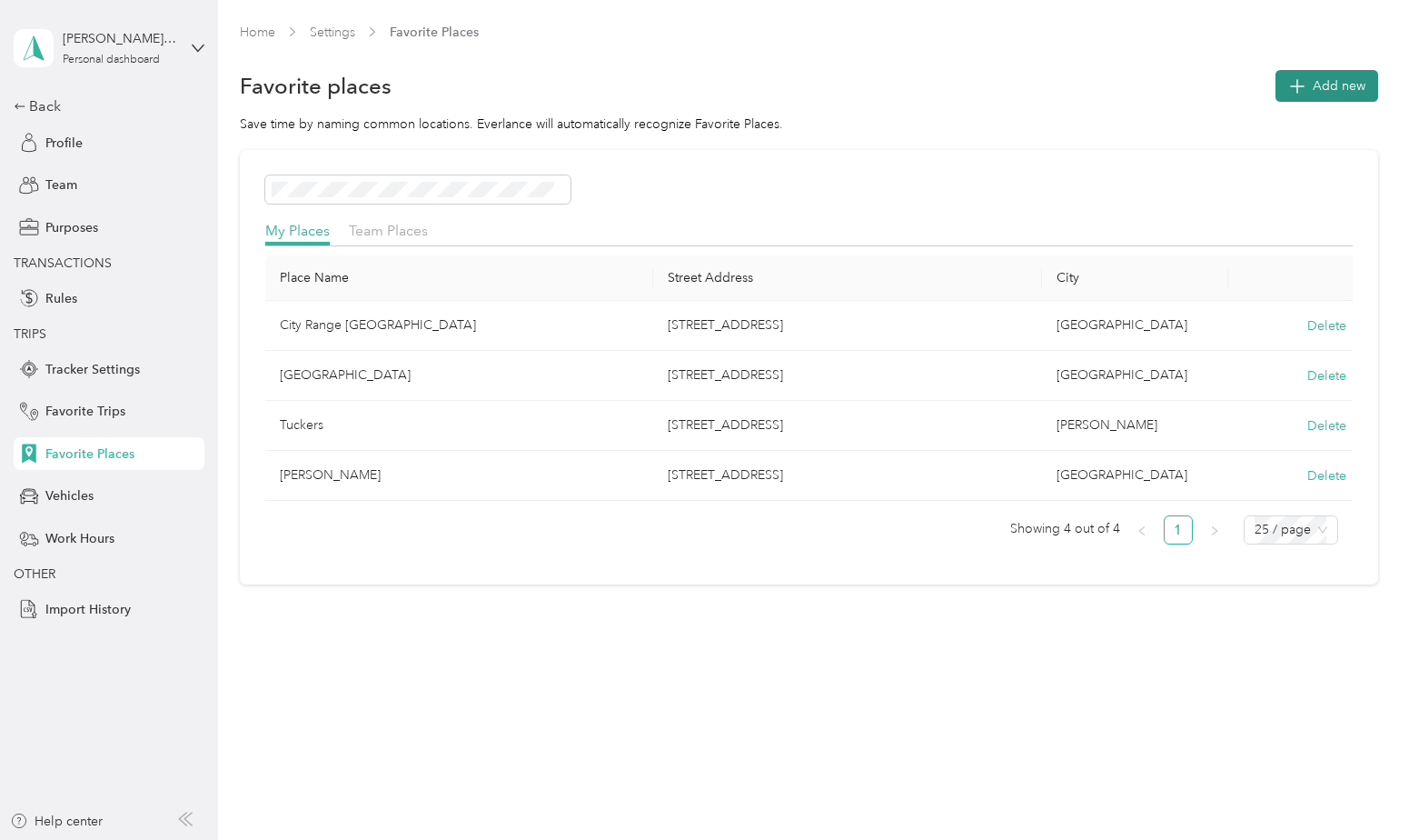
click at [1343, 87] on span "Add new" at bounding box center [1339, 85] width 52 height 19
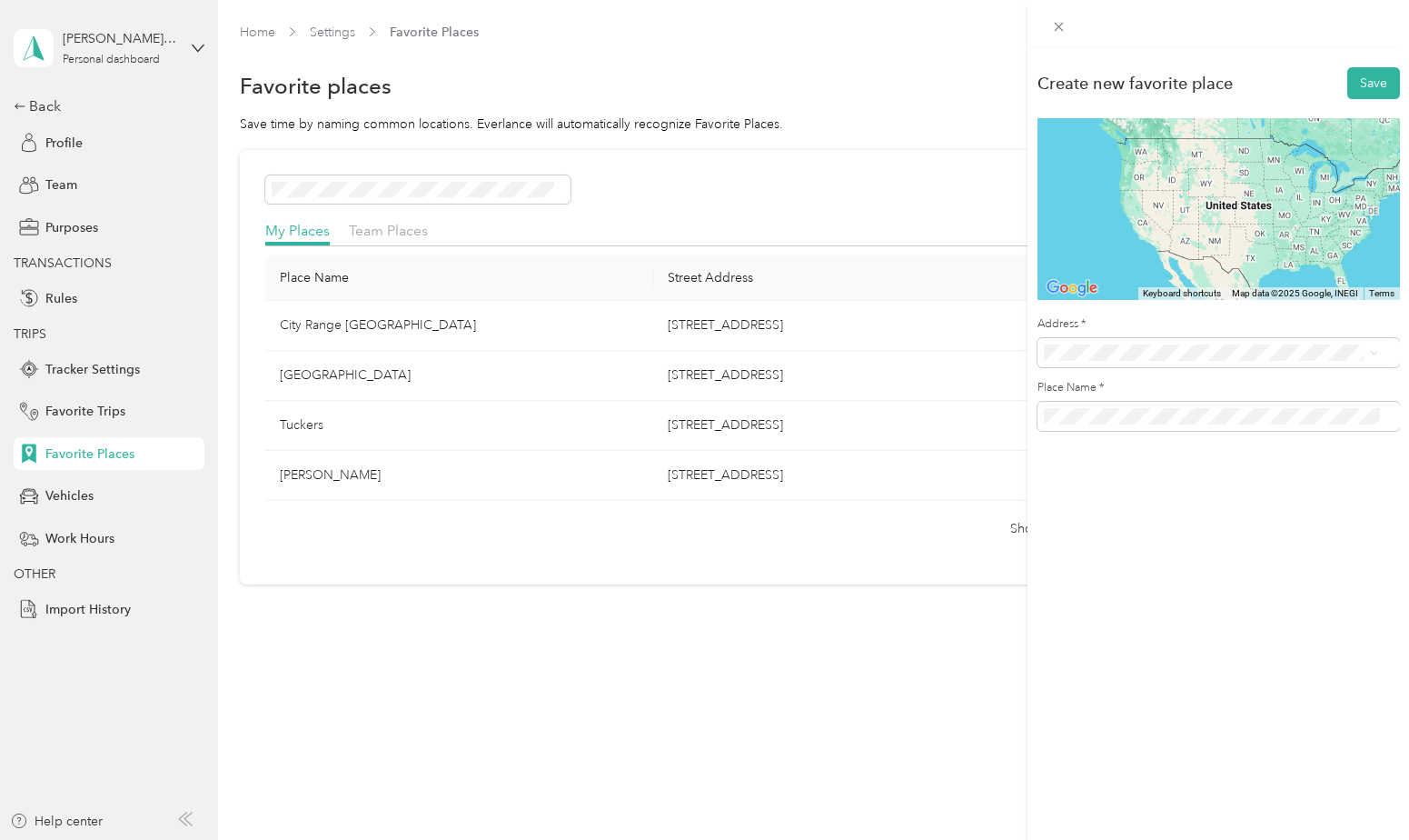
click at [1159, 422] on span "[STREET_ADDRESS][PERSON_NAME][US_STATE]" at bounding box center [1219, 418] width 283 height 17
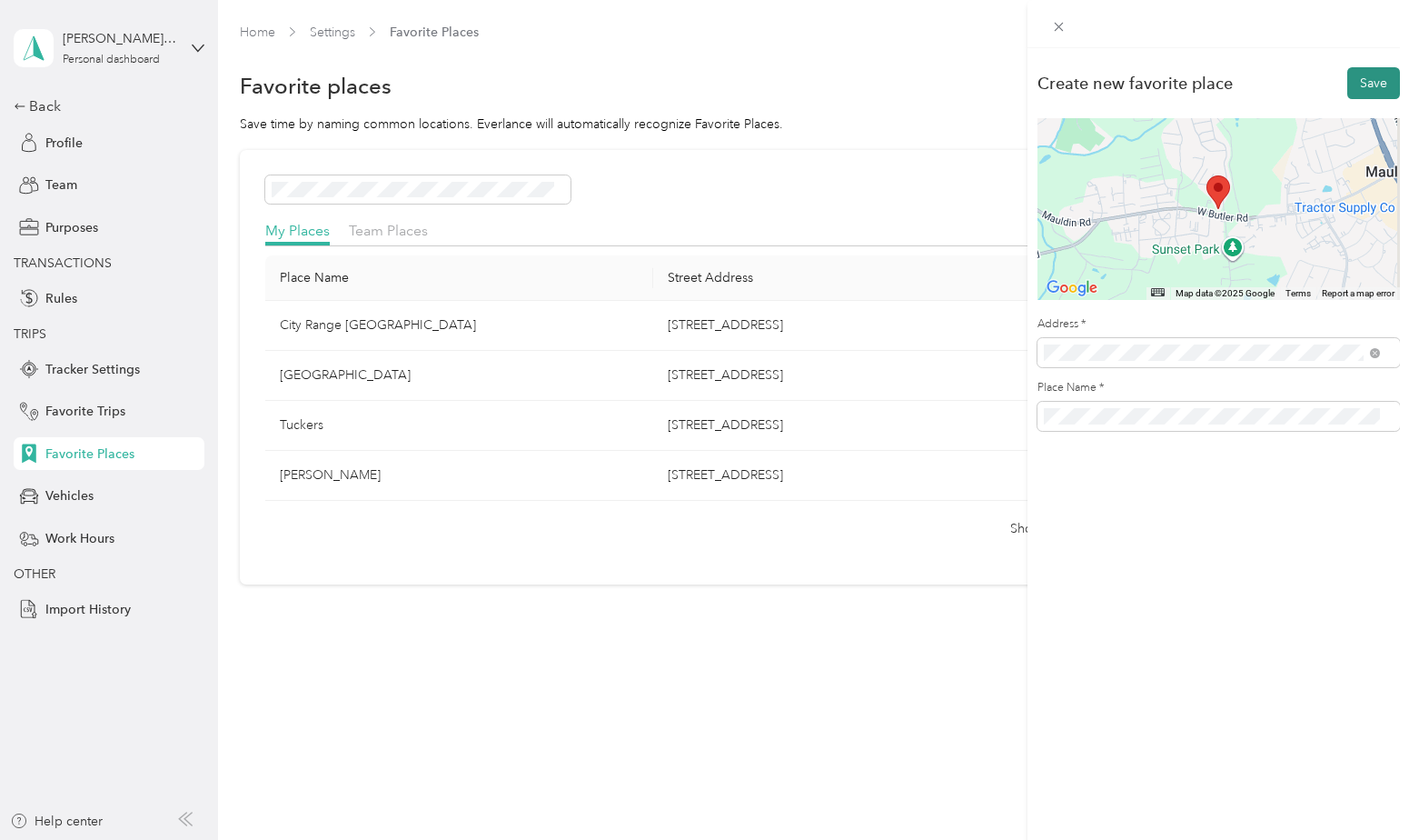
click at [1348, 82] on button "Save" at bounding box center [1374, 83] width 52 height 32
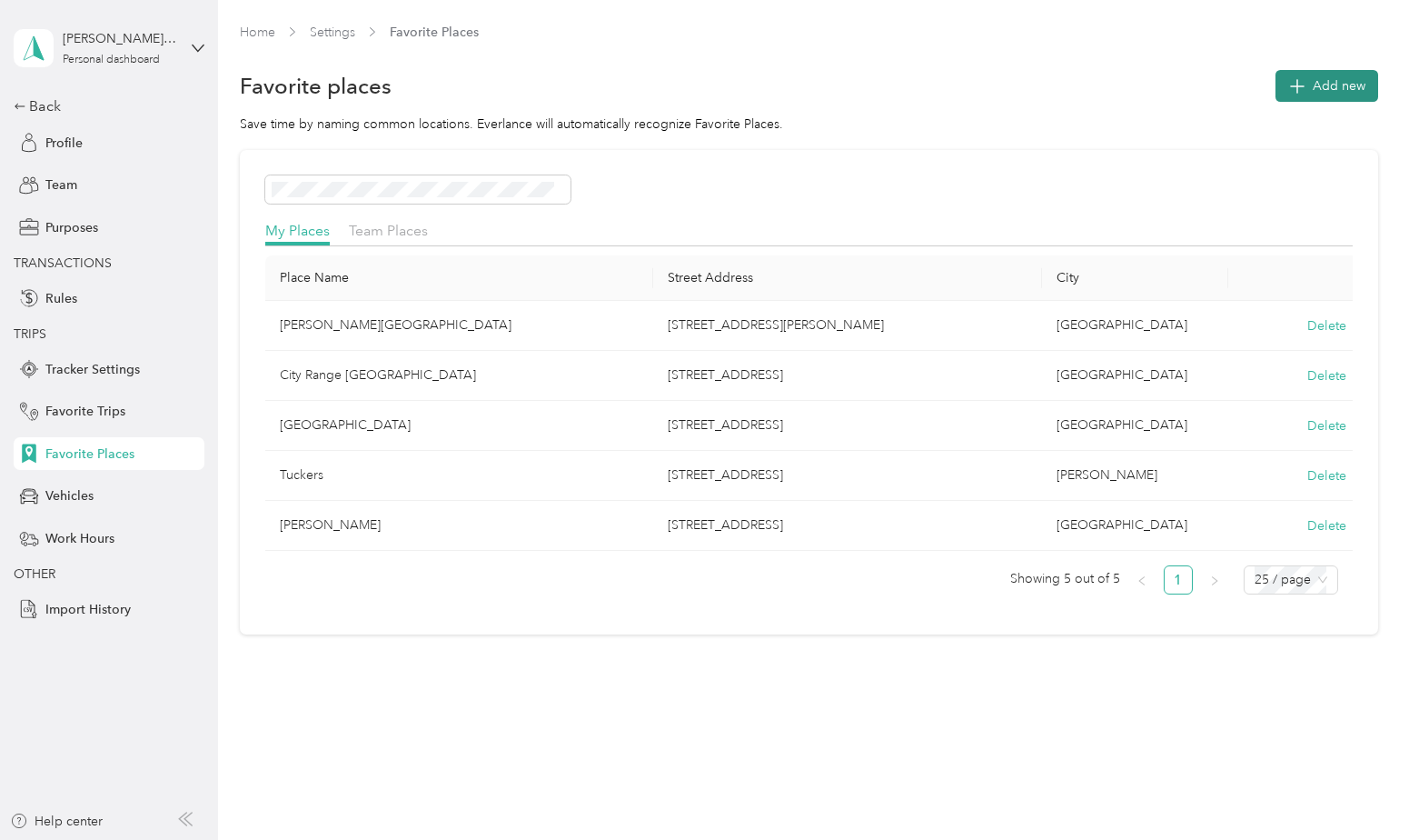
click at [1331, 87] on span "Add new" at bounding box center [1339, 85] width 52 height 19
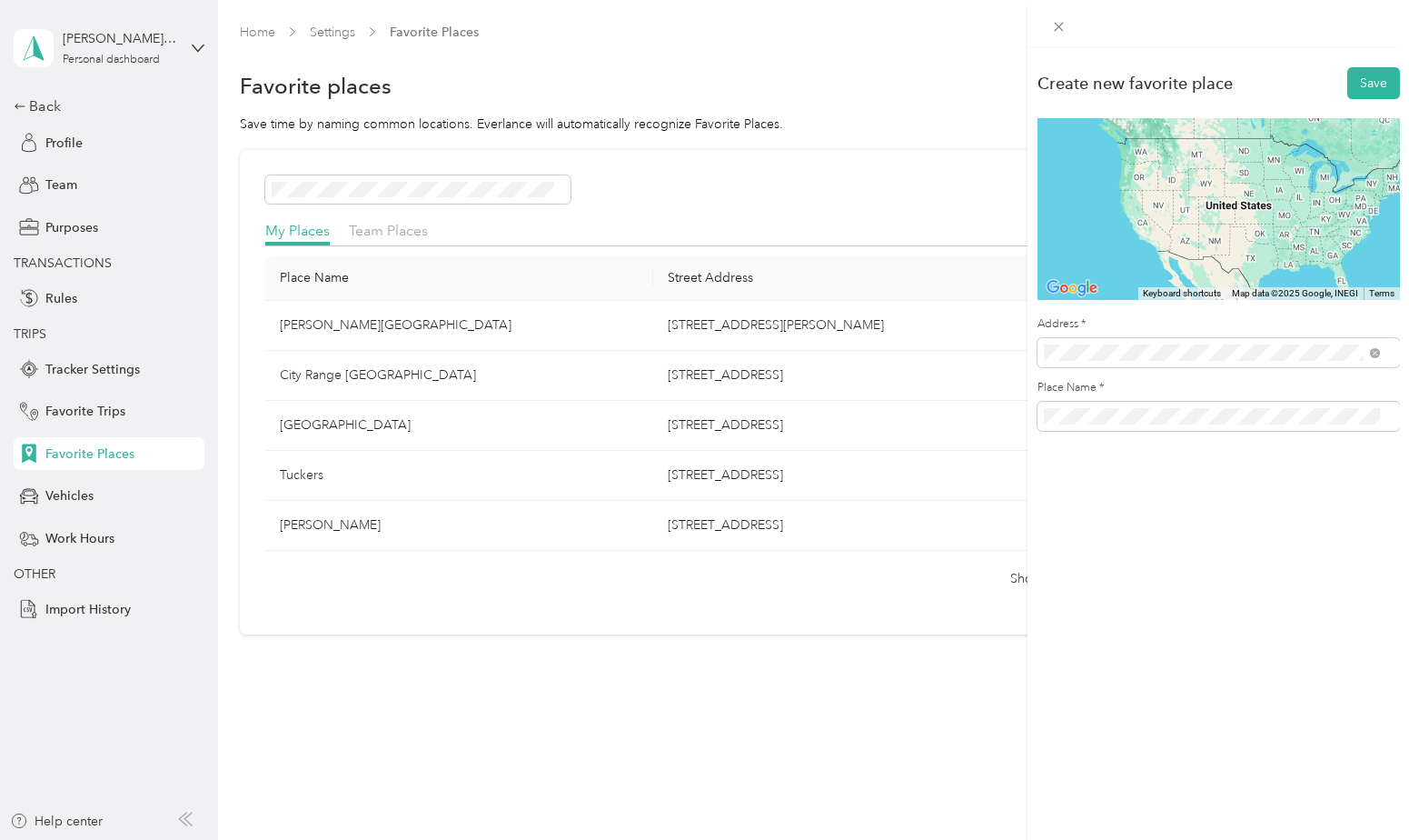
click at [1193, 416] on span "[STREET_ADDRESS][US_STATE]" at bounding box center [1168, 418] width 181 height 17
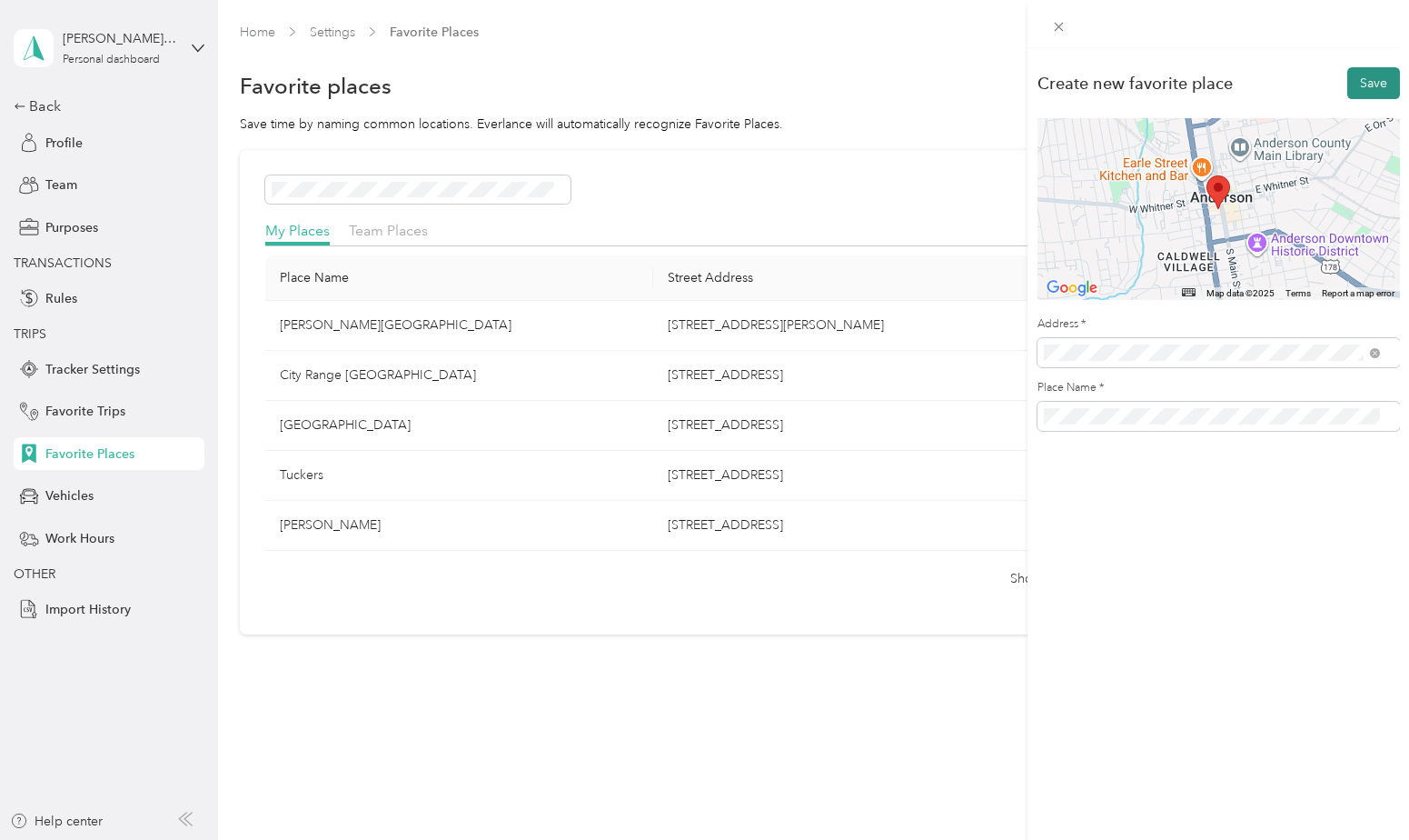
click at [1365, 78] on button "Save" at bounding box center [1374, 83] width 52 height 32
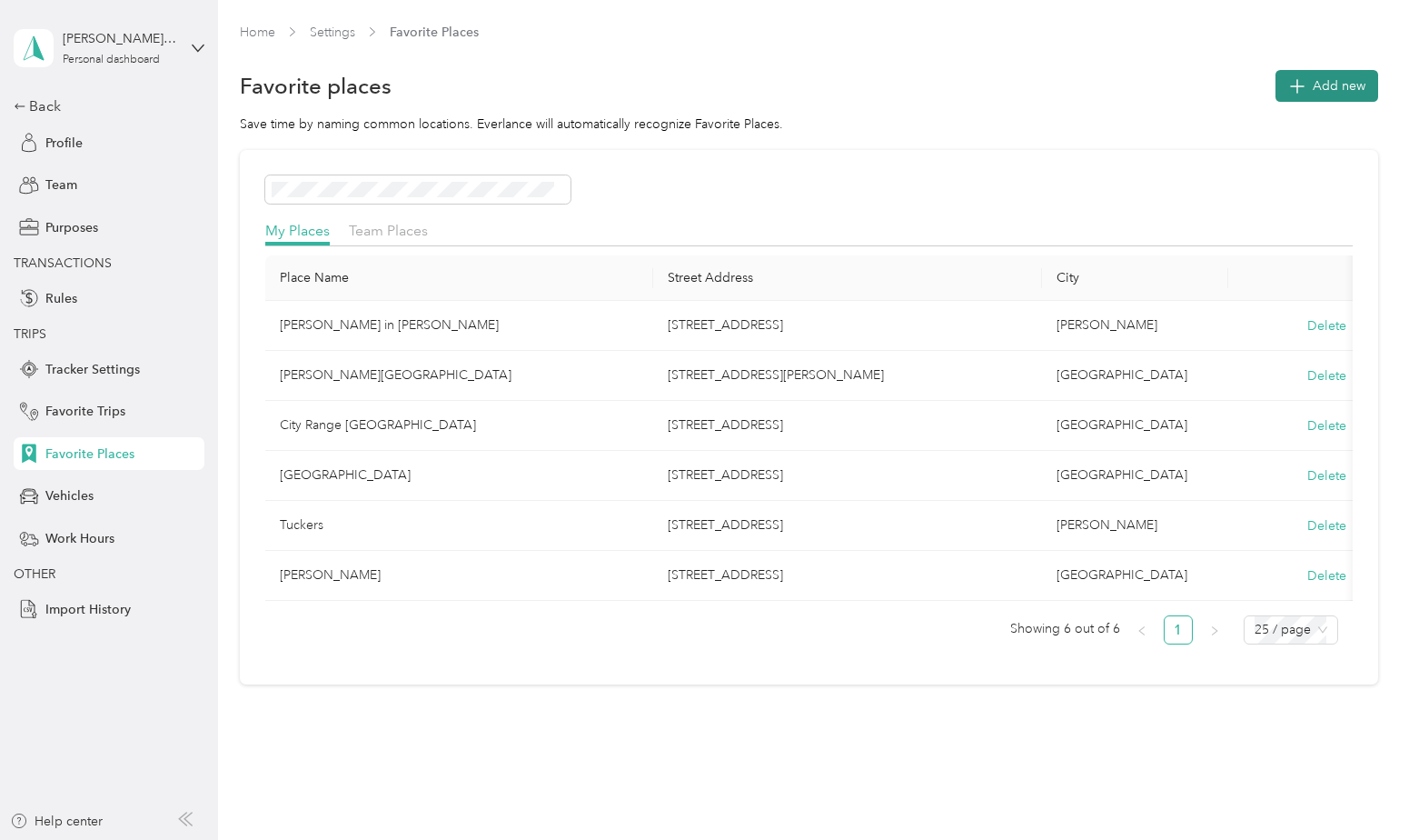
click at [1324, 86] on span "Add new" at bounding box center [1339, 85] width 52 height 19
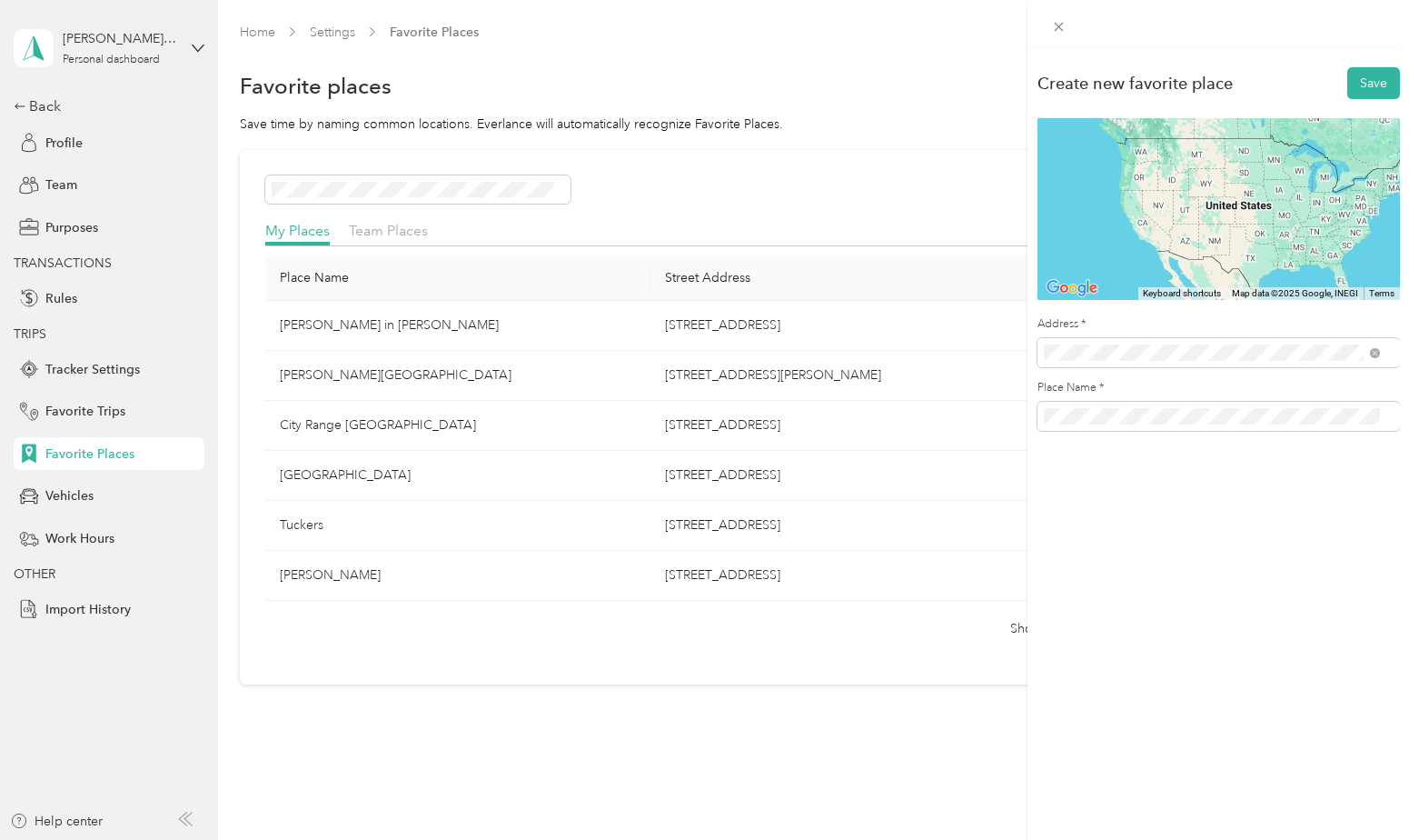
click at [1344, 308] on form "Create new favorite place Save ← Move left → Move right ↑ Move up ↓ Move down +…" at bounding box center [1219, 246] width 363 height 366
click at [1241, 618] on div "Create new favorite place Save ← Move left → Move right ↑ Move up ↓ Move down +…" at bounding box center [1218, 468] width 382 height 840
click at [1201, 342] on span at bounding box center [1219, 352] width 363 height 29
click at [1174, 429] on span "[STREET_ADDRESS][PERSON_NAME][PERSON_NAME][US_STATE]" at bounding box center [1226, 422] width 296 height 32
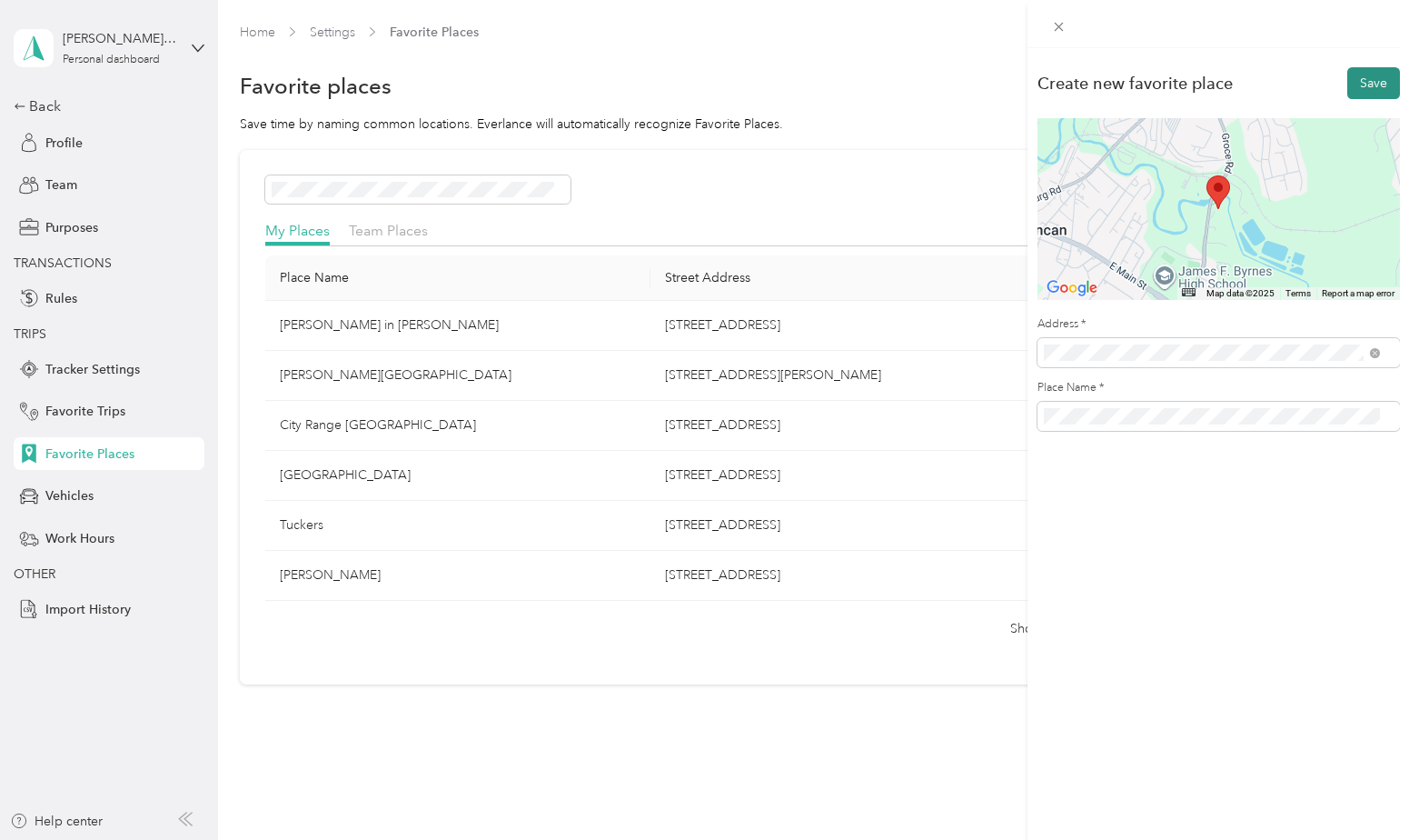
click at [1359, 81] on button "Save" at bounding box center [1374, 83] width 52 height 32
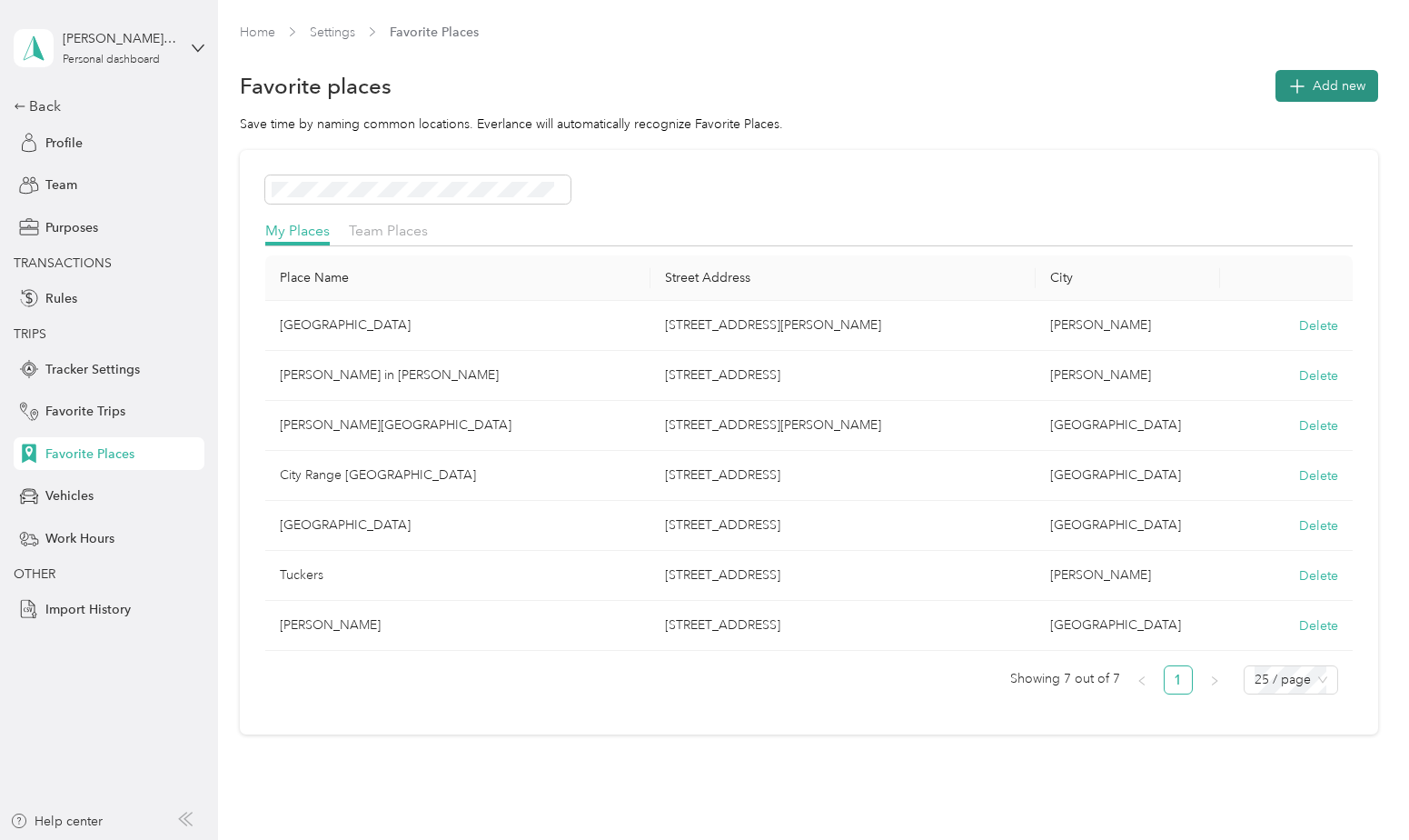
click at [1315, 79] on span "Add new" at bounding box center [1339, 85] width 52 height 19
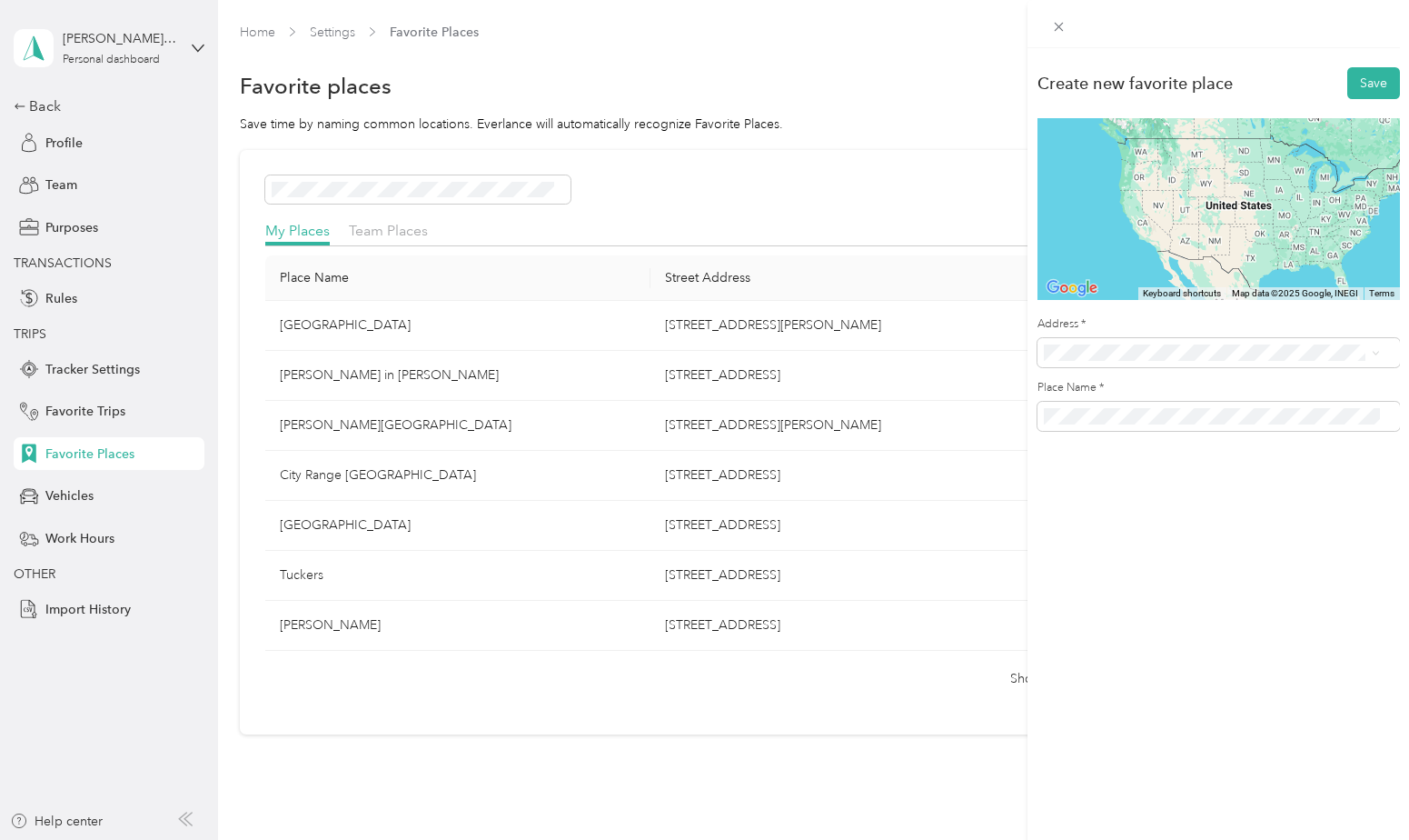
click at [1211, 421] on span "[STREET_ADDRESS][US_STATE]" at bounding box center [1168, 412] width 181 height 17
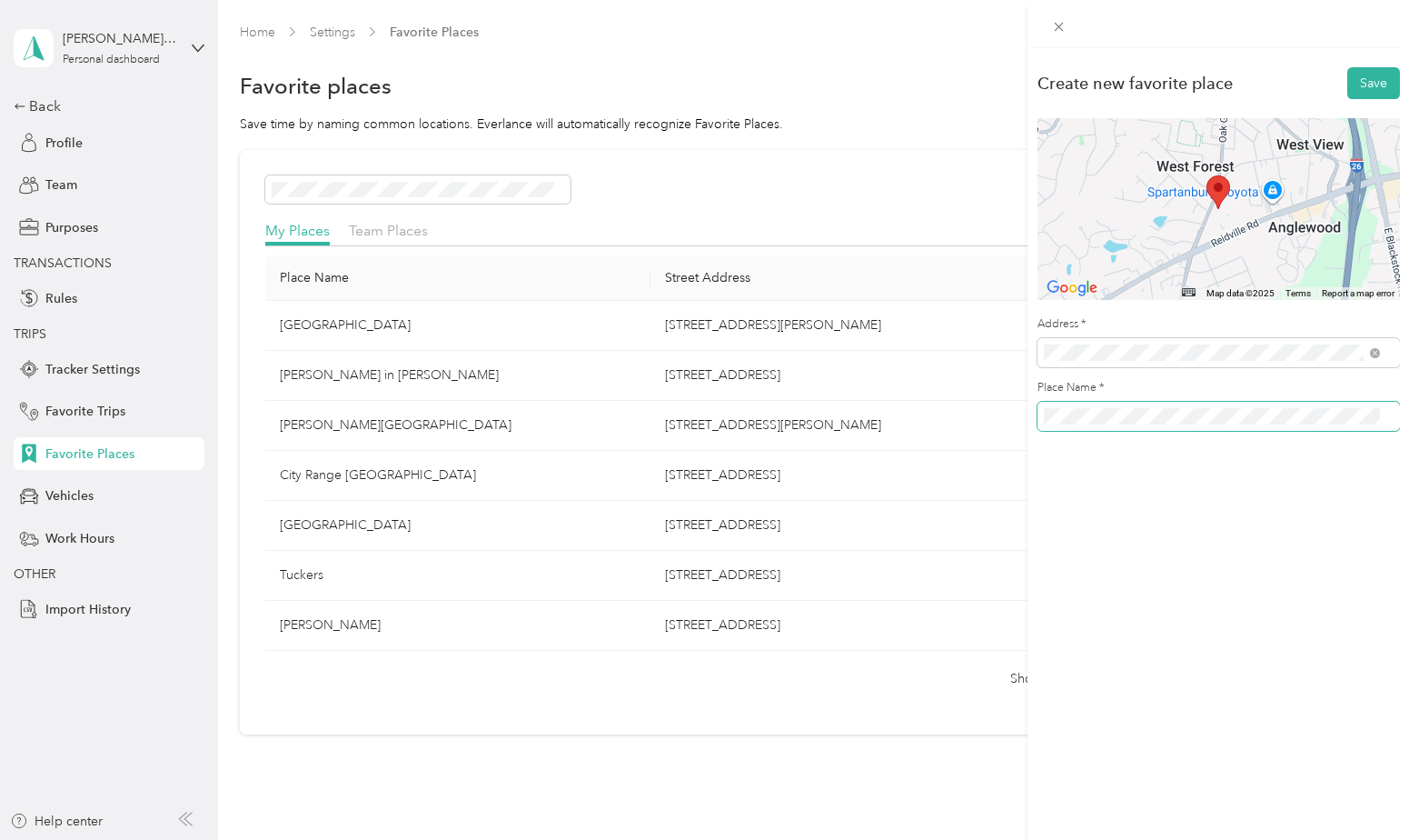
click at [1049, 428] on span at bounding box center [1219, 415] width 363 height 29
click at [1360, 73] on button "Save" at bounding box center [1374, 83] width 52 height 32
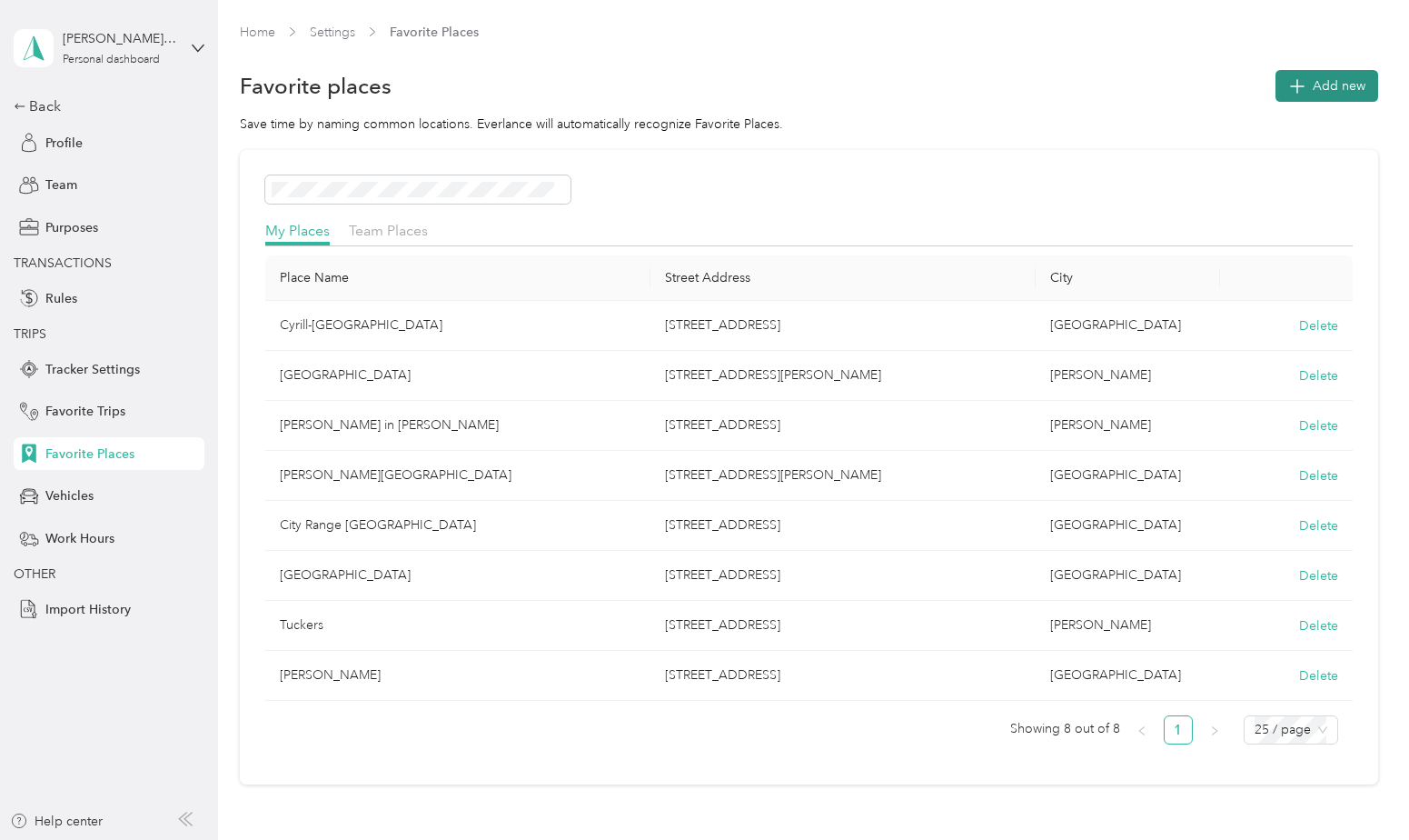
click at [1354, 83] on span "Add new" at bounding box center [1339, 85] width 52 height 19
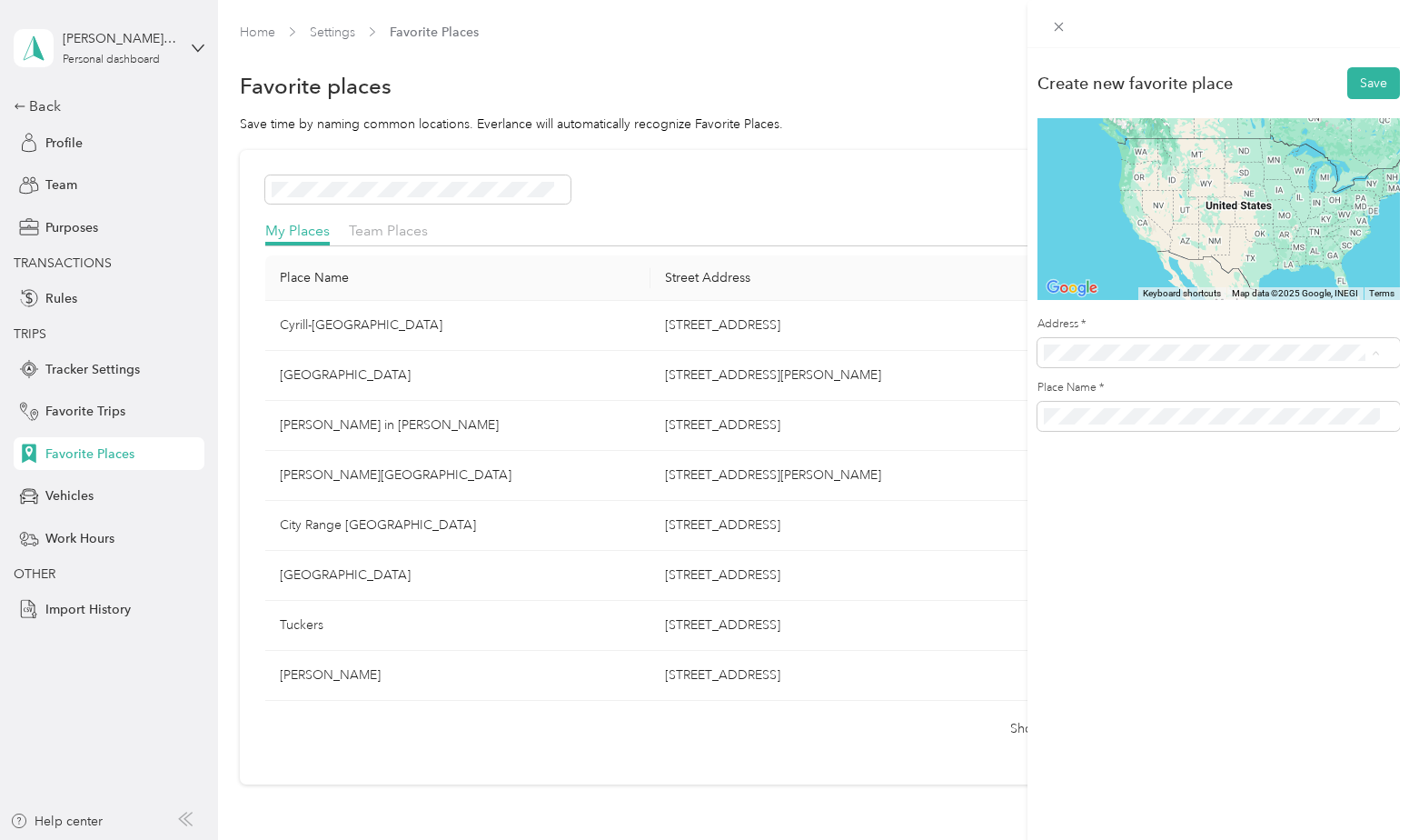
click at [1136, 426] on span "[STREET_ADDRESS][US_STATE]" at bounding box center [1168, 418] width 181 height 17
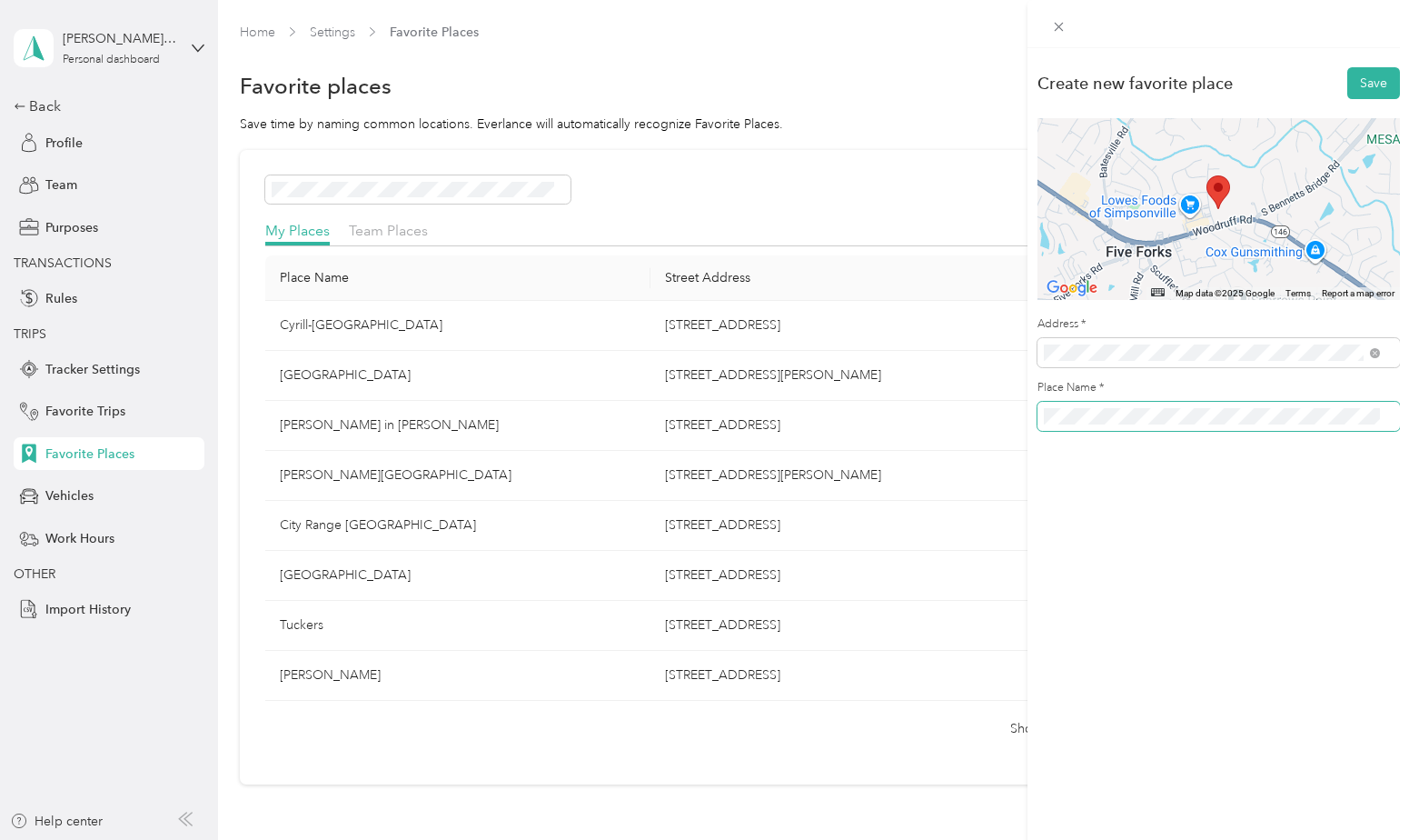
click at [1041, 420] on span at bounding box center [1219, 415] width 363 height 29
click at [1354, 89] on button "Save" at bounding box center [1374, 83] width 52 height 32
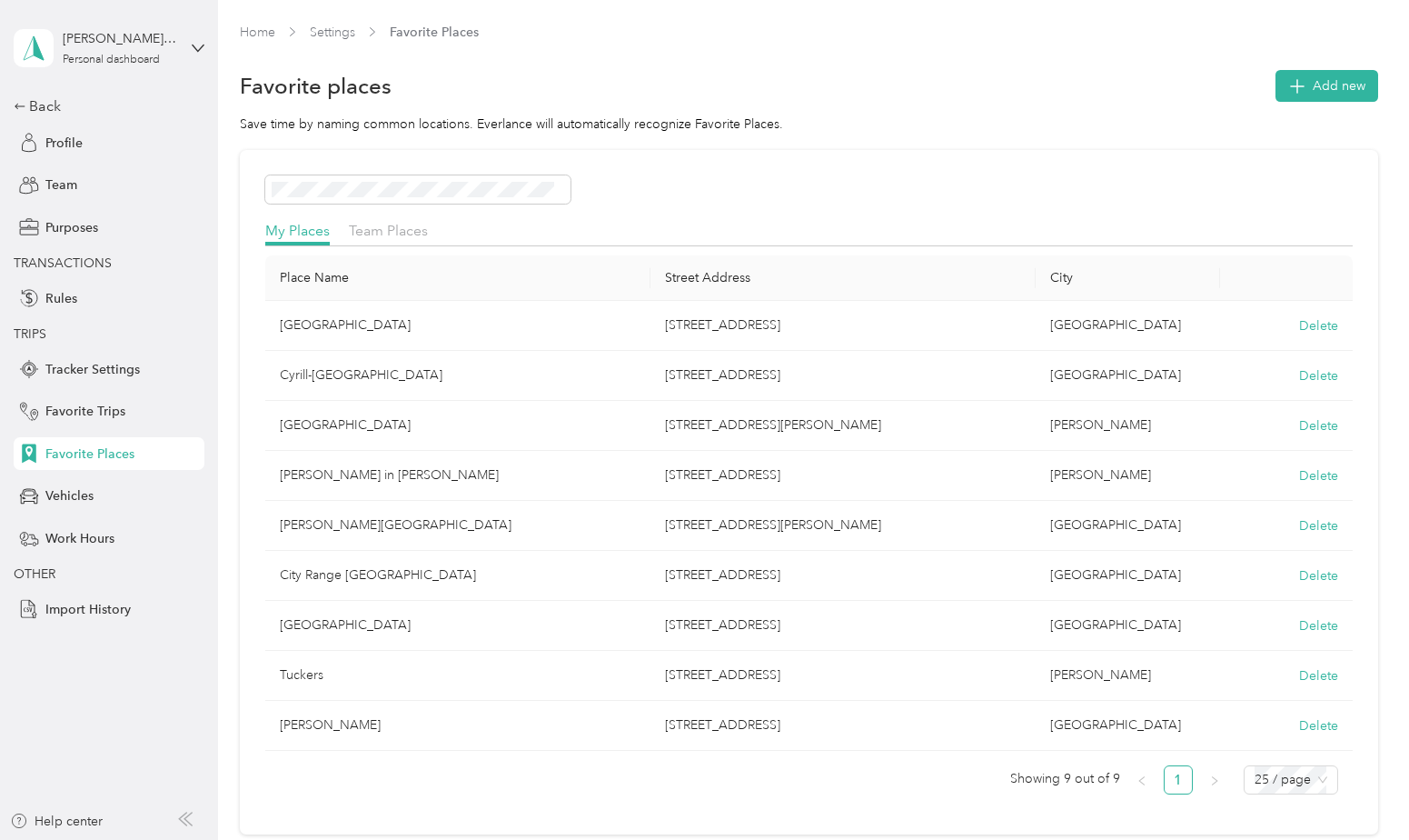
click at [377, 244] on div "My Places Team Places" at bounding box center [809, 233] width 1087 height 27
click at [381, 230] on span "Team Places" at bounding box center [388, 231] width 79 height 18
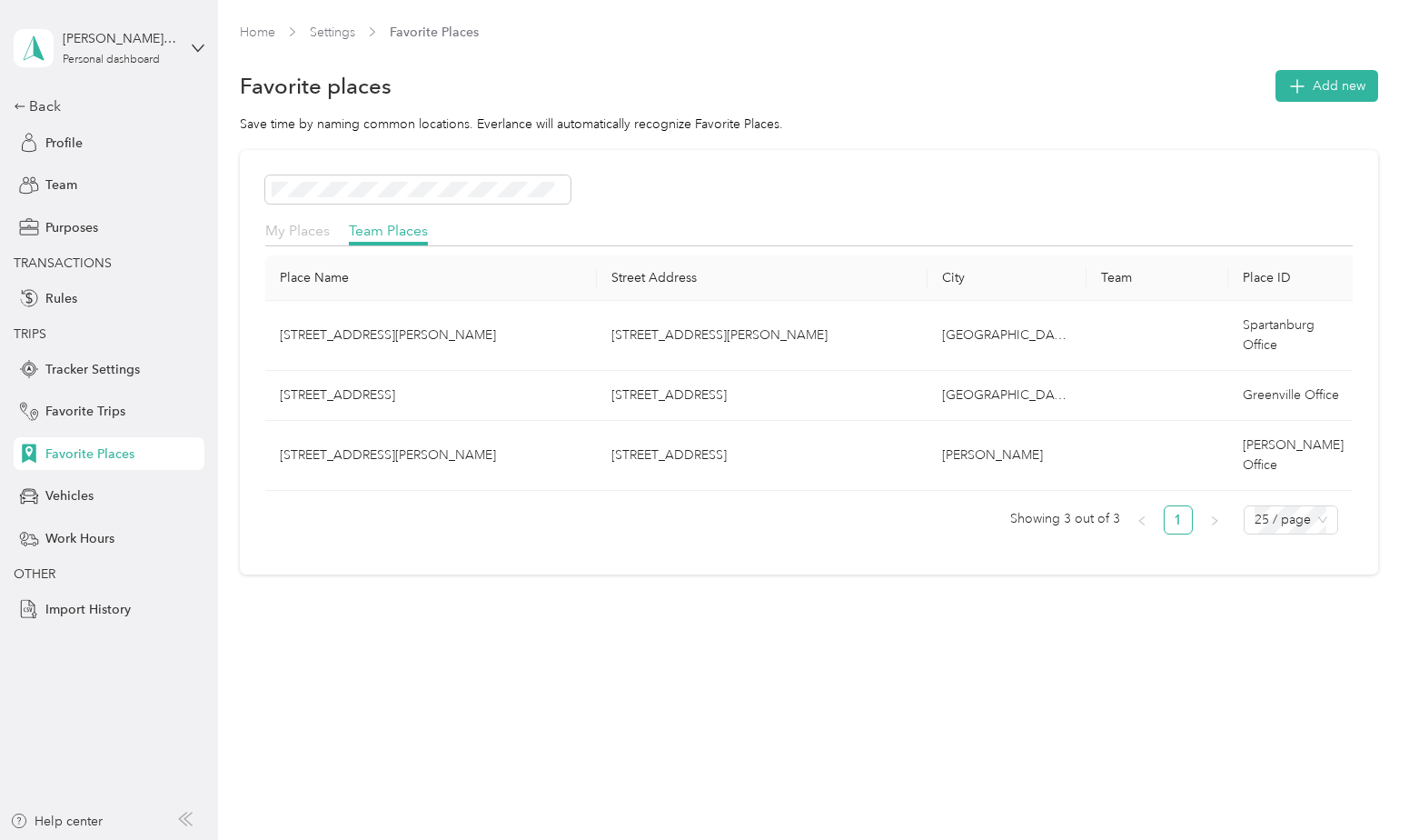
click at [290, 232] on span "My Places" at bounding box center [297, 231] width 64 height 18
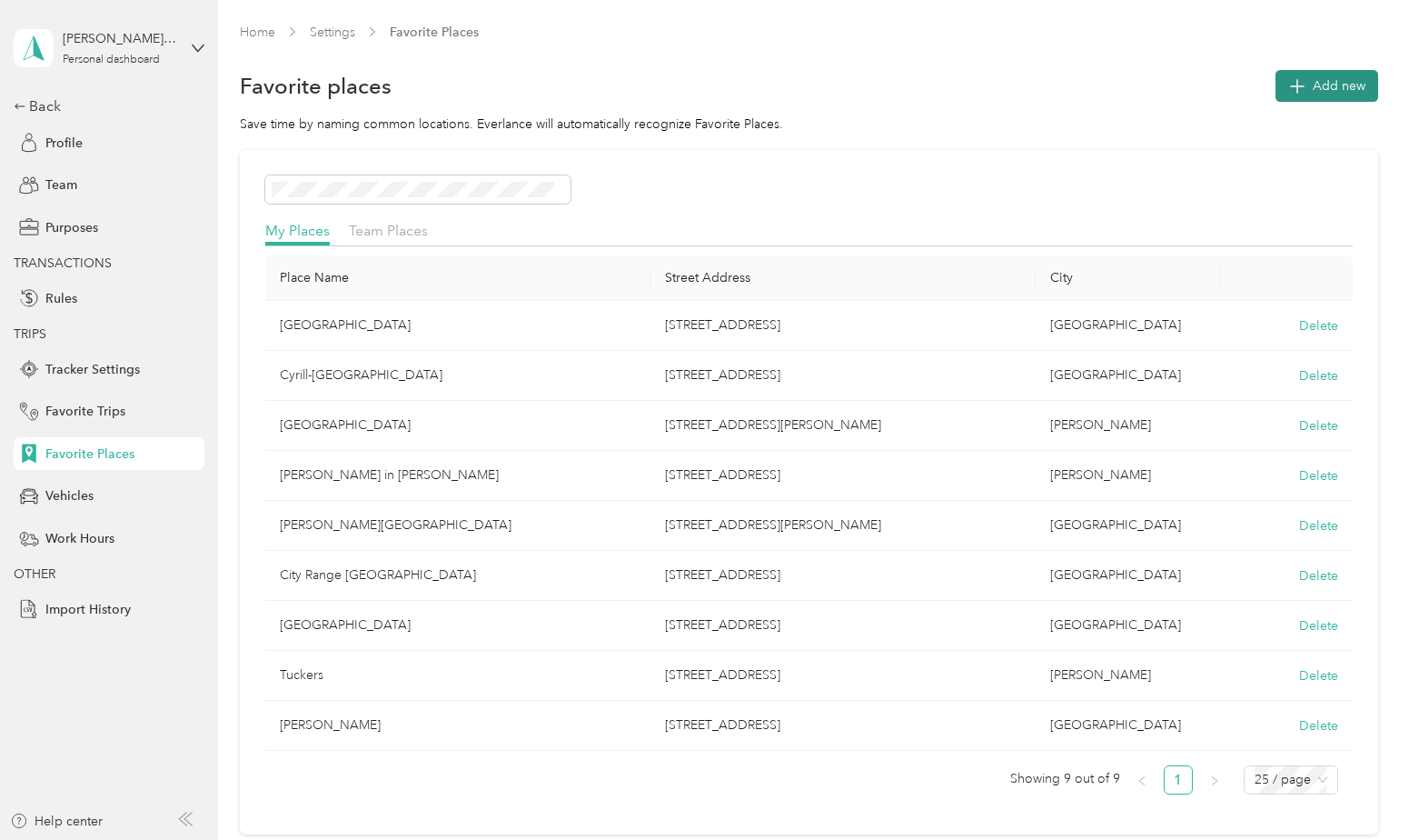
click at [1319, 97] on button "Add new" at bounding box center [1327, 86] width 103 height 32
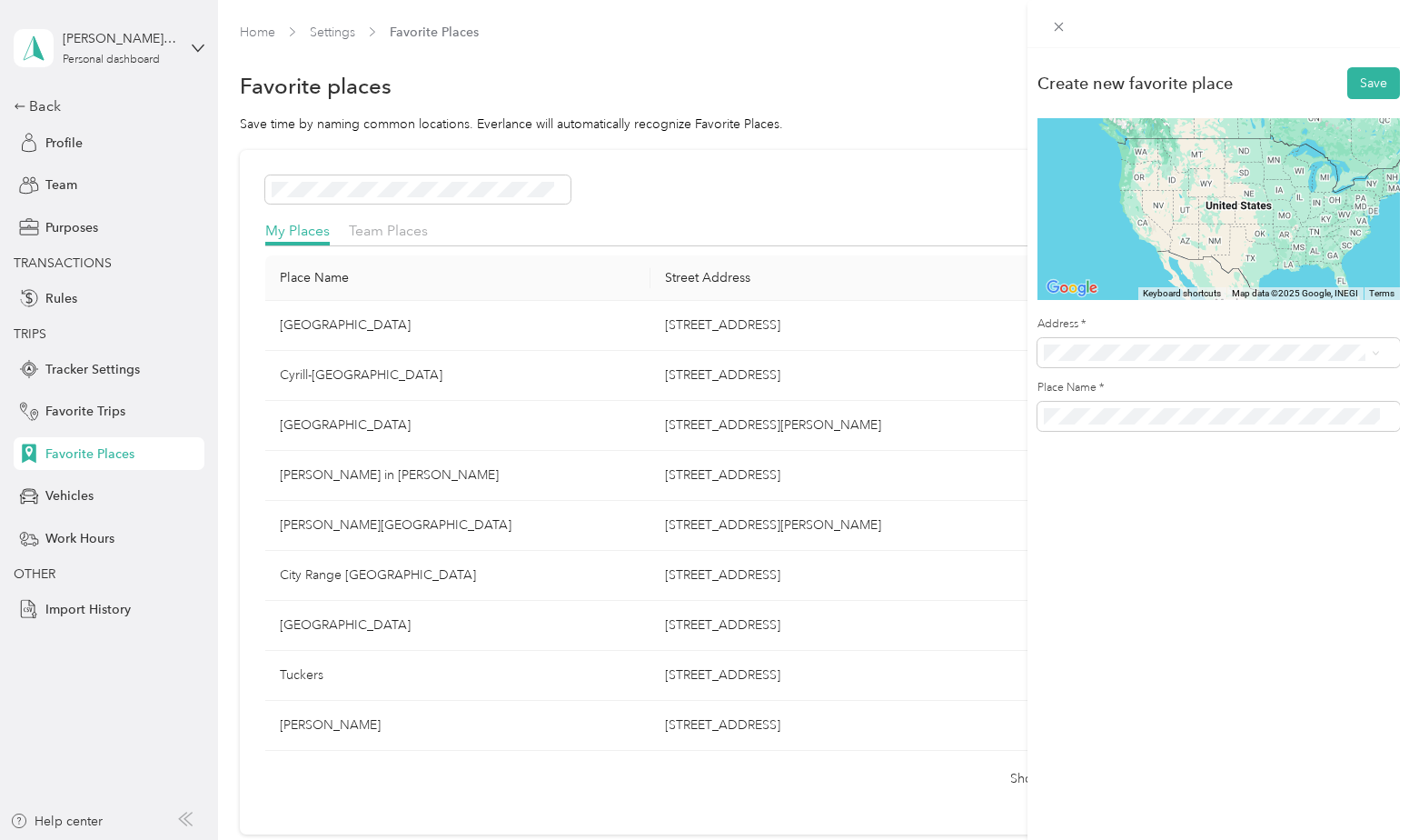
click at [404, 193] on div "Create new favorite place Save ← Move left → Move right ↑ Move up ↓ Move down +…" at bounding box center [704, 420] width 1409 height 840
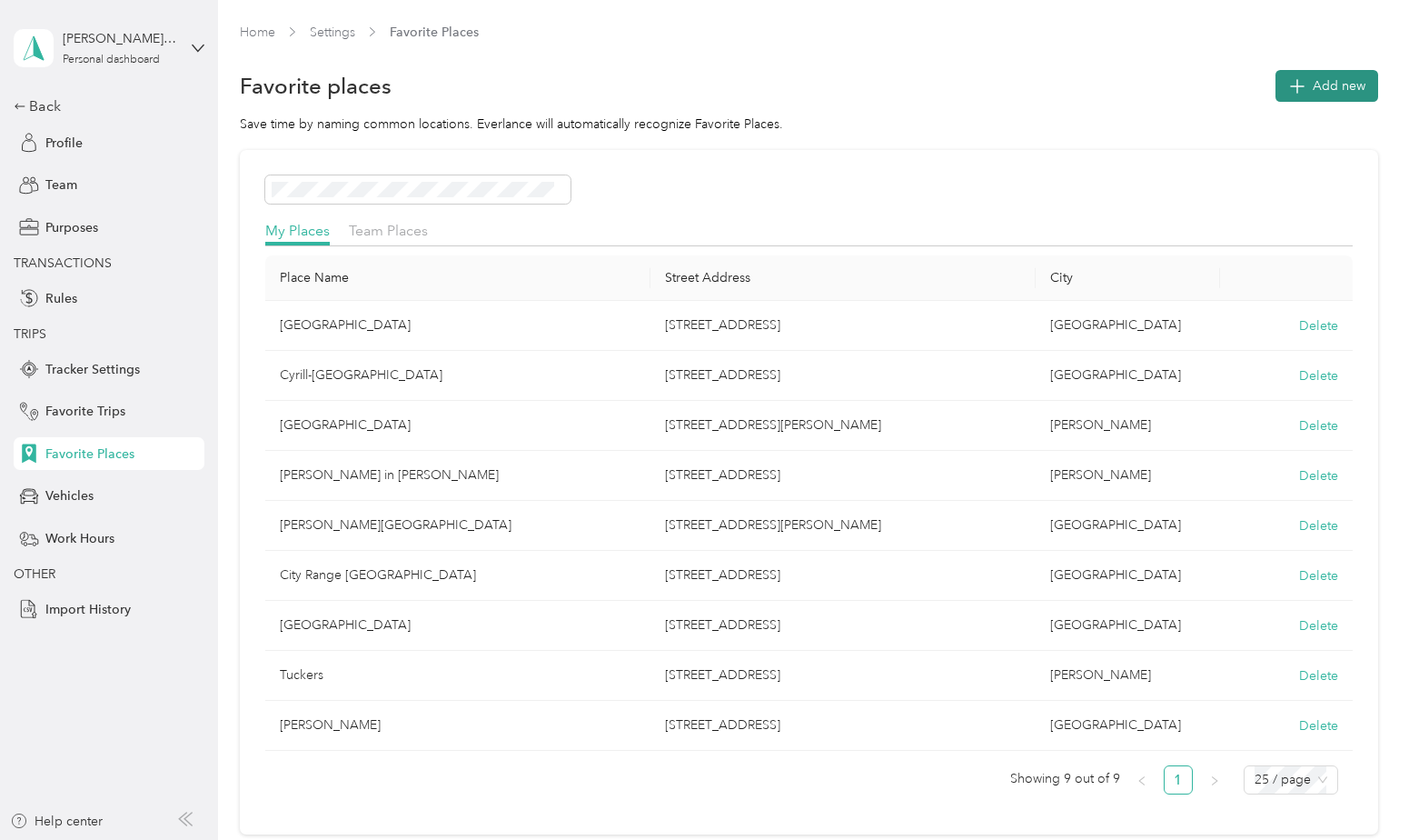
click at [1317, 87] on span "Add new" at bounding box center [1339, 85] width 52 height 19
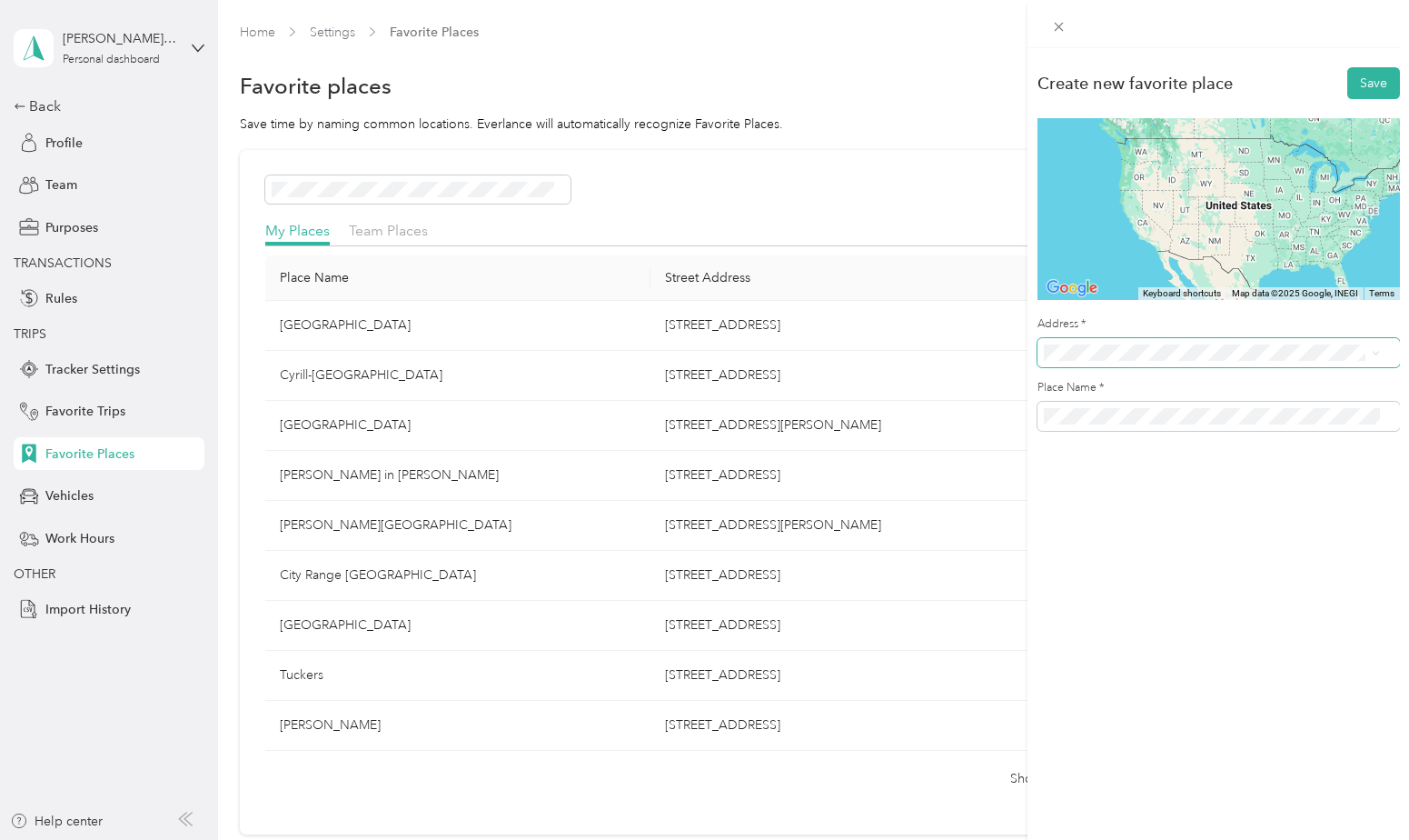
click at [1149, 362] on span at bounding box center [1219, 352] width 363 height 29
click at [1175, 425] on span "[STREET_ADDRESS][US_STATE]" at bounding box center [1168, 418] width 181 height 17
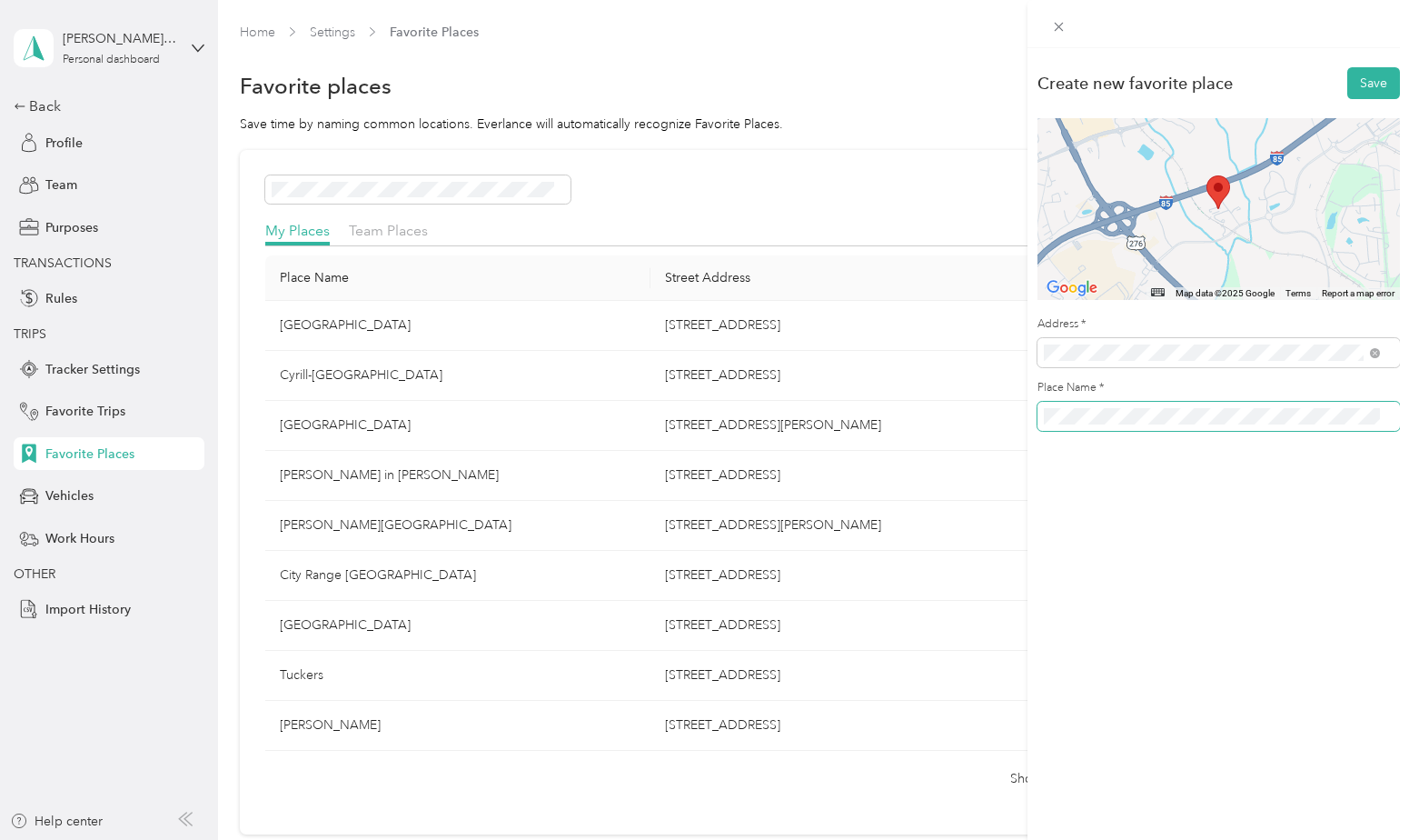
click at [1042, 413] on span at bounding box center [1219, 415] width 363 height 29
click at [1351, 89] on button "Save" at bounding box center [1374, 83] width 52 height 32
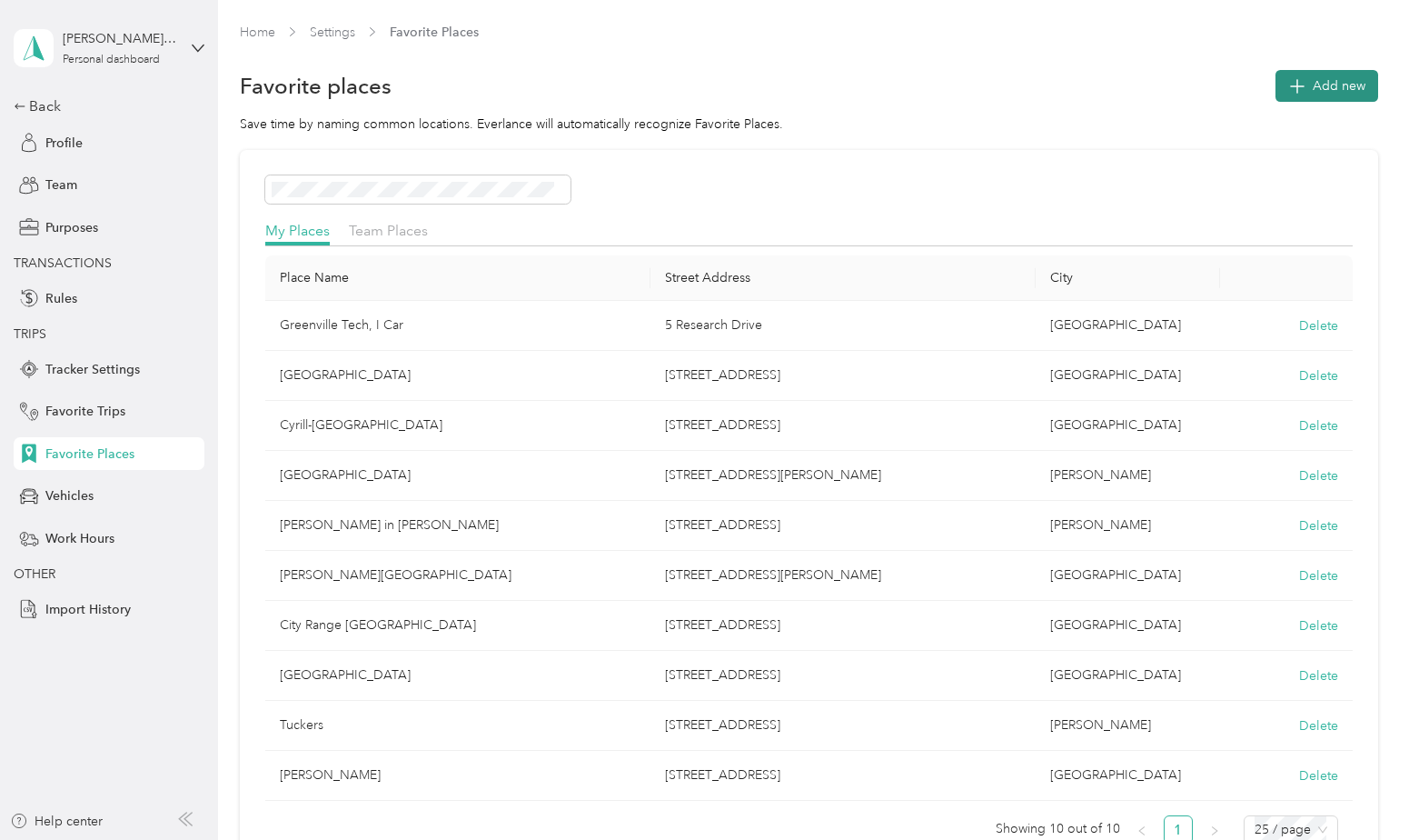
click at [1313, 87] on span "Add new" at bounding box center [1339, 85] width 52 height 19
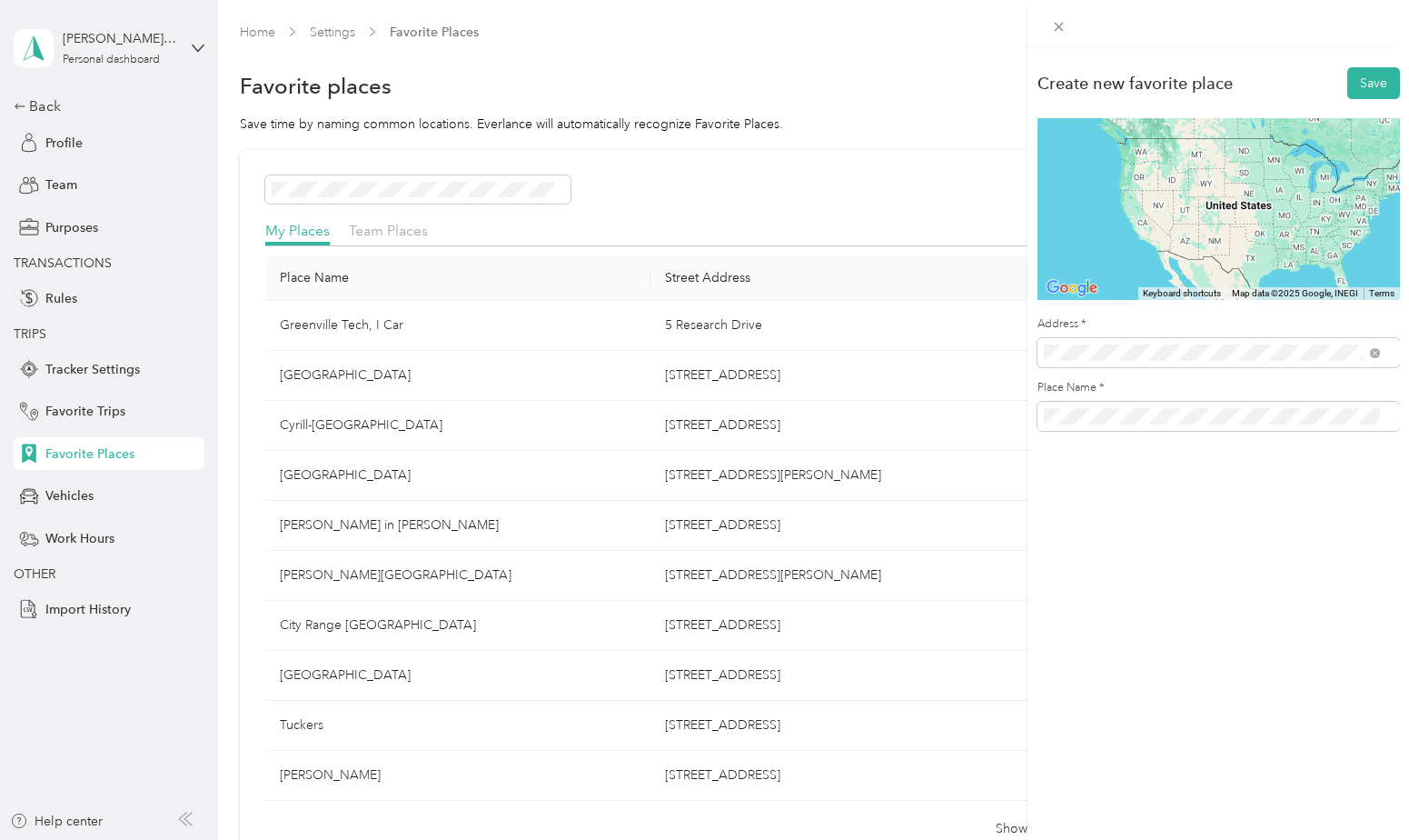
click at [1225, 416] on span "[STREET_ADDRESS][US_STATE]" at bounding box center [1168, 418] width 181 height 17
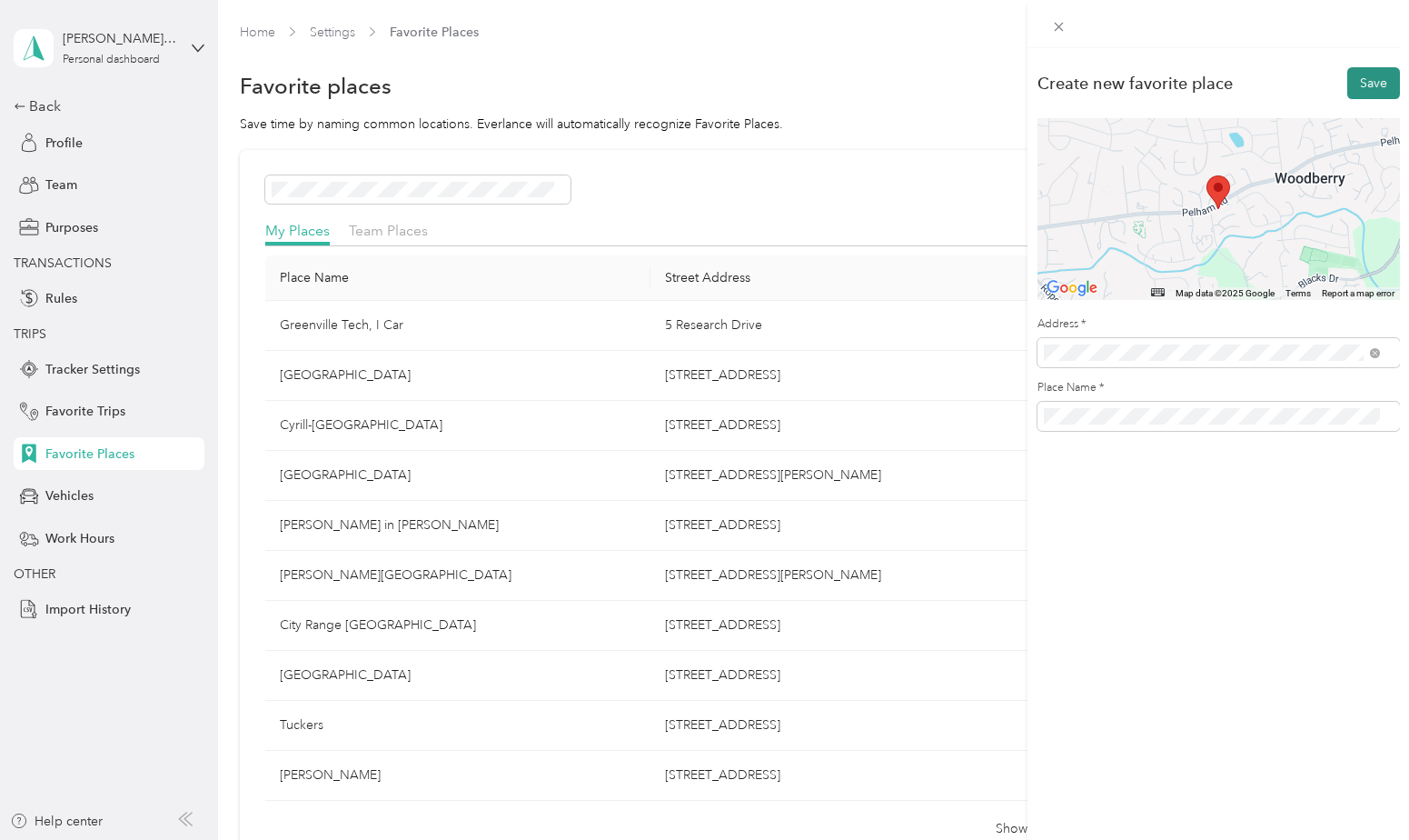
click at [1362, 76] on button "Save" at bounding box center [1374, 83] width 52 height 32
